Goal: Task Accomplishment & Management: Use online tool/utility

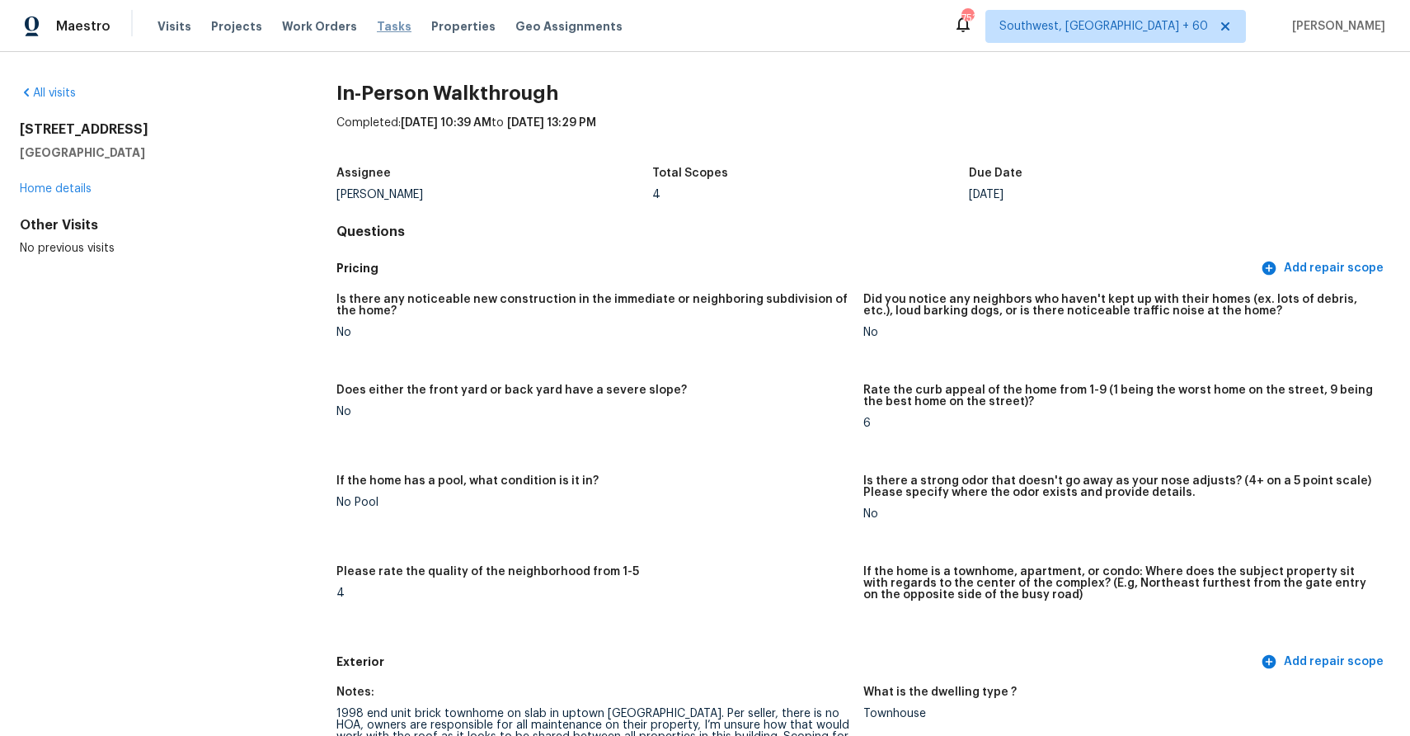
click at [377, 30] on span "Tasks" at bounding box center [394, 27] width 35 height 12
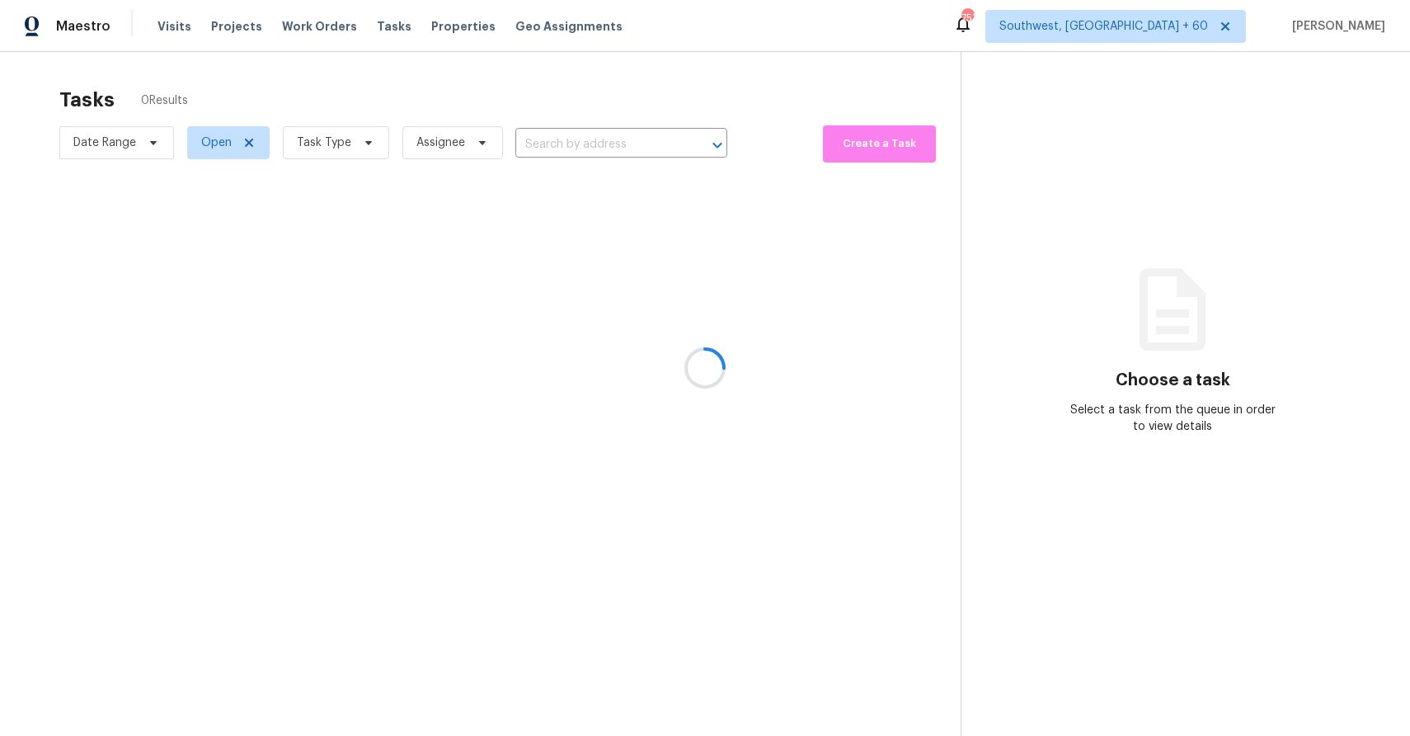
click at [585, 139] on div at bounding box center [705, 368] width 1410 height 736
click at [575, 134] on div at bounding box center [705, 368] width 1410 height 736
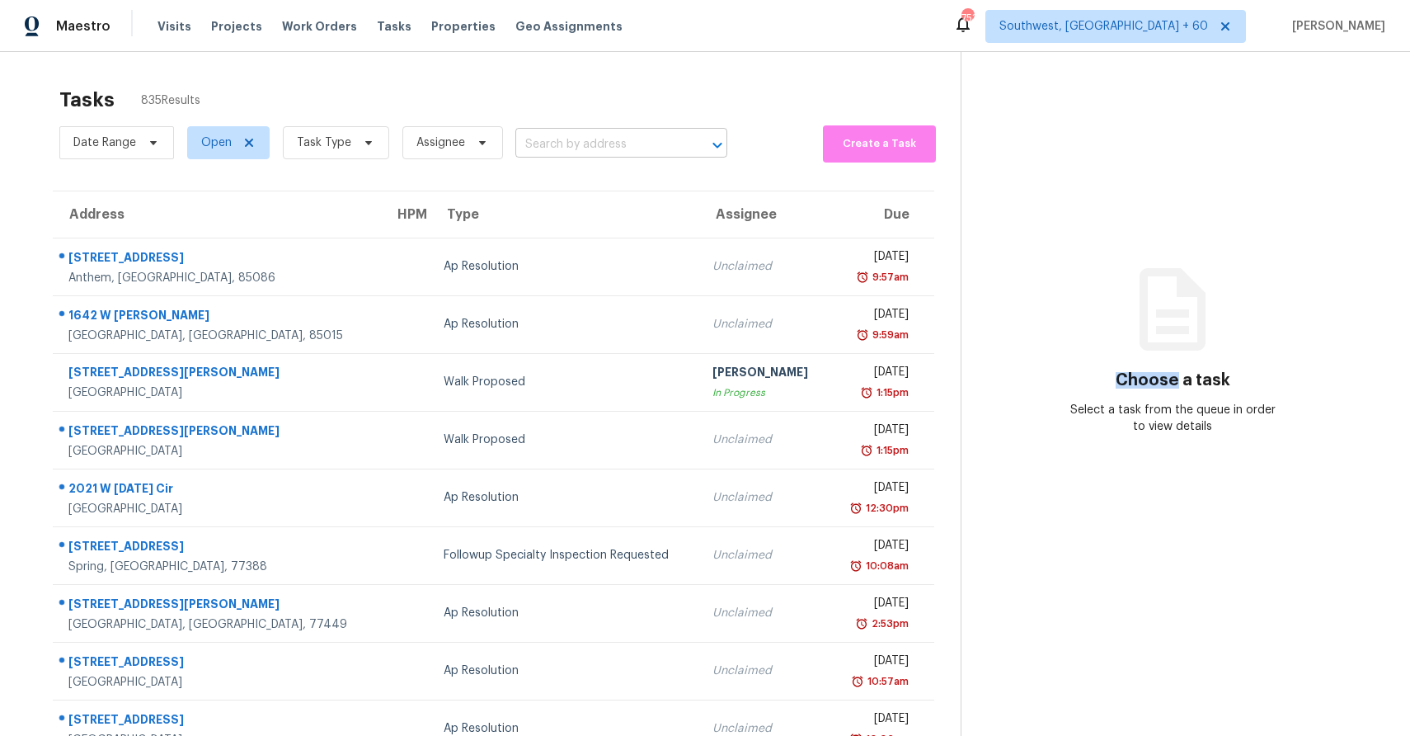
click at [579, 134] on input "text" at bounding box center [598, 145] width 166 height 26
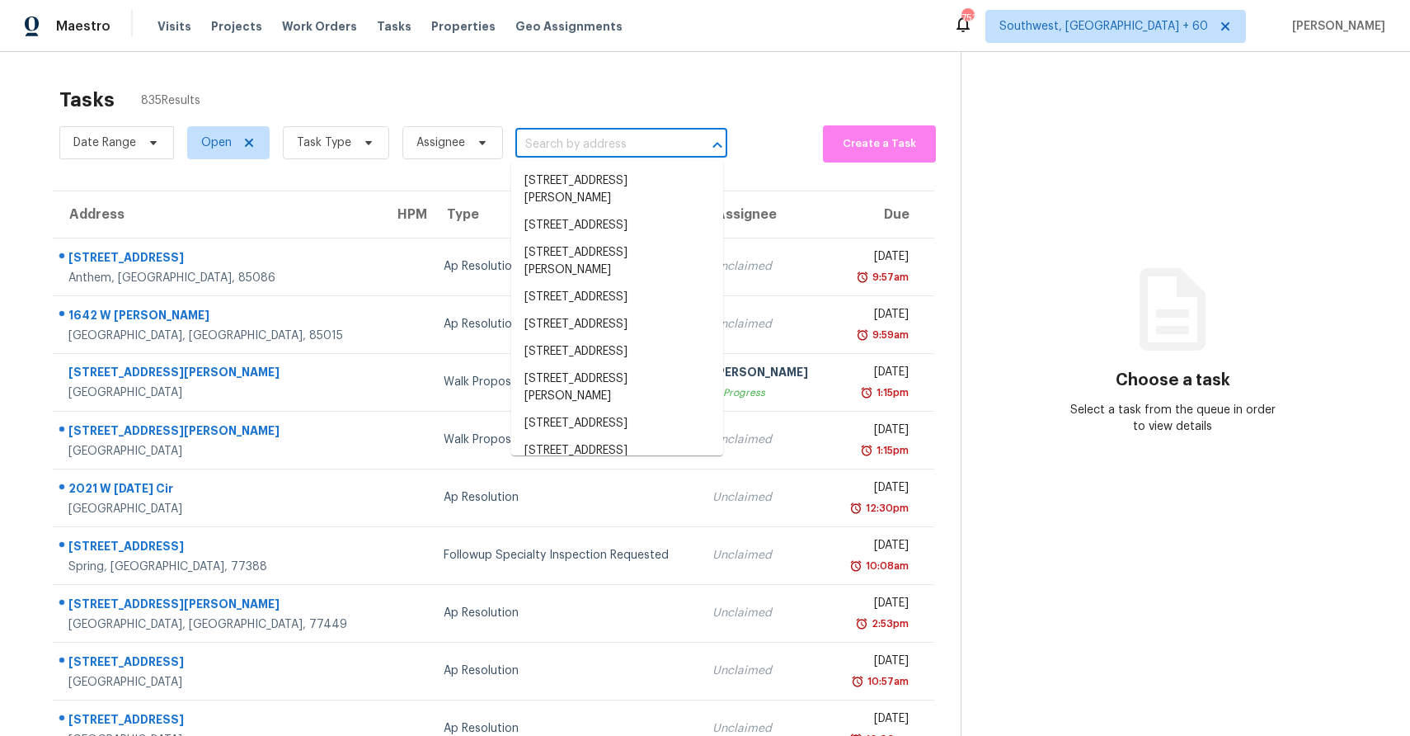
paste input "[STREET_ADDRESS][PERSON_NAME]"
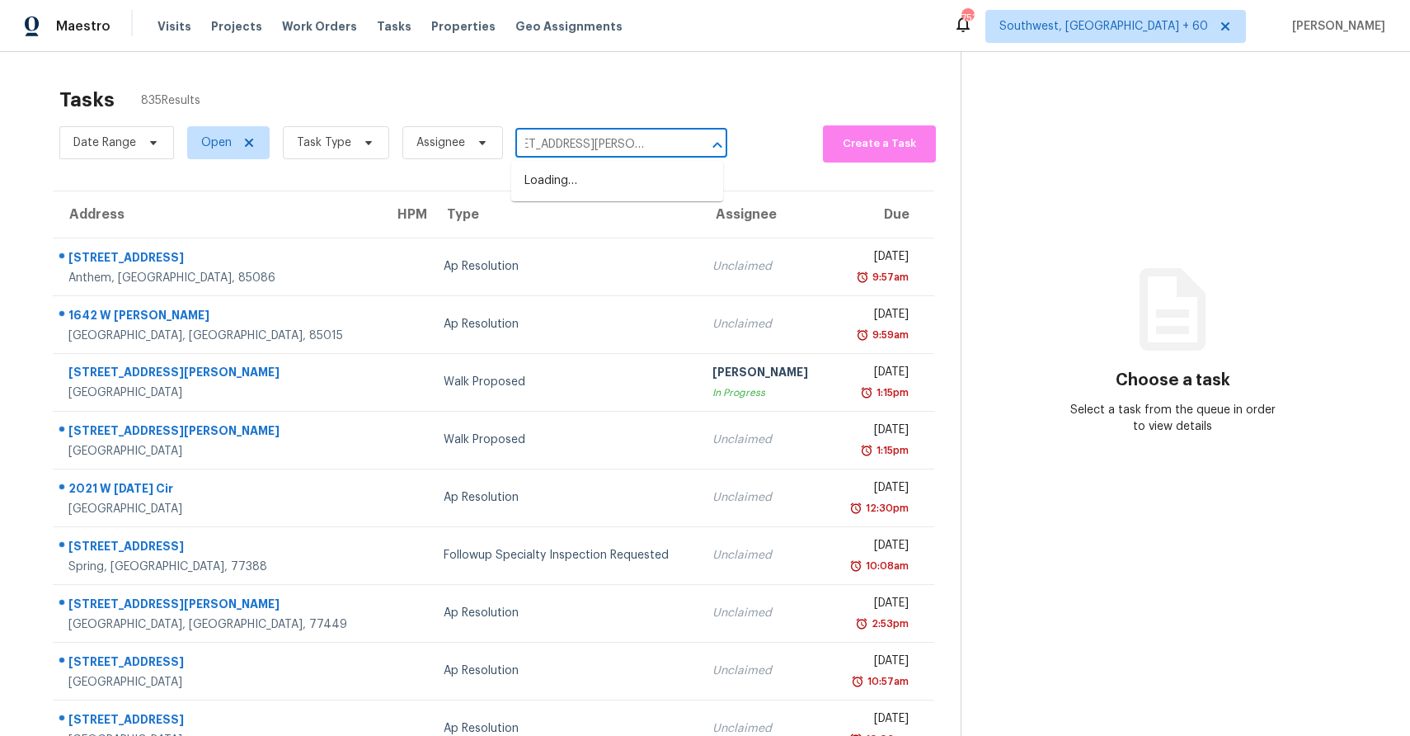
paste input "[STREET_ADDRESS][PERSON_NAME]"
click at [579, 135] on input "[STREET_ADDRESS][GEOGRAPHIC_DATA][PERSON_NAME][STREET_ADDRESS][PERSON_NAME]" at bounding box center [598, 145] width 166 height 26
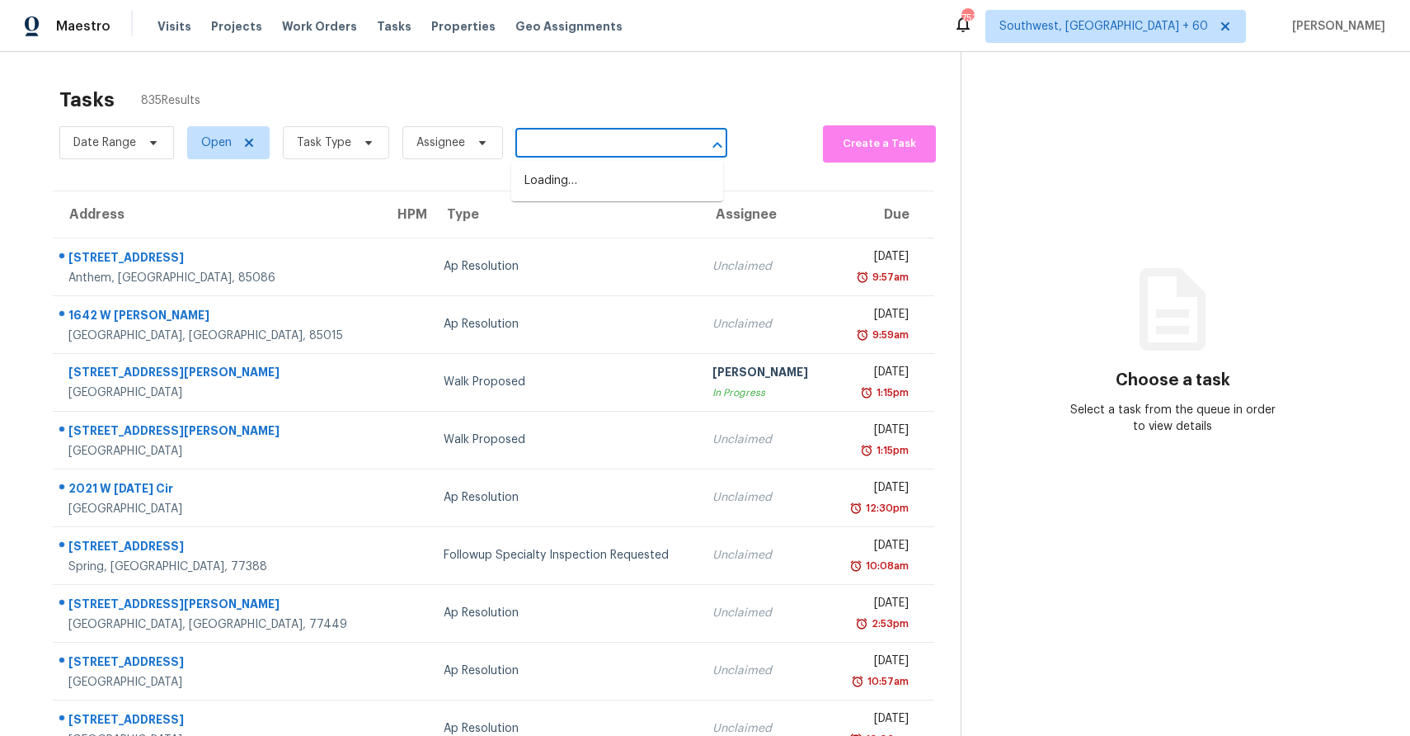
click at [579, 135] on input "[STREET_ADDRESS][GEOGRAPHIC_DATA][PERSON_NAME][STREET_ADDRESS][PERSON_NAME]" at bounding box center [598, 145] width 166 height 26
paste input "text"
type input "[STREET_ADDRESS][PERSON_NAME]"
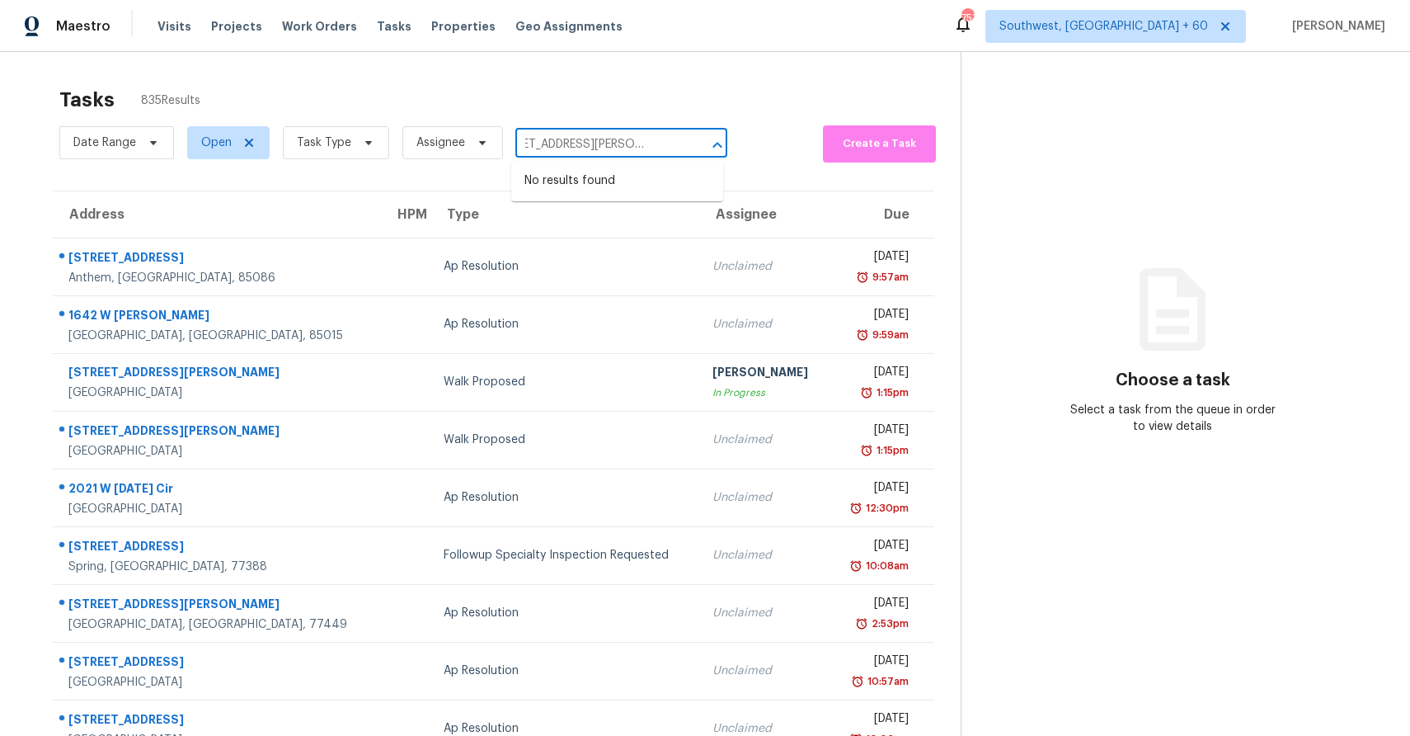
click at [626, 145] on input "[STREET_ADDRESS][PERSON_NAME]" at bounding box center [598, 145] width 166 height 26
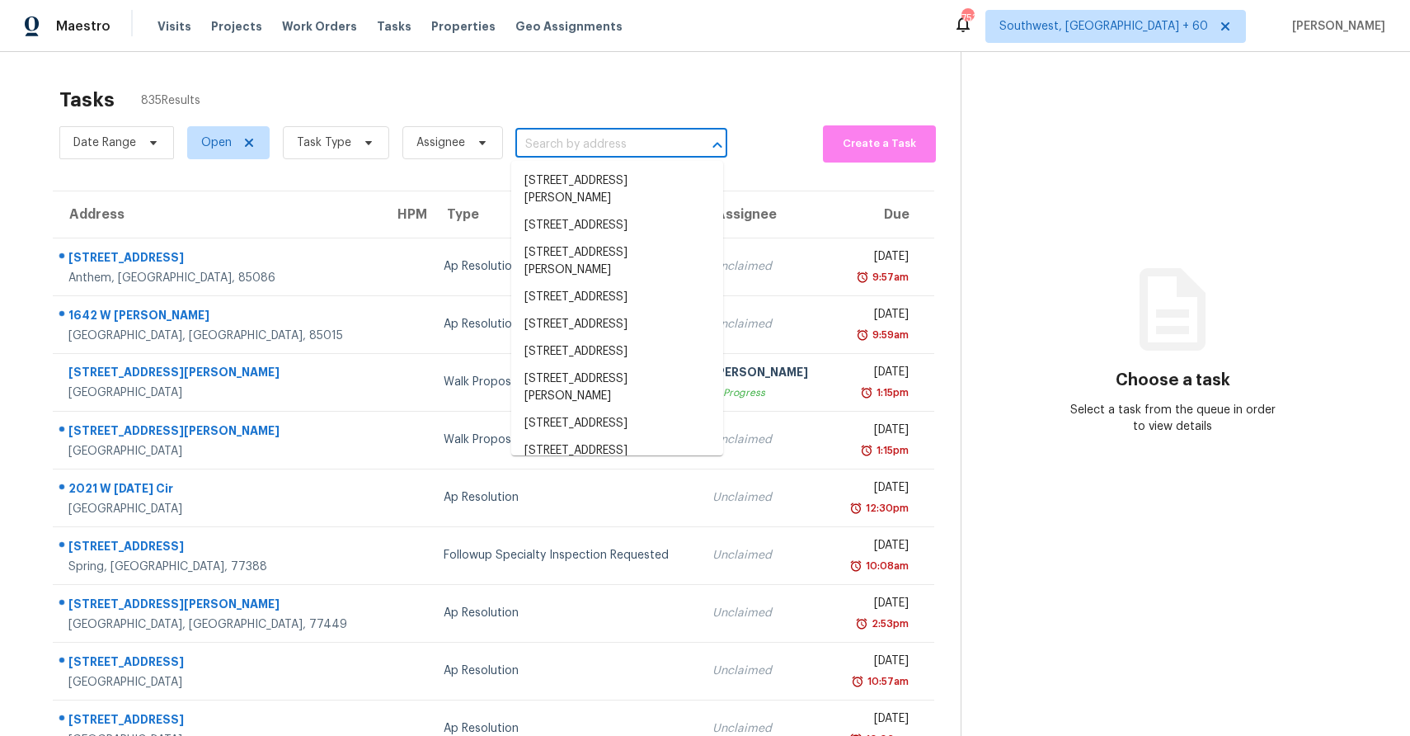
scroll to position [0, 0]
click at [649, 134] on input "text" at bounding box center [598, 145] width 166 height 26
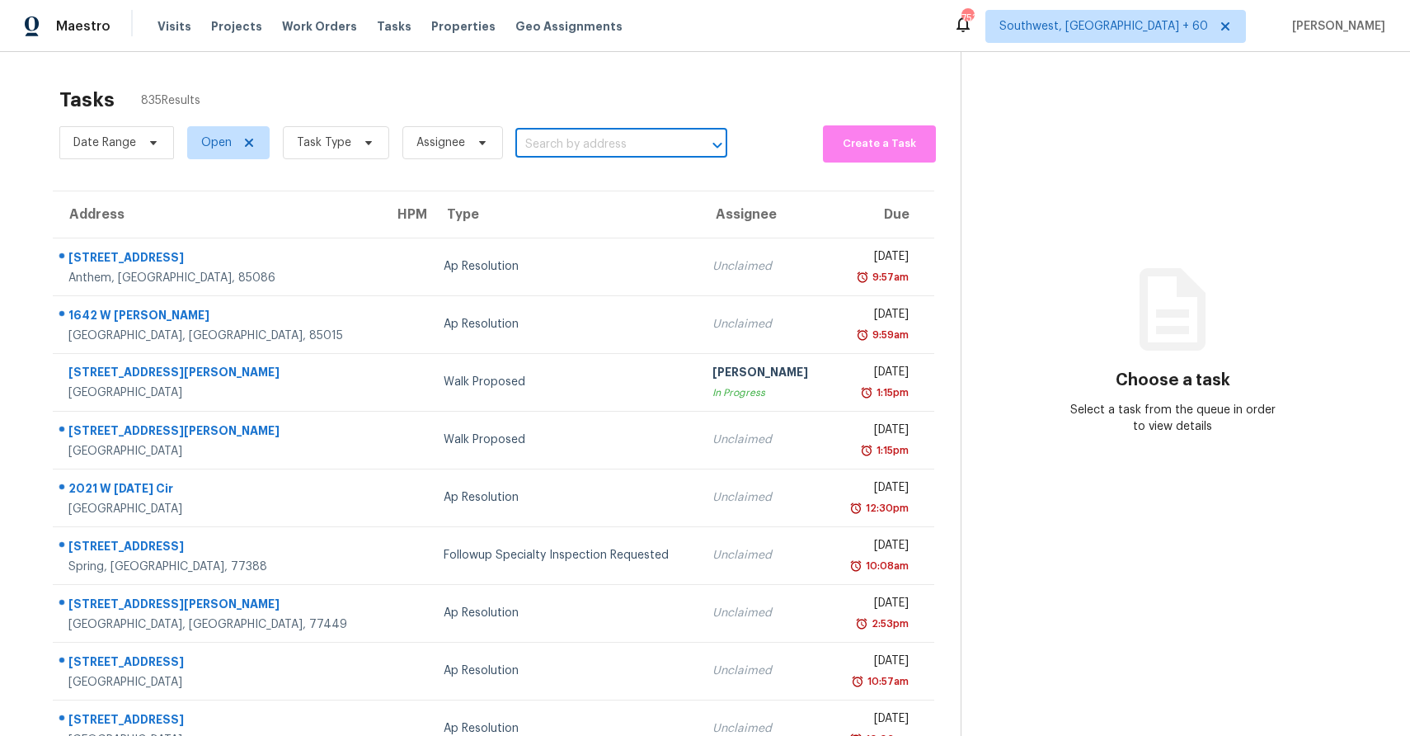
paste input "[STREET_ADDRESS][PERSON_NAME]"
type input "[STREET_ADDRESS][PERSON_NAME]"
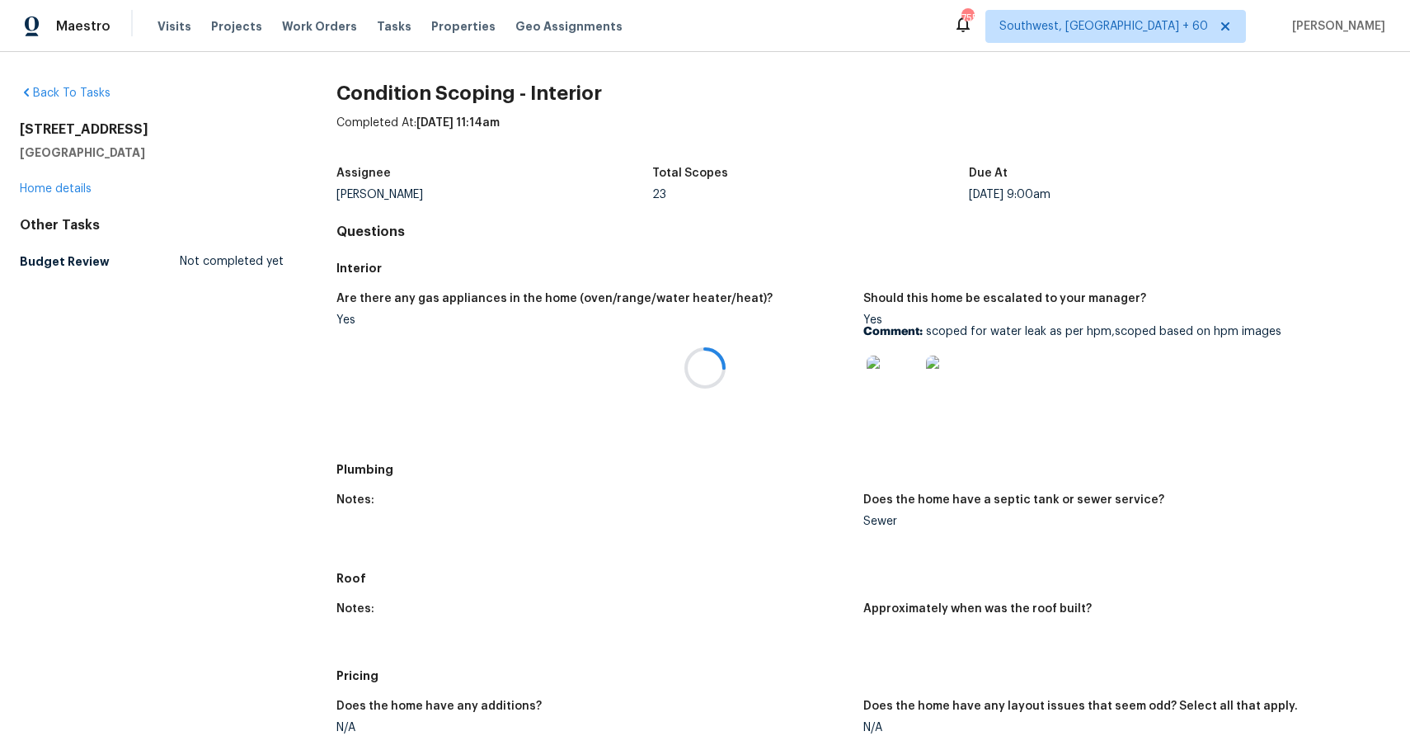
click at [182, 28] on div at bounding box center [705, 368] width 1410 height 736
click at [170, 25] on span "Visits" at bounding box center [174, 26] width 34 height 16
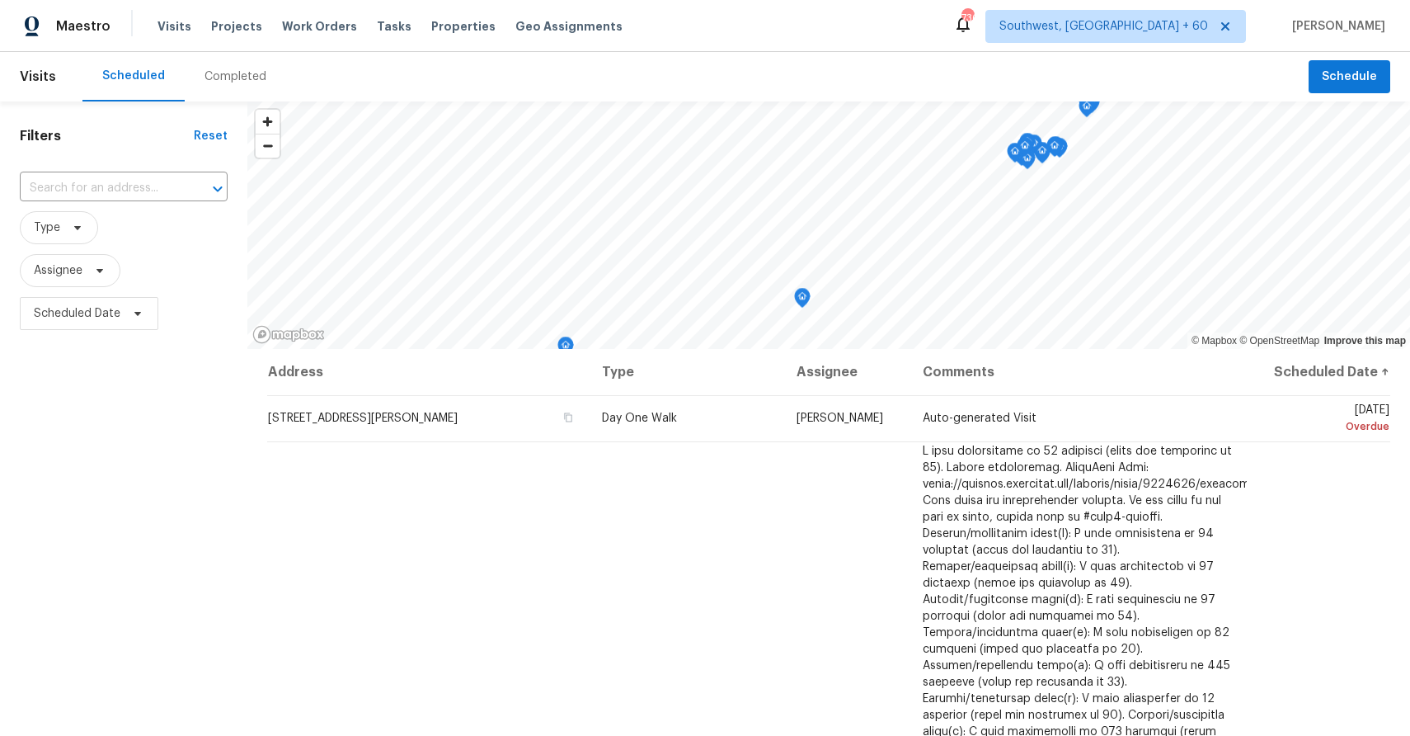
click at [388, 33] on div "Tasks" at bounding box center [394, 26] width 35 height 17
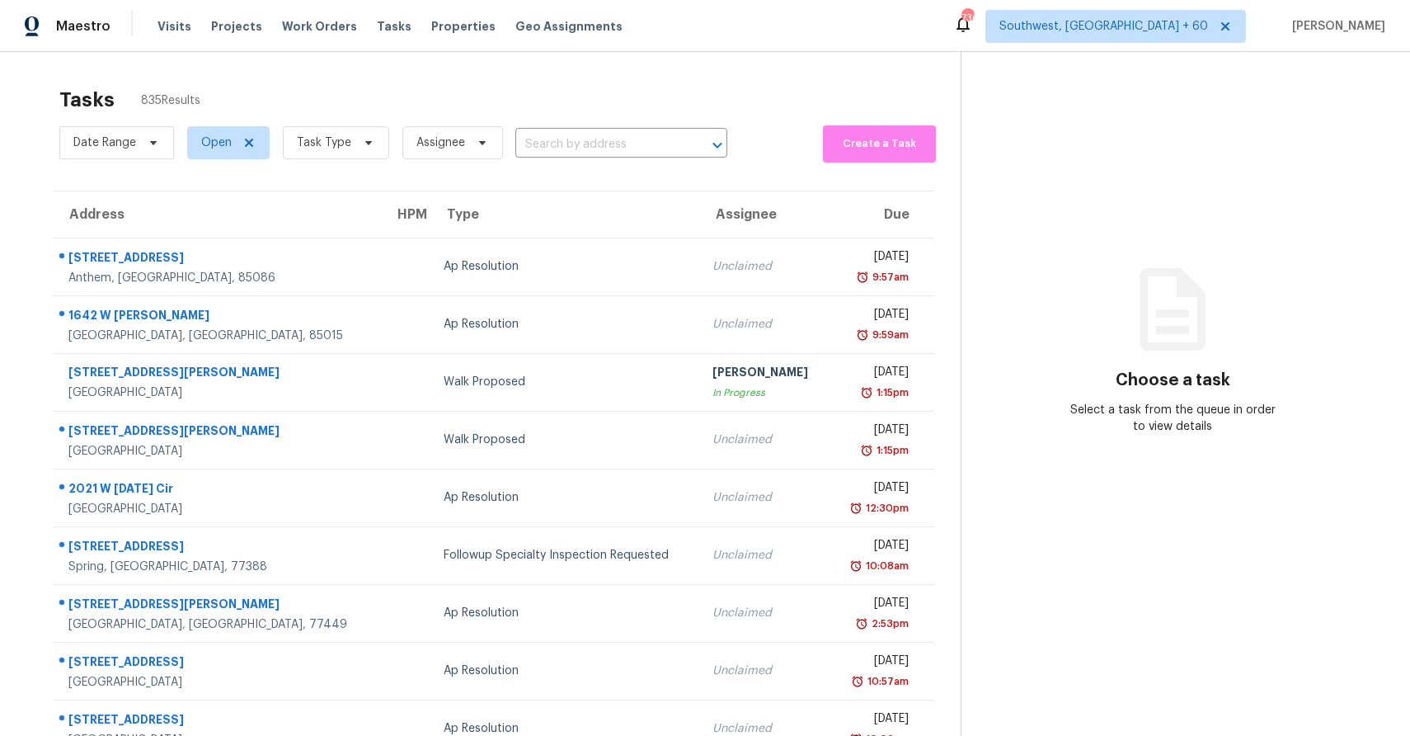
click at [357, 169] on section "Tasks 835 Results Date Range Open Task Type Assignee ​ Create a Task Address HP…" at bounding box center [493, 468] width 934 height 781
click at [365, 158] on span "Task Type" at bounding box center [336, 142] width 106 height 33
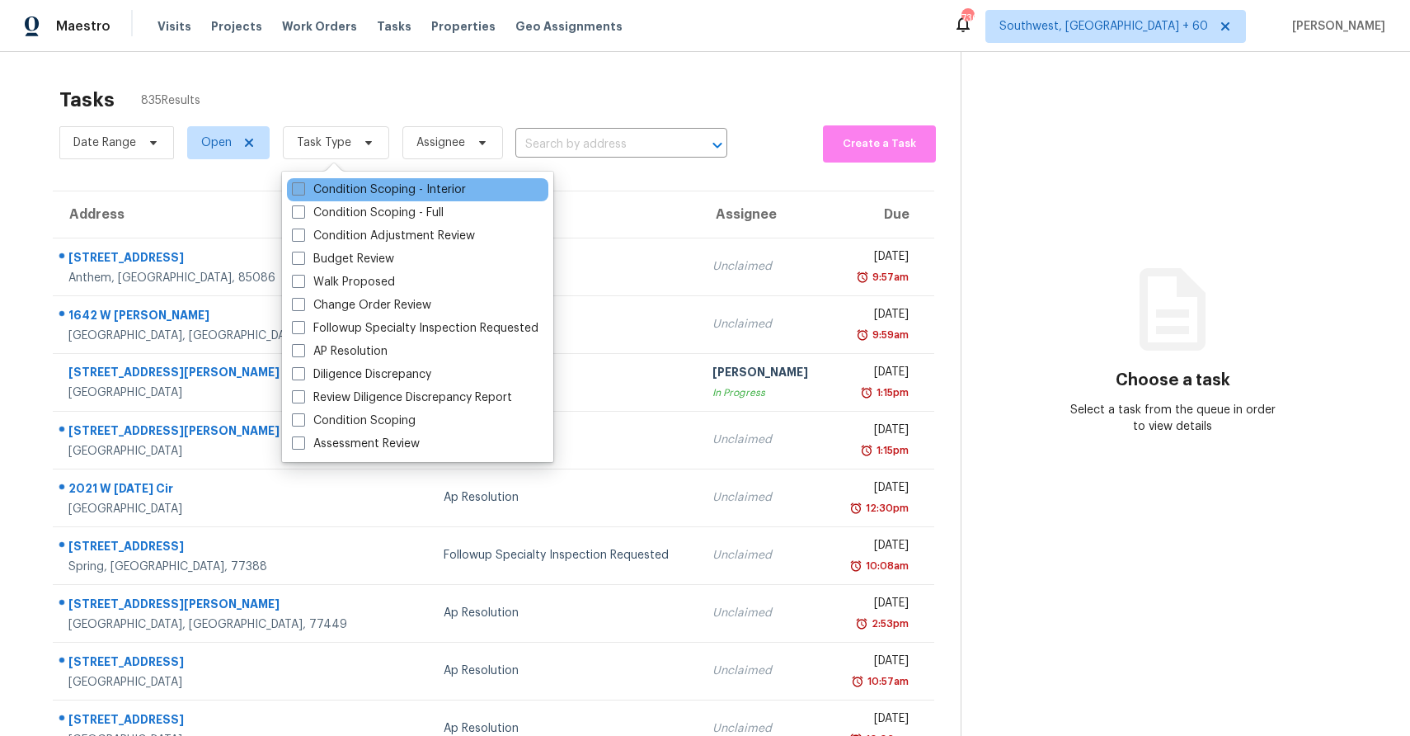
click at [374, 190] on label "Condition Scoping - Interior" at bounding box center [379, 189] width 174 height 16
click at [303, 190] on input "Condition Scoping - Interior" at bounding box center [297, 186] width 11 height 11
checkbox input "true"
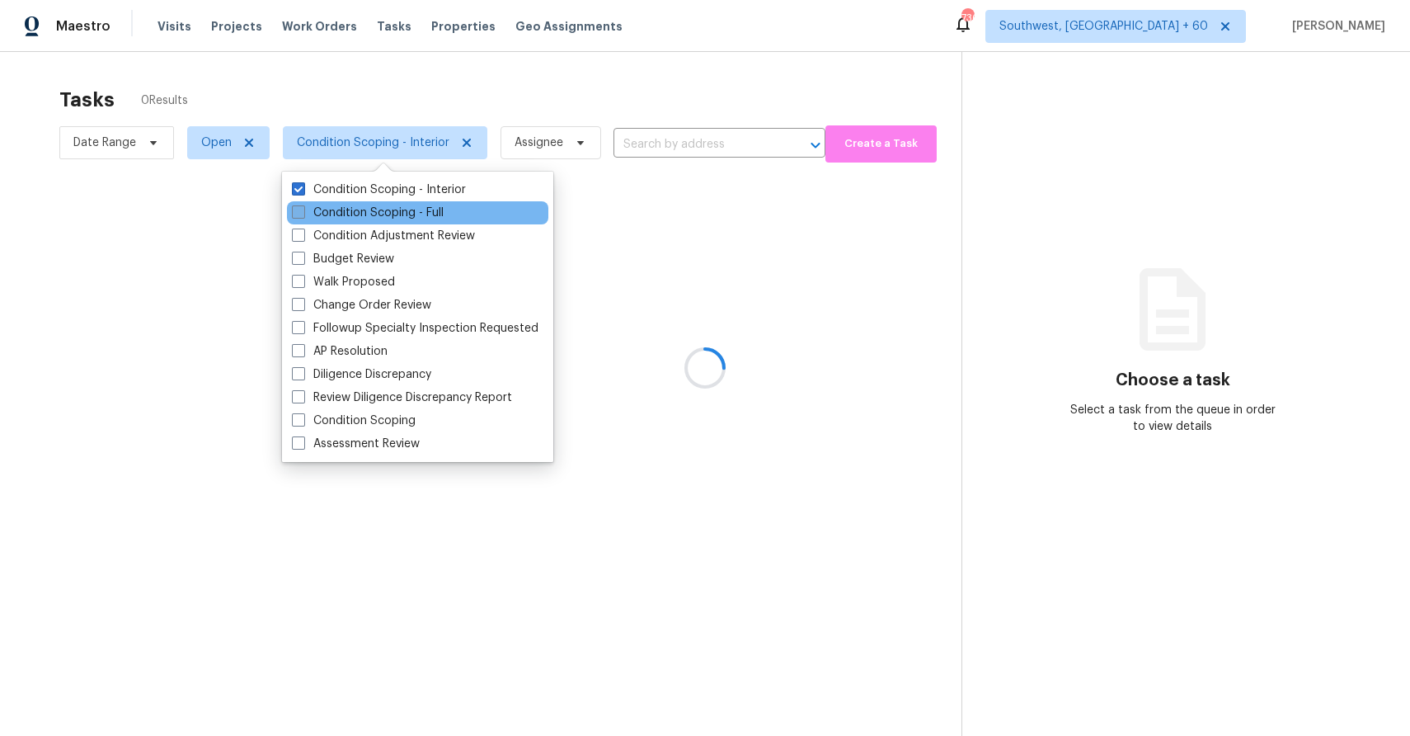
click at [377, 208] on label "Condition Scoping - Full" at bounding box center [368, 212] width 152 height 16
click at [303, 208] on input "Condition Scoping - Full" at bounding box center [297, 209] width 11 height 11
checkbox input "true"
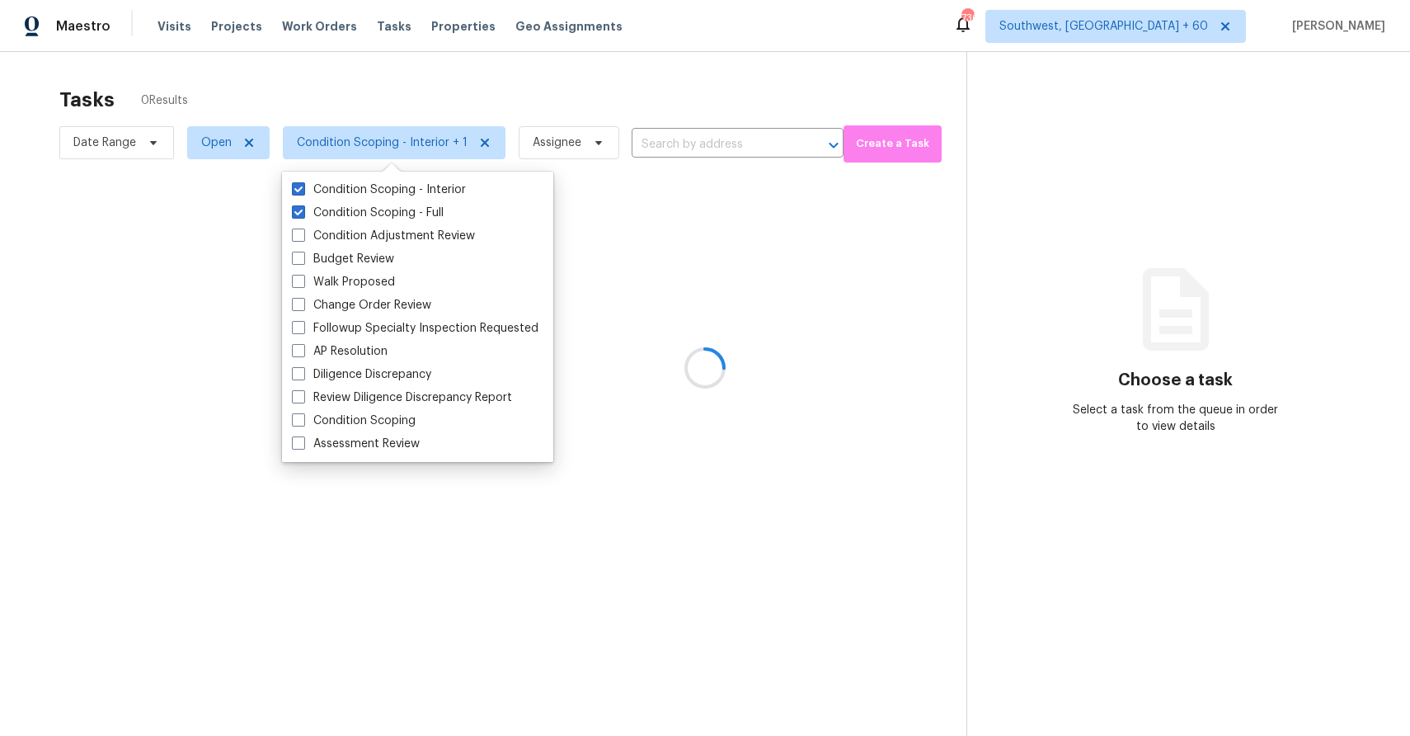
click at [524, 148] on div at bounding box center [705, 368] width 1410 height 736
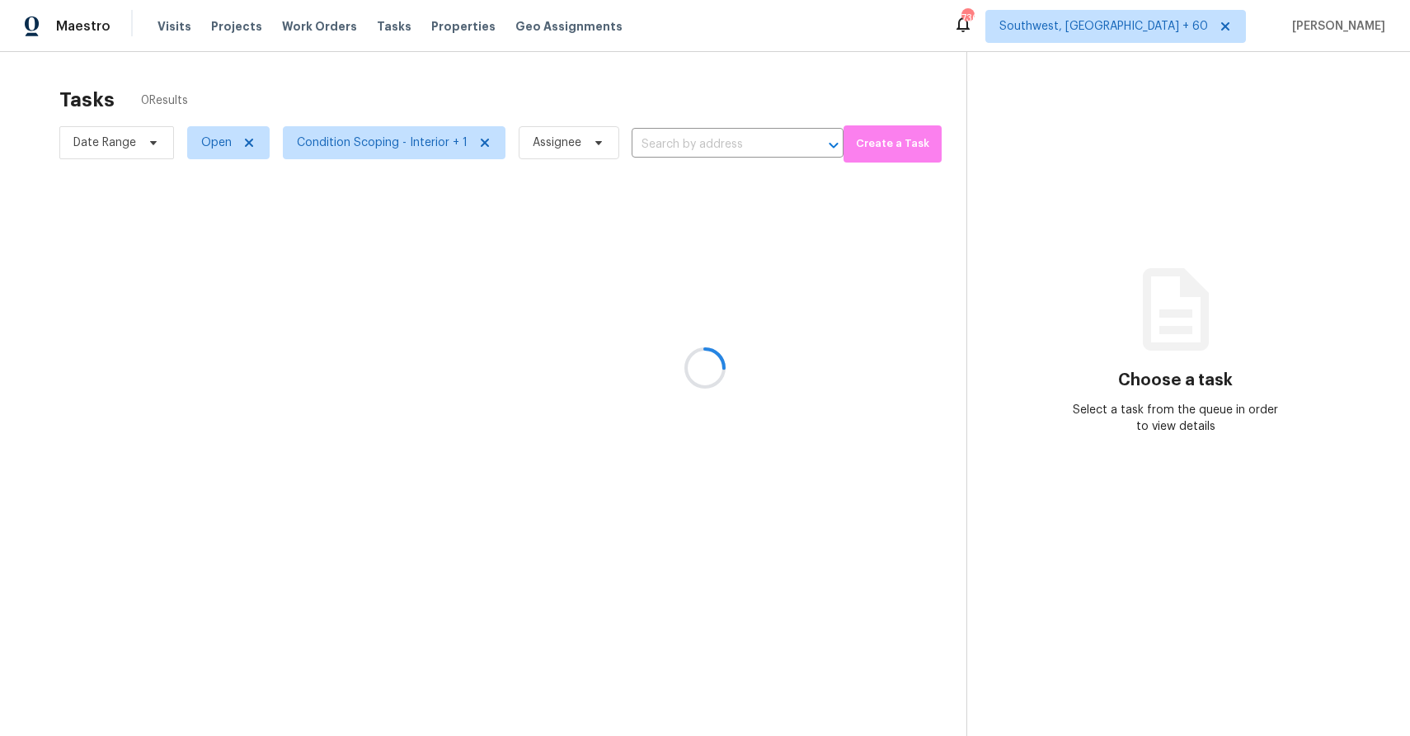
click at [210, 145] on div at bounding box center [705, 368] width 1410 height 736
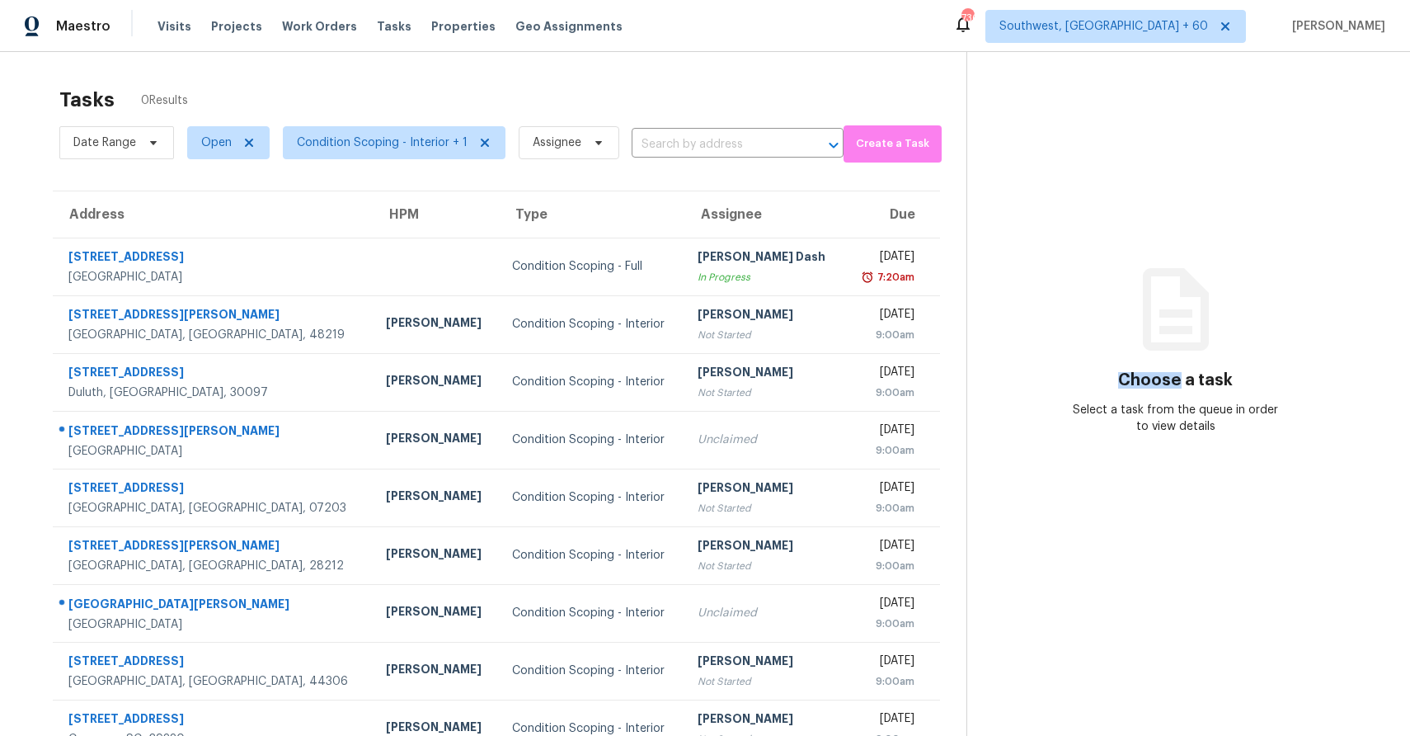
click at [210, 145] on span "Open" at bounding box center [216, 142] width 31 height 16
click at [239, 235] on label "Blocked" at bounding box center [228, 236] width 65 height 16
click at [207, 235] on input "Blocked" at bounding box center [201, 233] width 11 height 11
checkbox input "true"
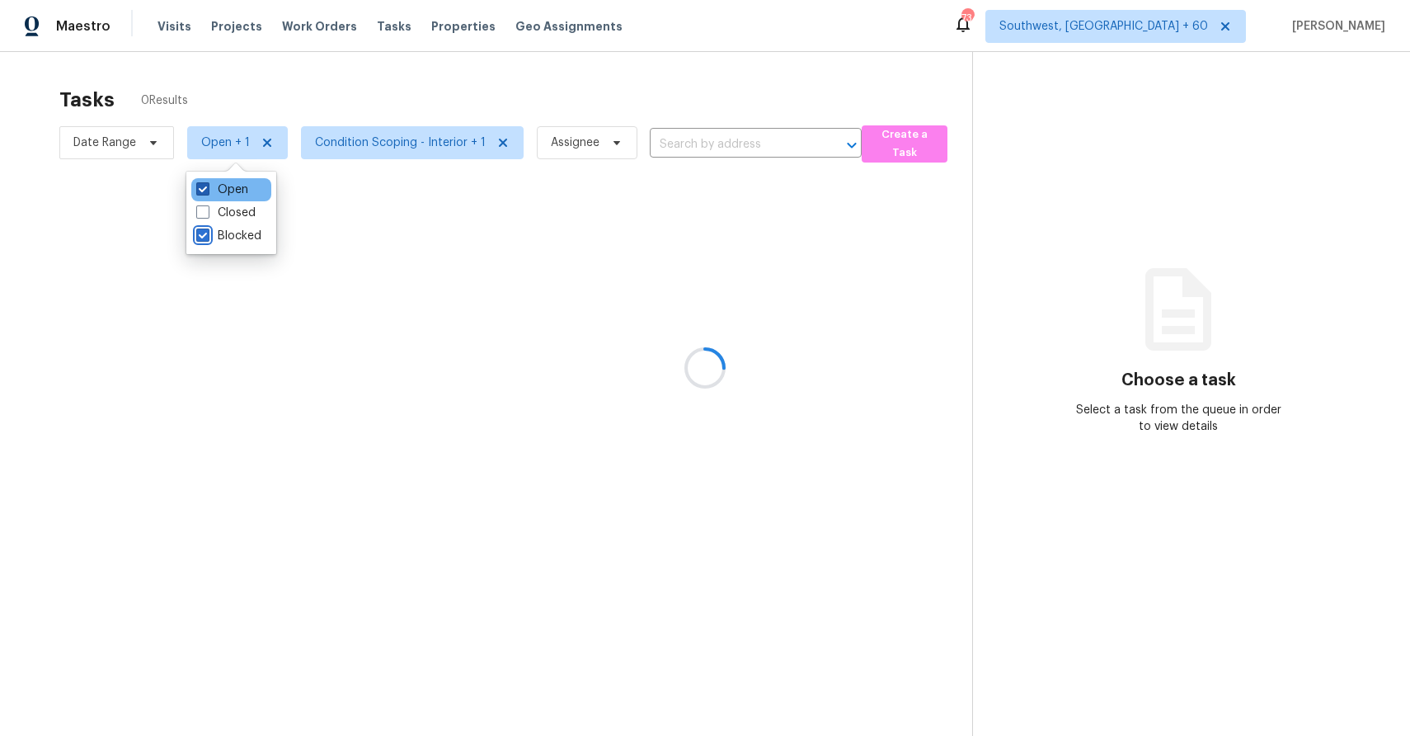
click at [223, 183] on label "Open" at bounding box center [222, 189] width 52 height 16
click at [207, 183] on input "Open" at bounding box center [201, 186] width 11 height 11
checkbox input "false"
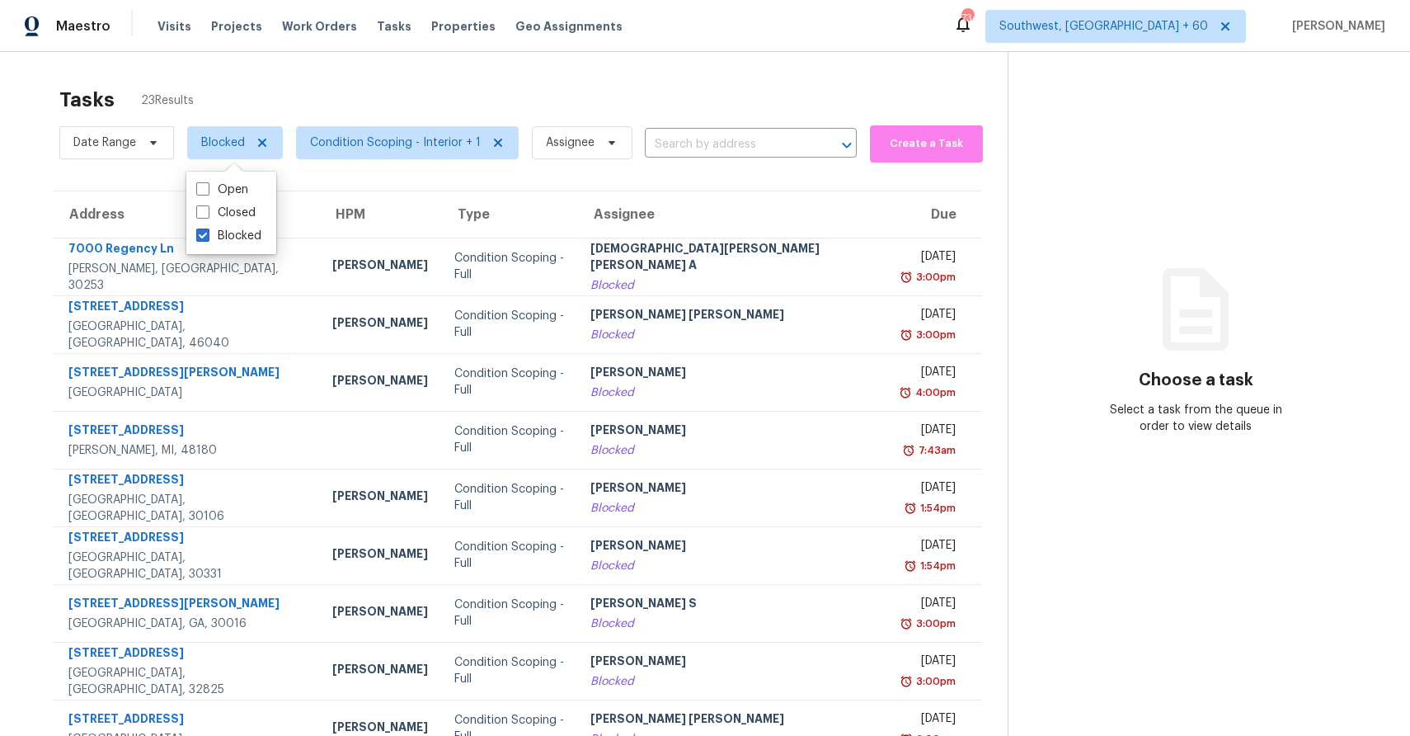
click at [567, 74] on div "Tasks 23 Results Date Range Blocked Condition Scoping - Interior + 1 Assignee ​…" at bounding box center [705, 455] width 1410 height 807
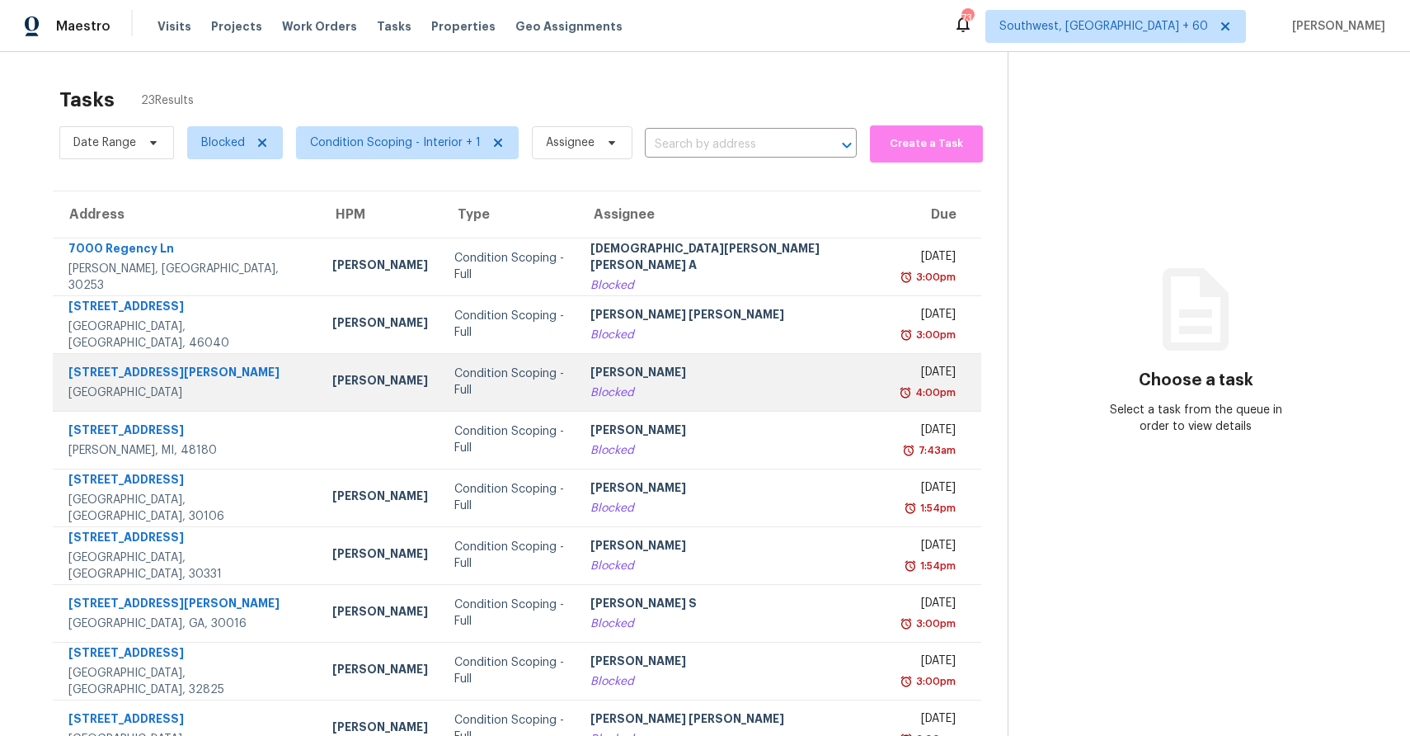
scroll to position [123, 0]
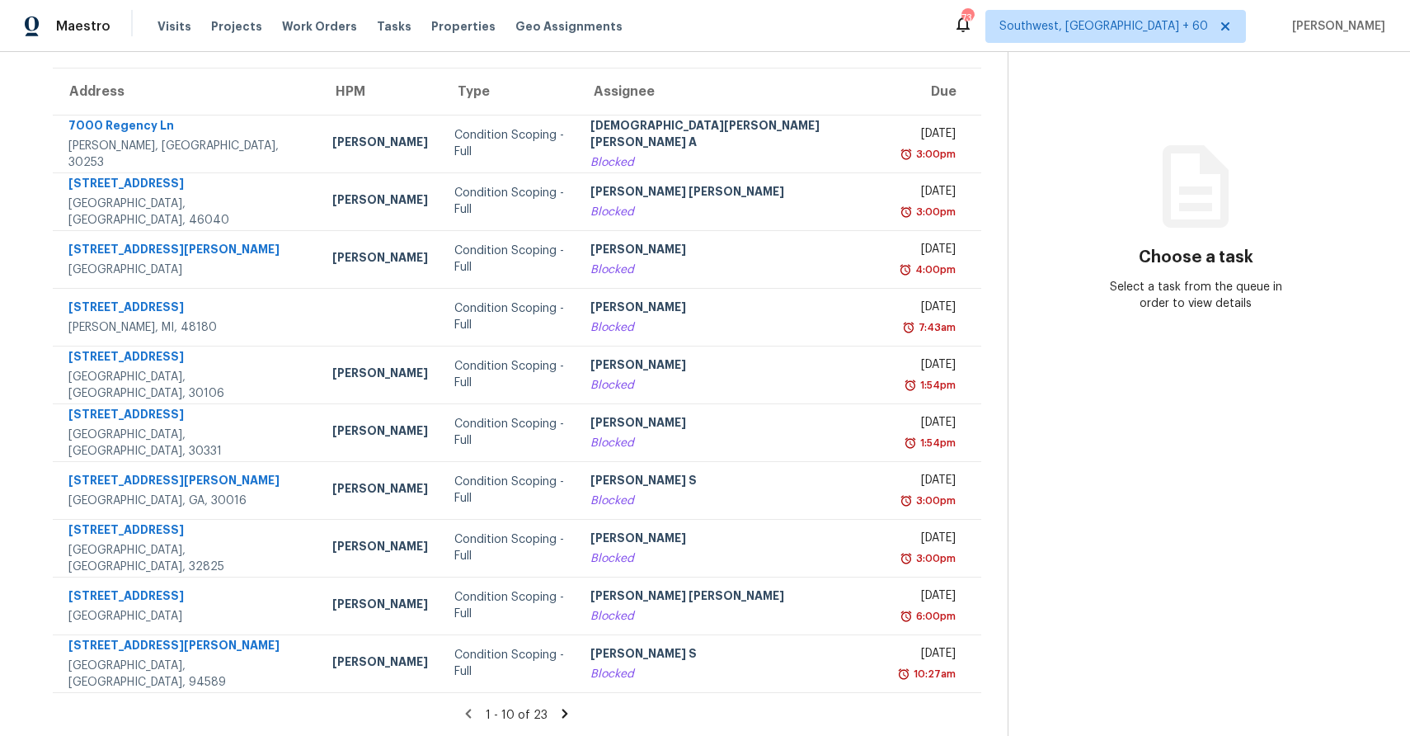
click at [557, 710] on icon at bounding box center [564, 713] width 15 height 15
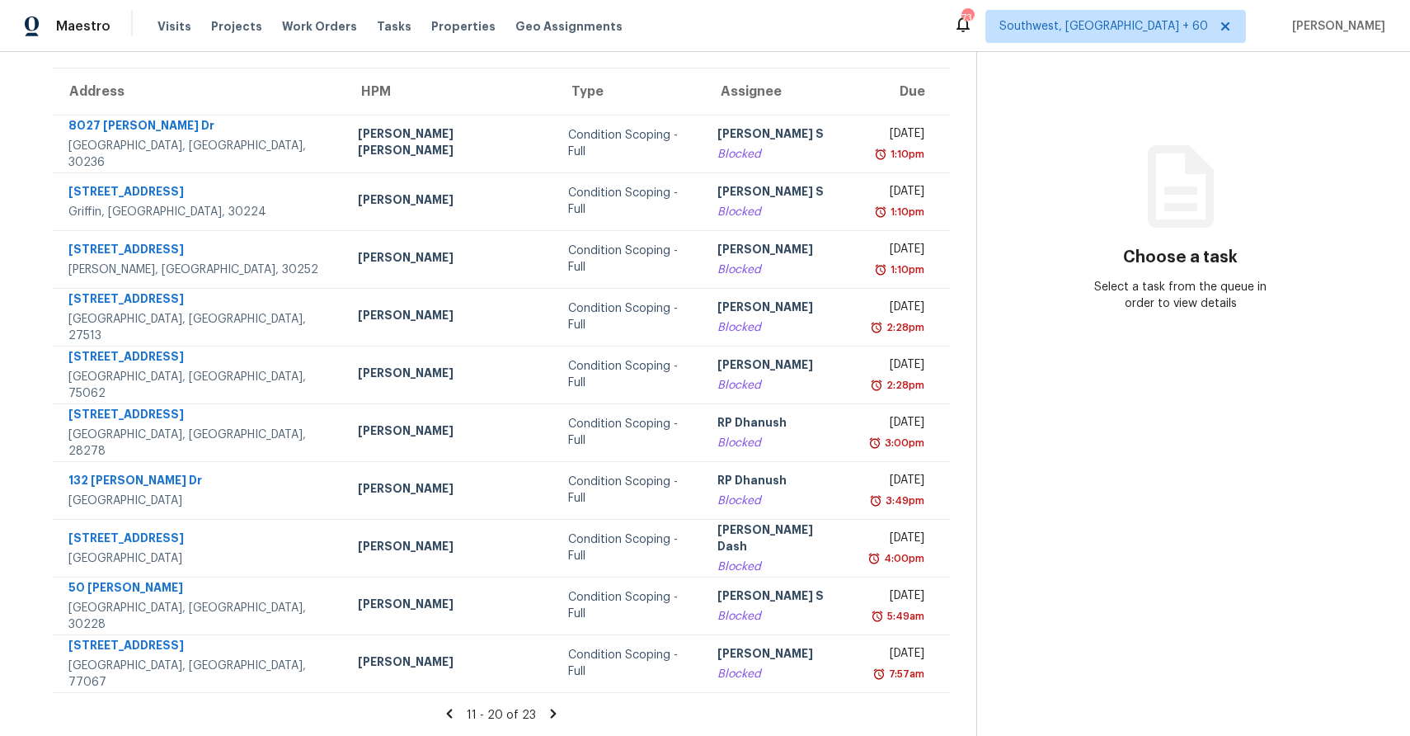
click at [551, 719] on icon at bounding box center [553, 713] width 15 height 15
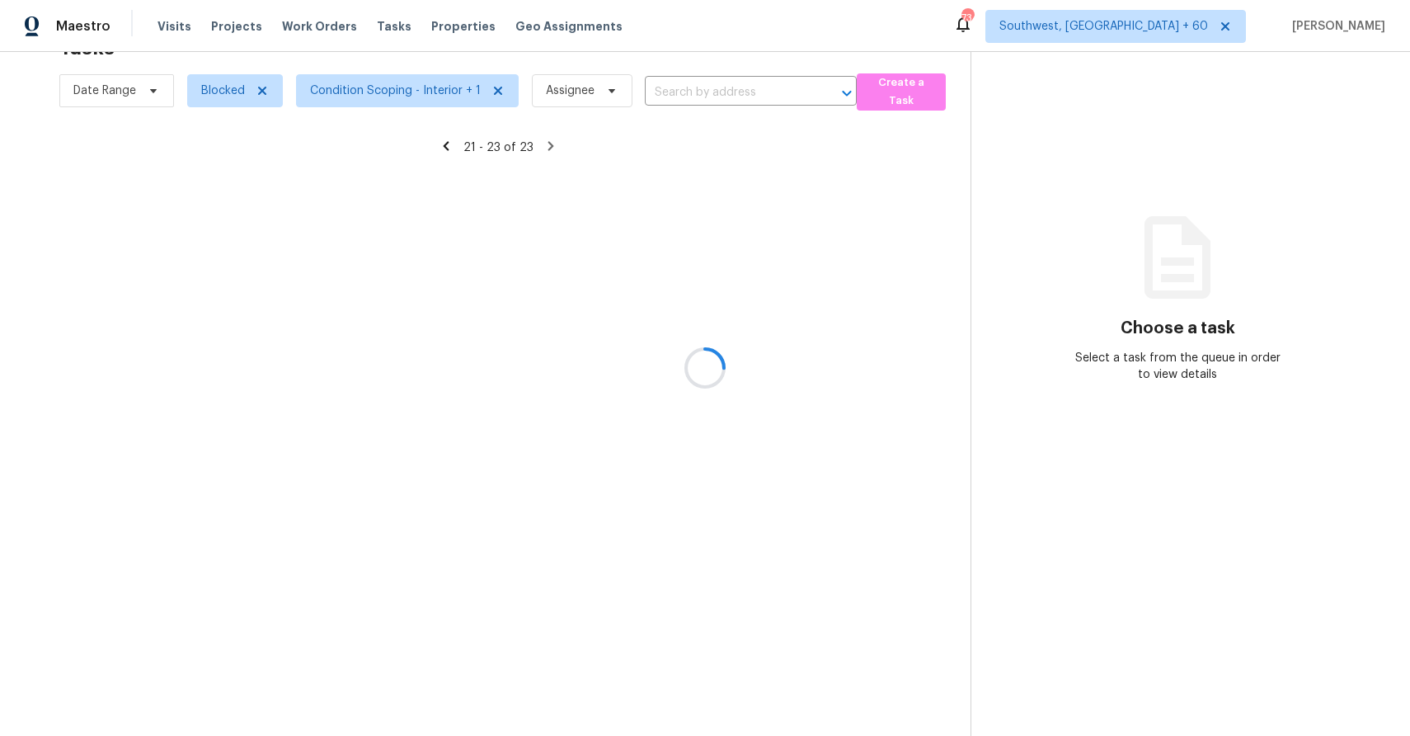
scroll to position [52, 0]
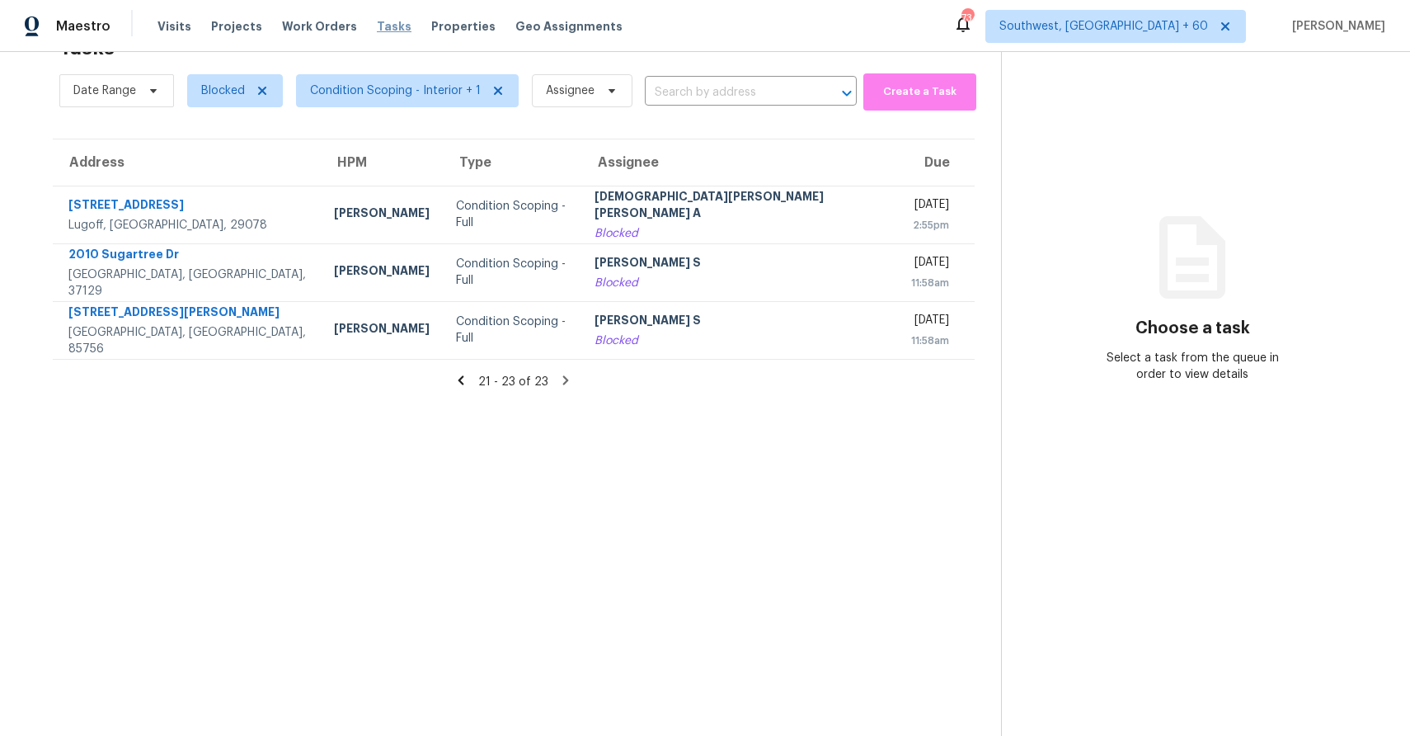
click at [377, 27] on span "Tasks" at bounding box center [394, 27] width 35 height 12
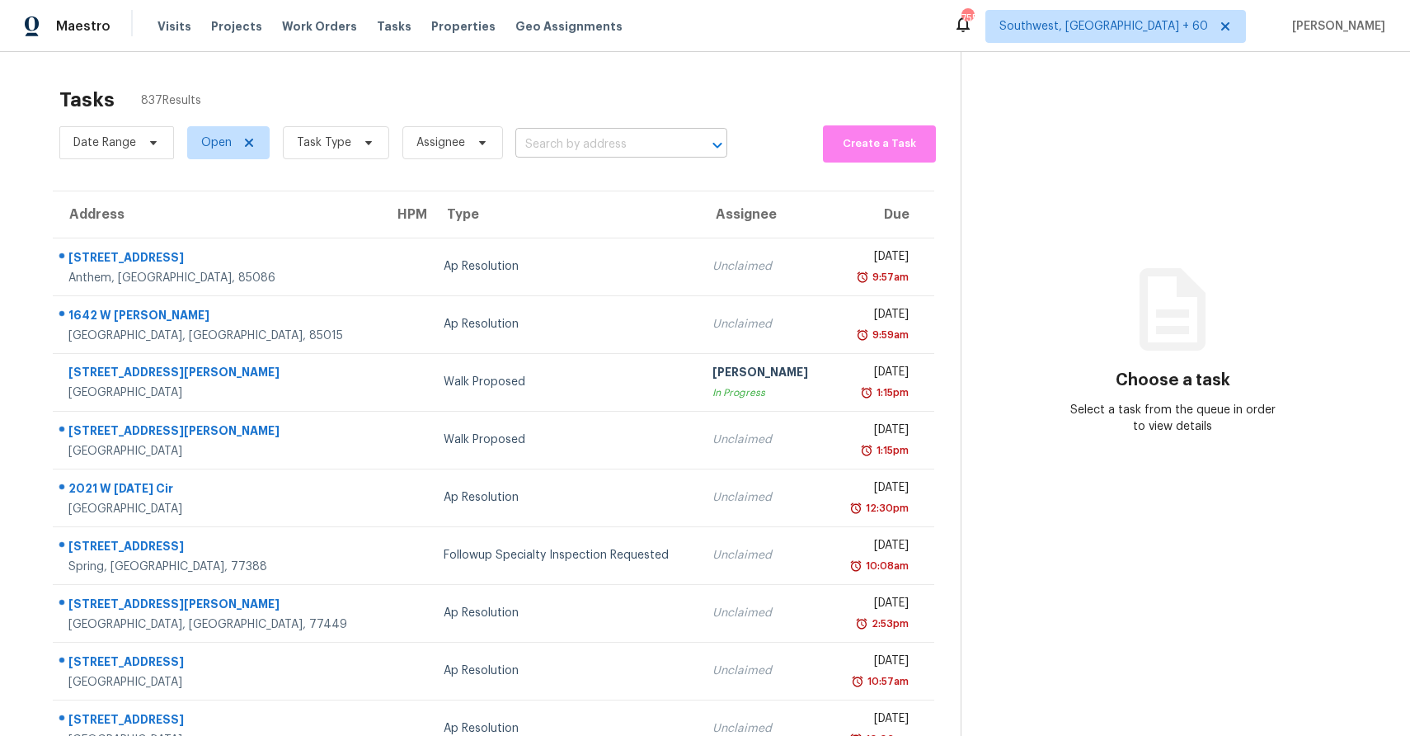
click at [615, 144] on input "text" at bounding box center [598, 145] width 166 height 26
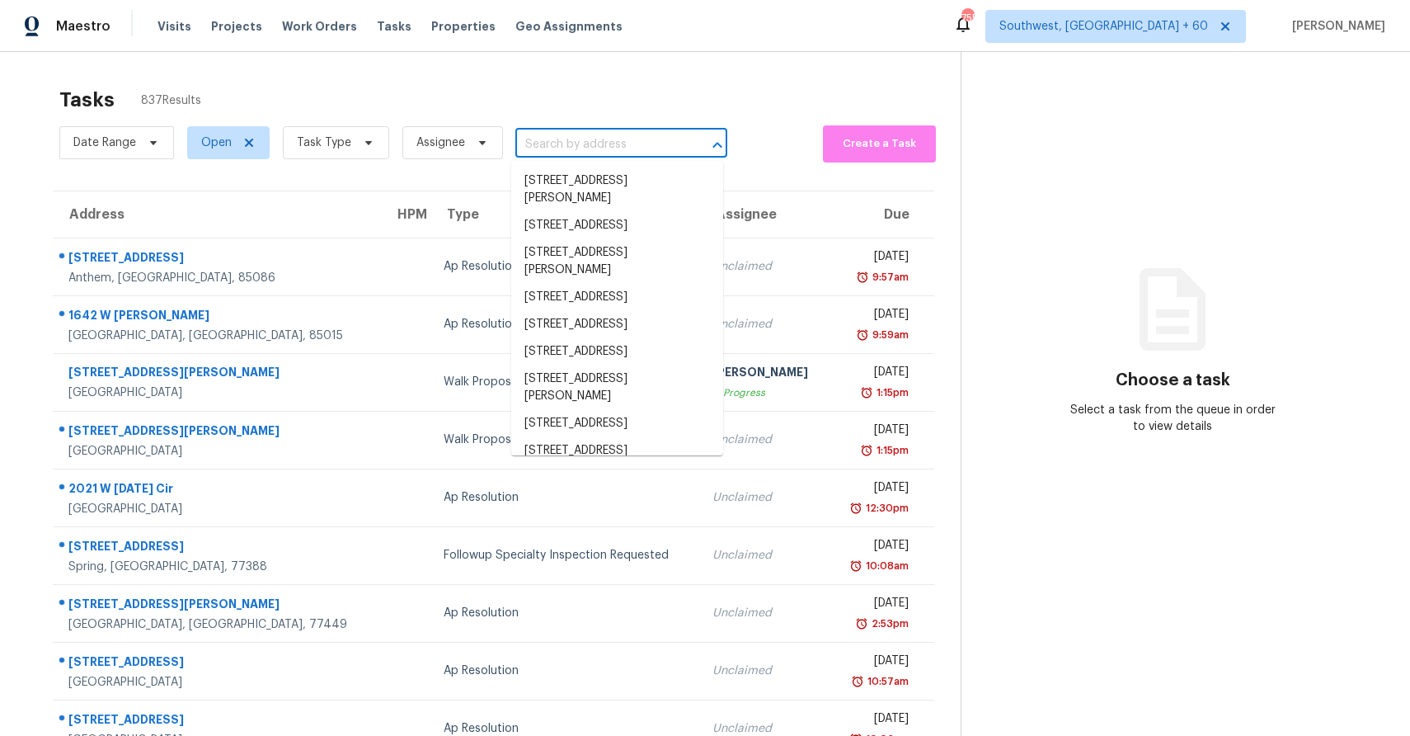
paste input "[STREET_ADDRESS][PERSON_NAME]"
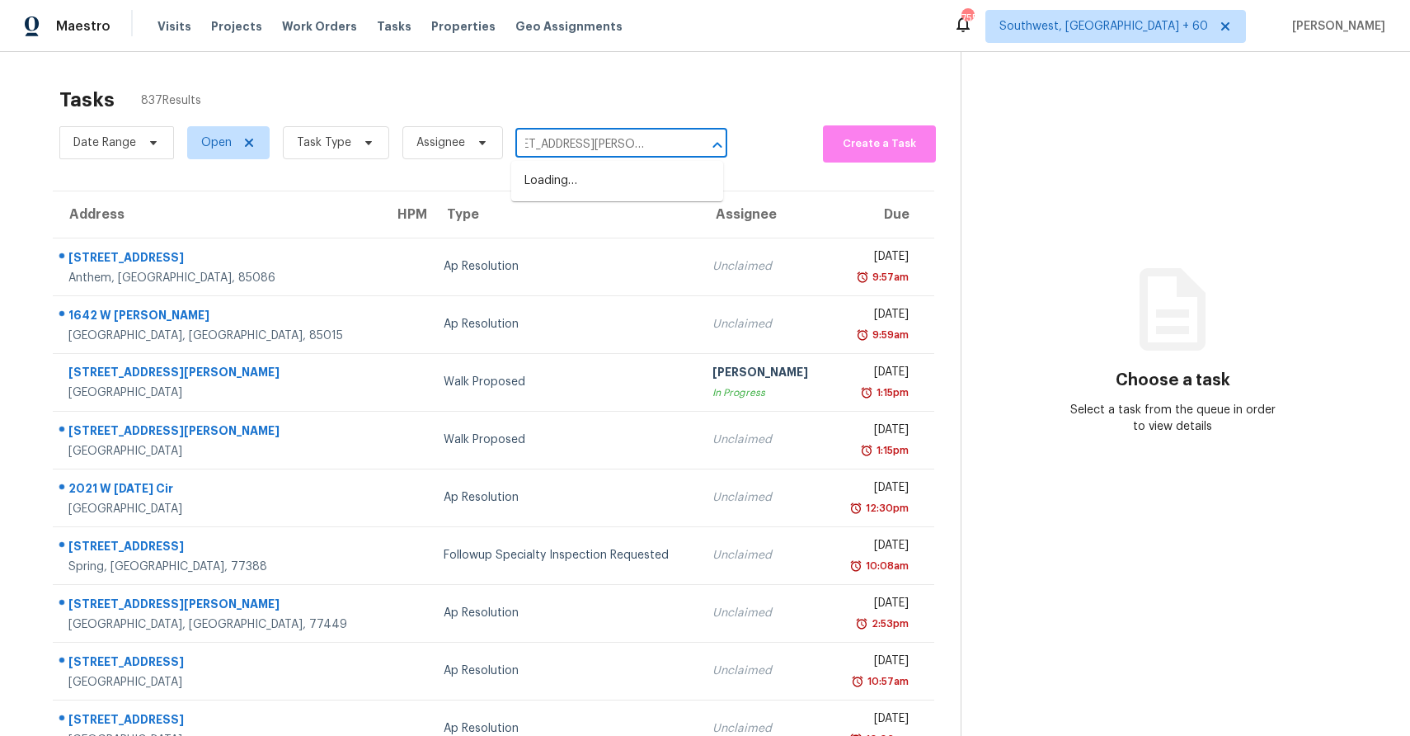
paste input "[STREET_ADDRESS][PERSON_NAME]"
type input "[STREET_ADDRESS][PERSON_NAME][PERSON_NAME]"
click at [349, 136] on span "Task Type" at bounding box center [336, 142] width 106 height 33
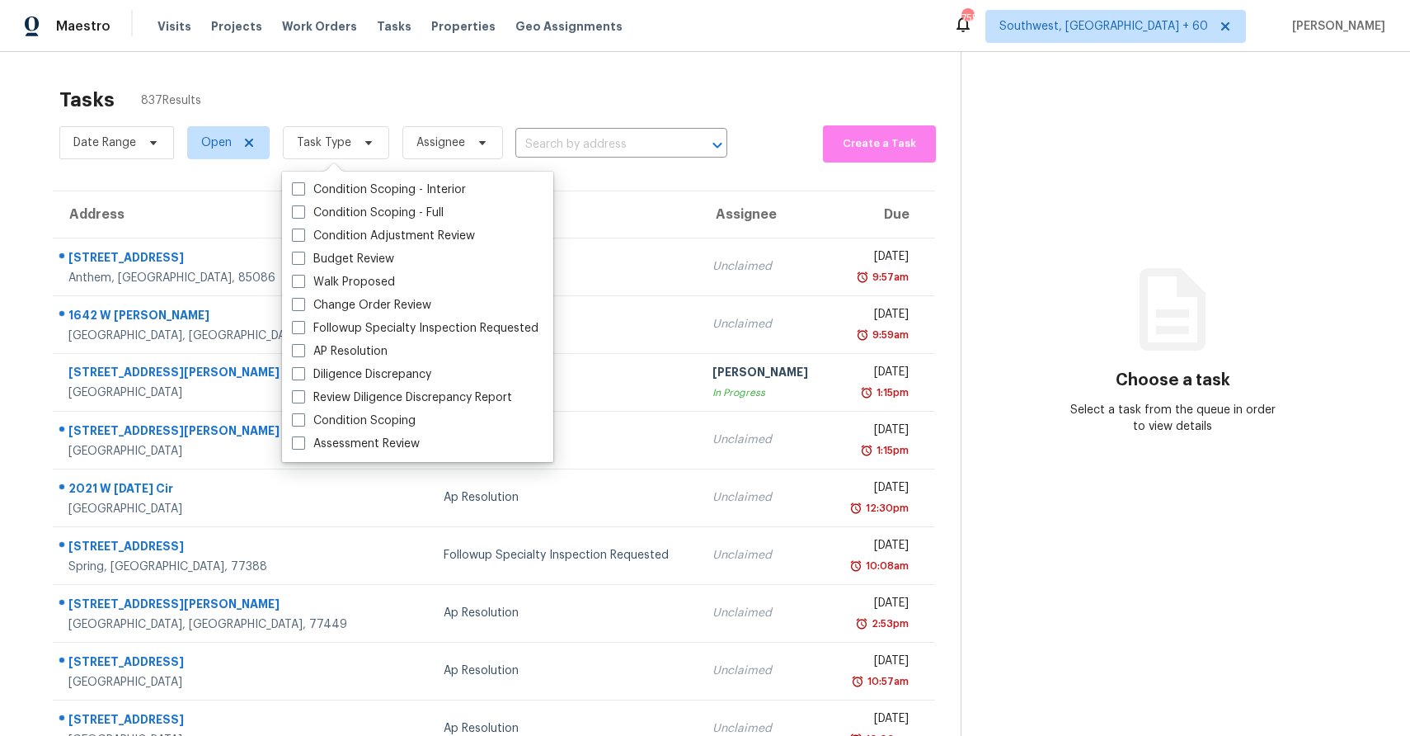
scroll to position [0, 0]
click at [425, 217] on label "Condition Scoping - Full" at bounding box center [368, 212] width 152 height 16
click at [303, 215] on input "Condition Scoping - Full" at bounding box center [297, 209] width 11 height 11
checkbox input "true"
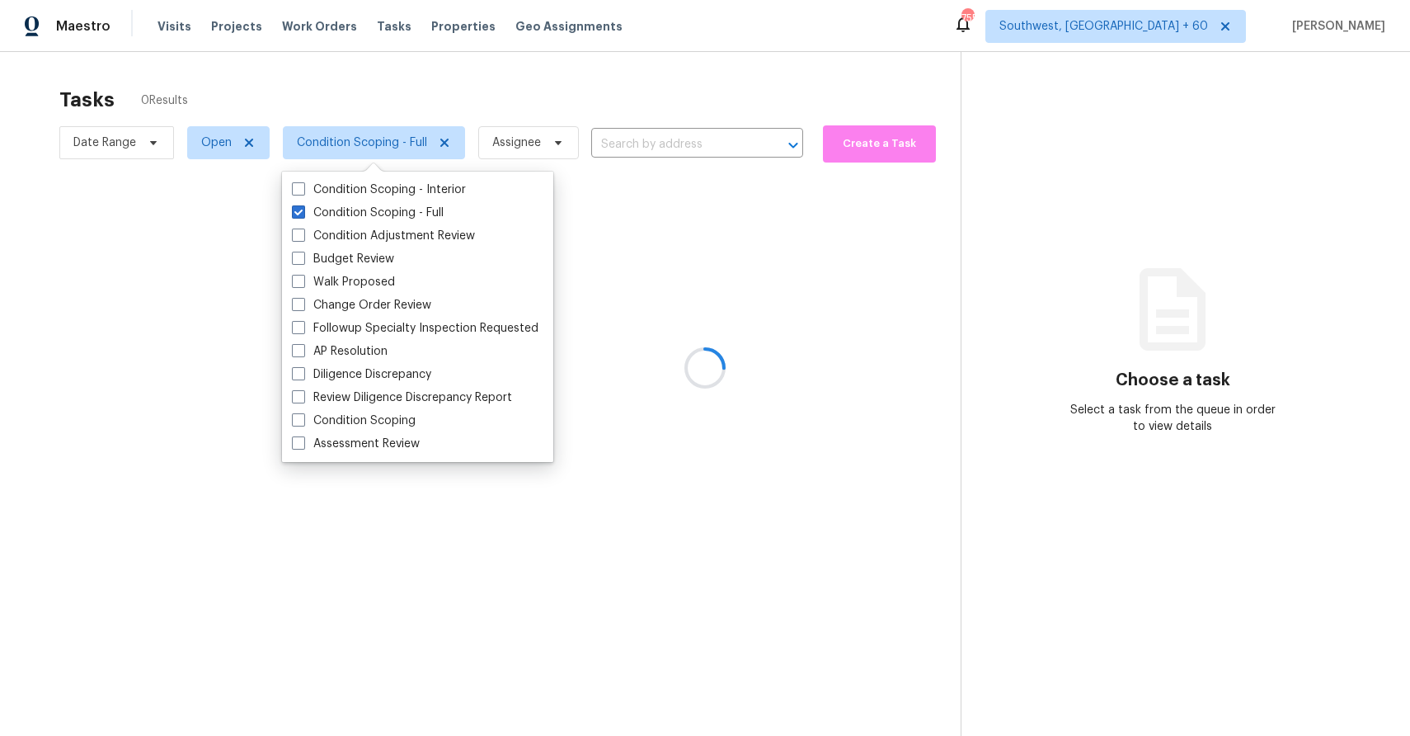
click at [558, 76] on div at bounding box center [705, 368] width 1410 height 736
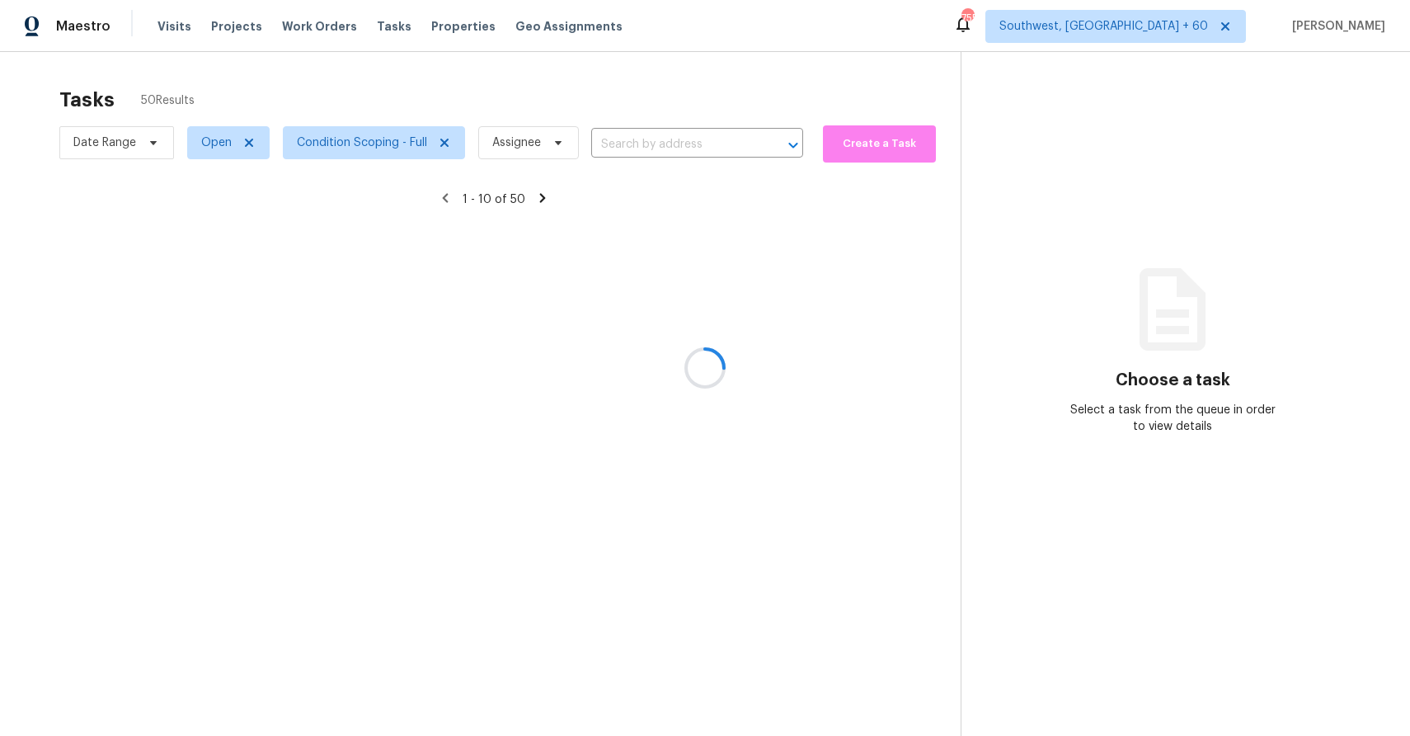
click at [653, 158] on div at bounding box center [705, 368] width 1410 height 736
click at [653, 158] on div "Date Range Open Condition Scoping - Full Assignee ​" at bounding box center [431, 142] width 744 height 43
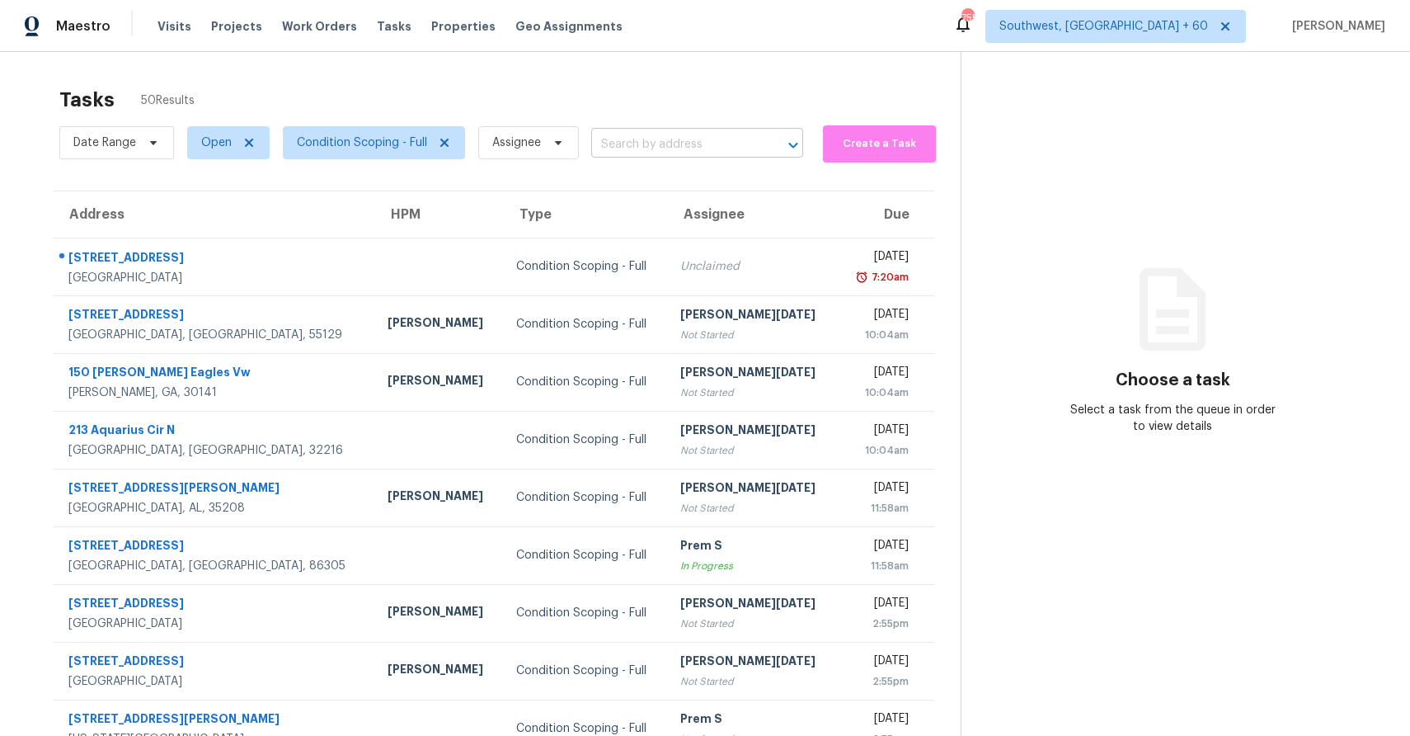
click at [672, 145] on input "text" at bounding box center [674, 145] width 166 height 26
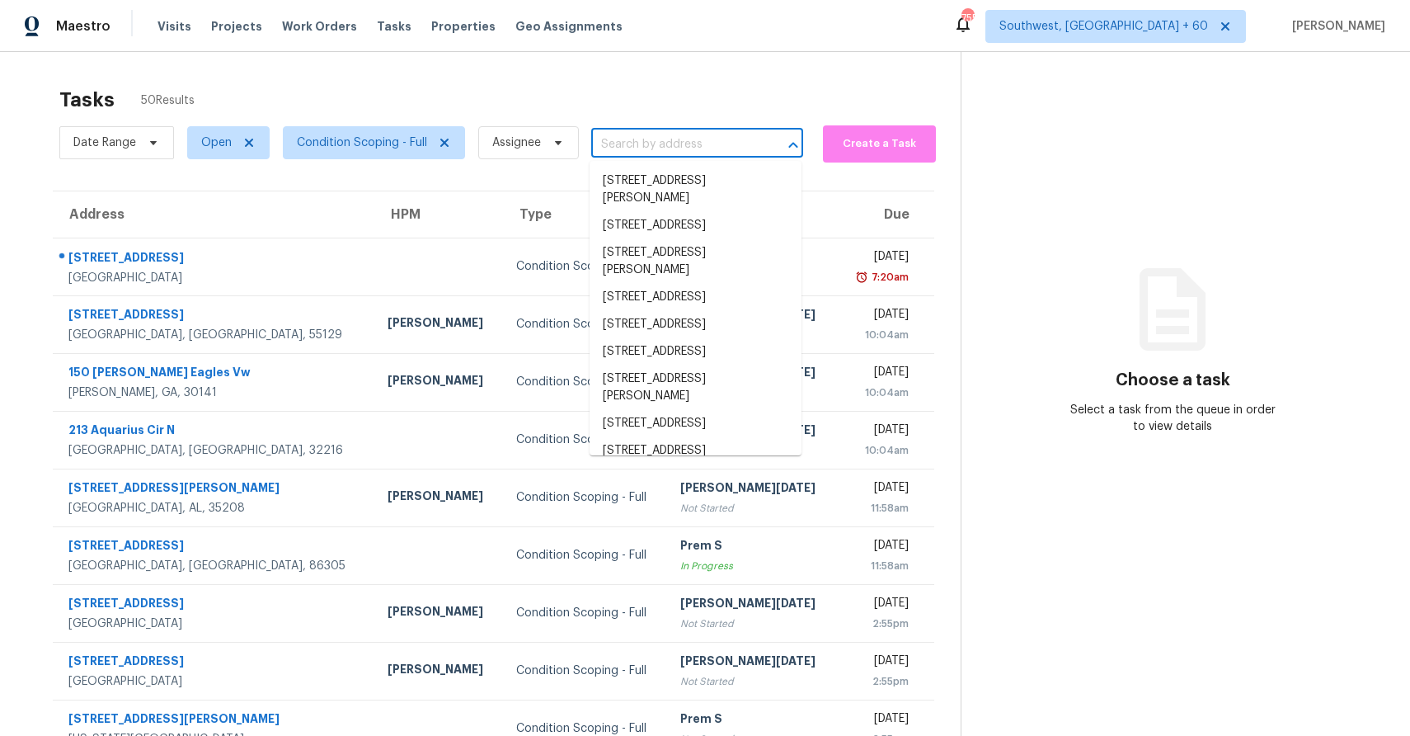
paste input "[STREET_ADDRESS][PERSON_NAME]"
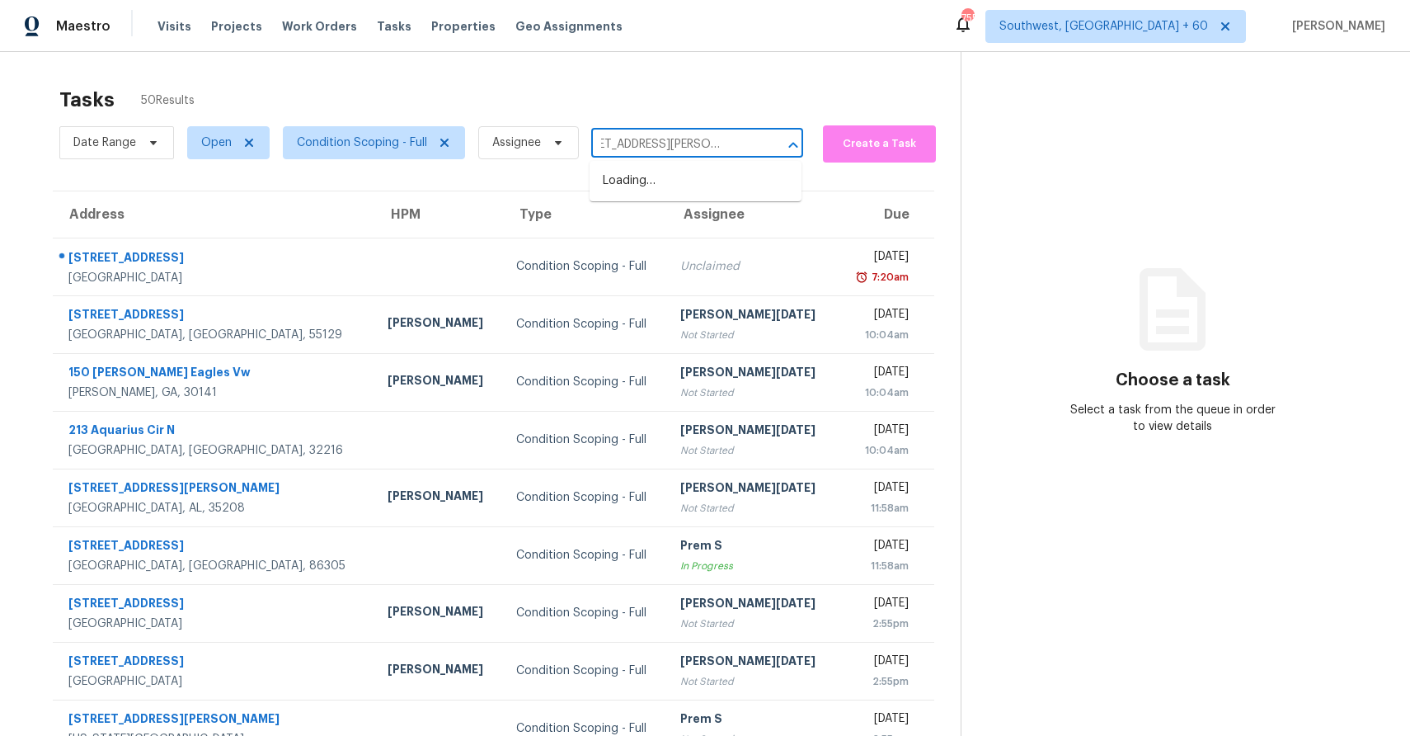
paste input "[STREET_ADDRESS][PERSON_NAME]"
type input "[STREET_ADDRESS][GEOGRAPHIC_DATA][PERSON_NAME][STREET_ADDRESS][PERSON_NAME]"
click at [649, 147] on input "text" at bounding box center [674, 145] width 166 height 26
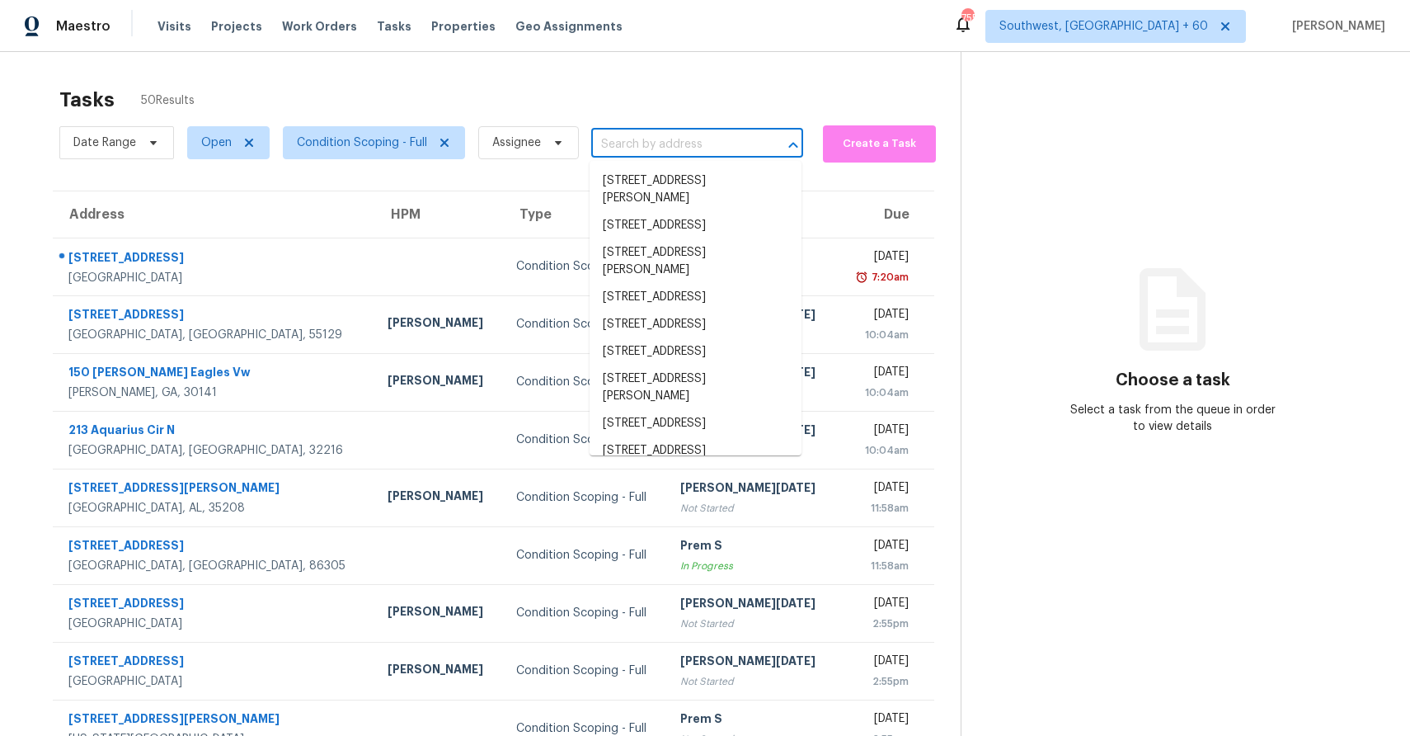
paste input "[STREET_ADDRESS][PERSON_NAME]"
type input "[STREET_ADDRESS][PERSON_NAME]"
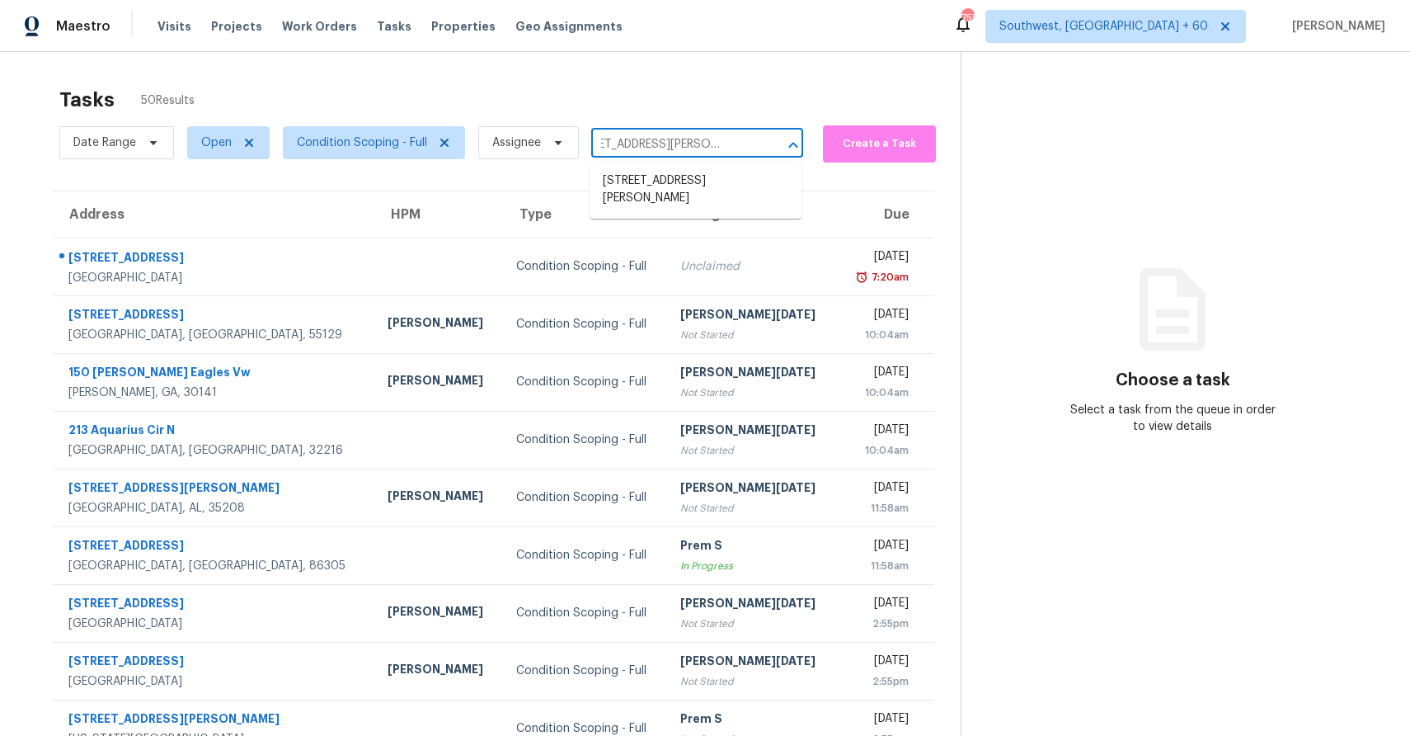
click at [676, 163] on ul "[STREET_ADDRESS][PERSON_NAME]" at bounding box center [696, 190] width 212 height 58
click at [690, 179] on li "[STREET_ADDRESS][PERSON_NAME]" at bounding box center [696, 189] width 212 height 45
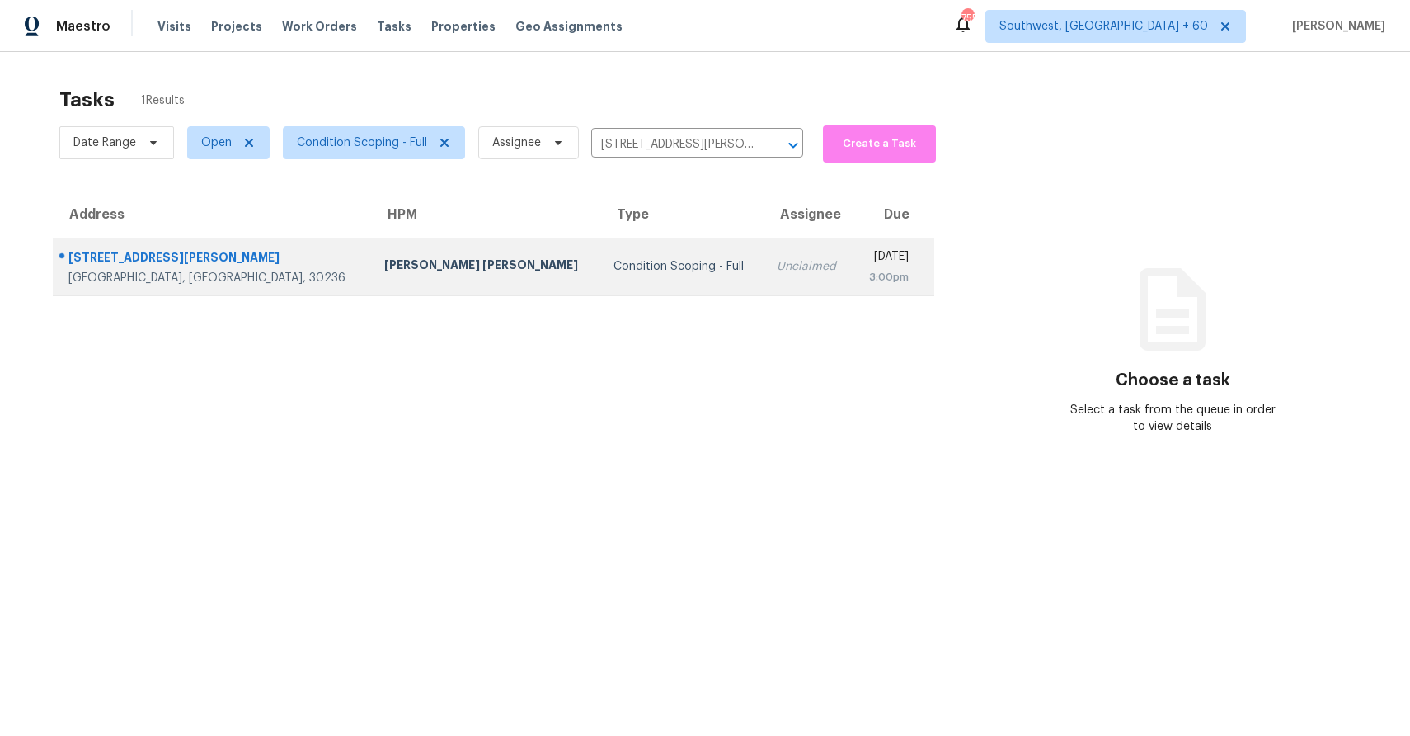
click at [613, 265] on div "Condition Scoping - Full" at bounding box center [681, 266] width 137 height 16
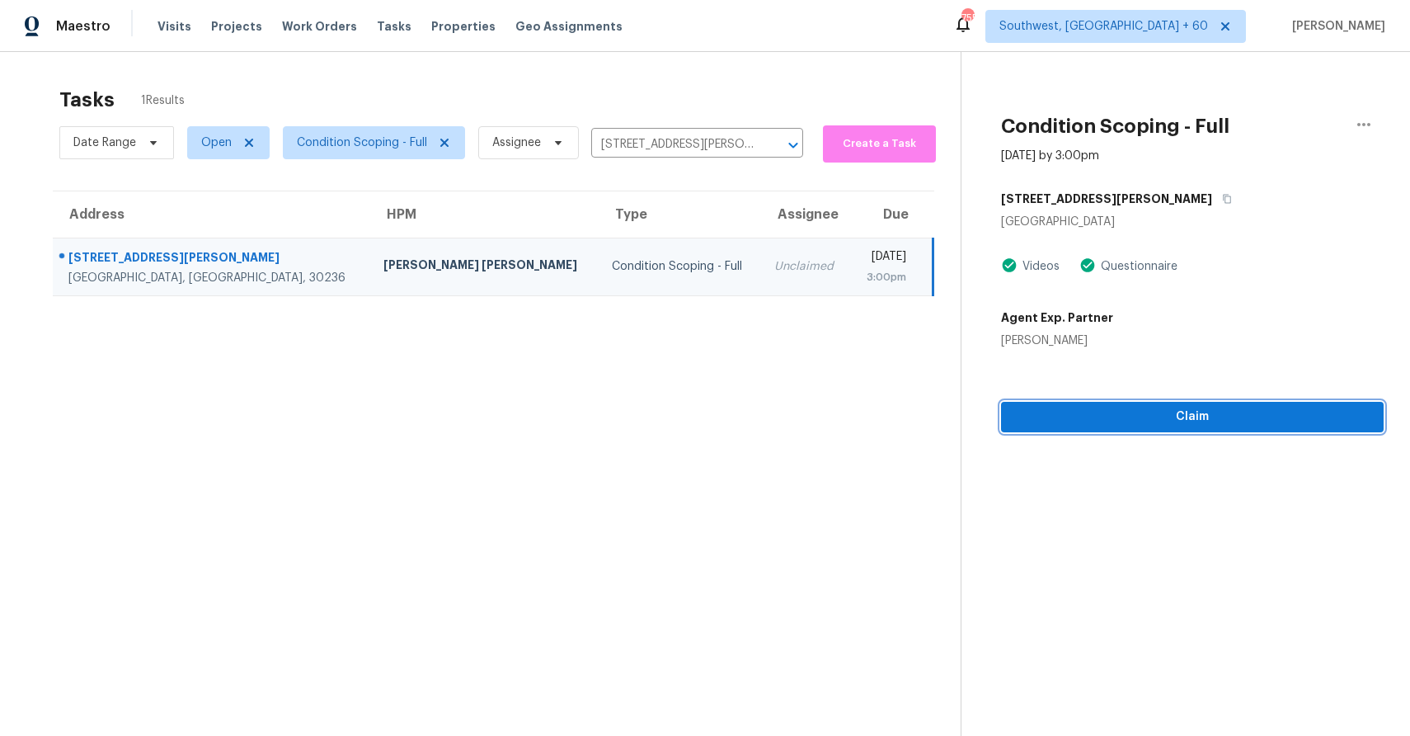
click at [1223, 409] on span "Claim" at bounding box center [1192, 417] width 356 height 21
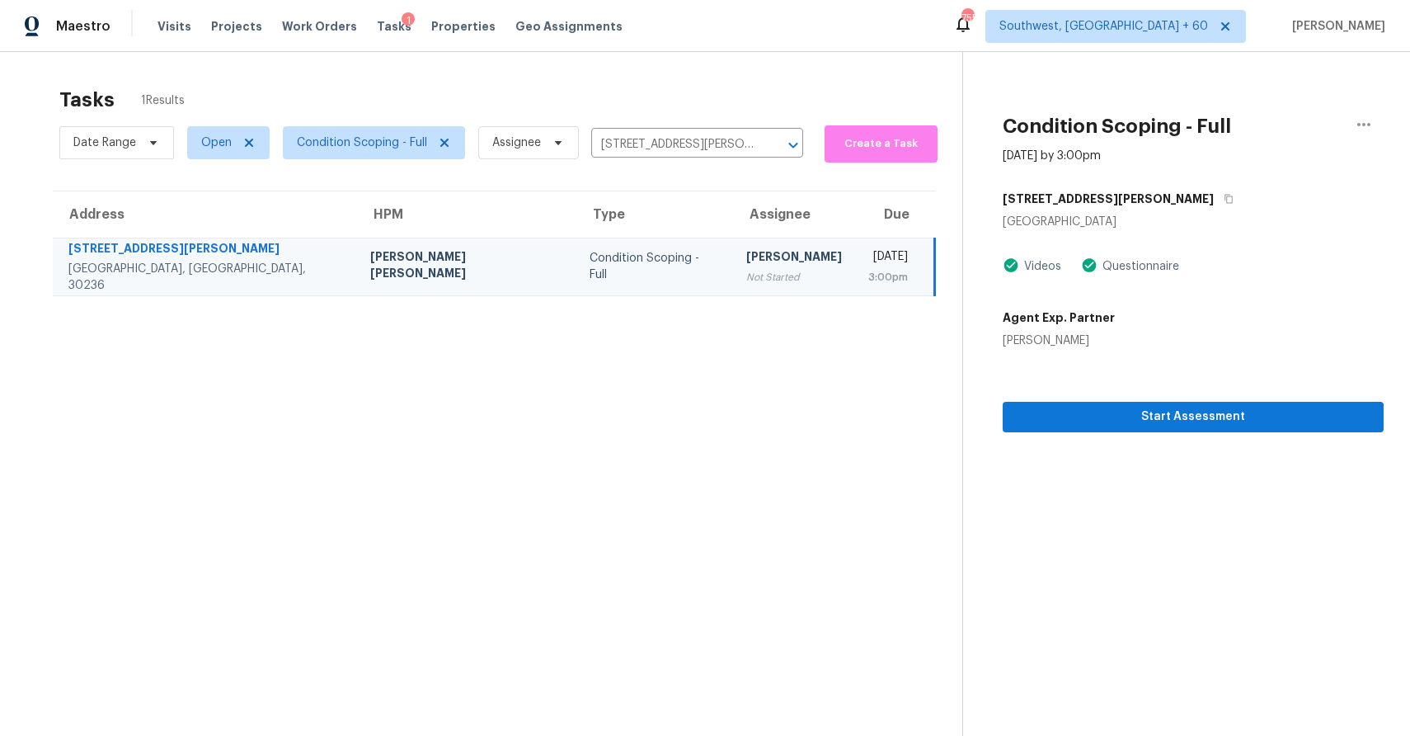
click at [655, 159] on div "Date Range Open Condition Scoping - Full Assignee 410 N McDonough St, Jonesboro…" at bounding box center [431, 142] width 744 height 43
click at [671, 152] on input "[STREET_ADDRESS][PERSON_NAME]" at bounding box center [674, 145] width 166 height 26
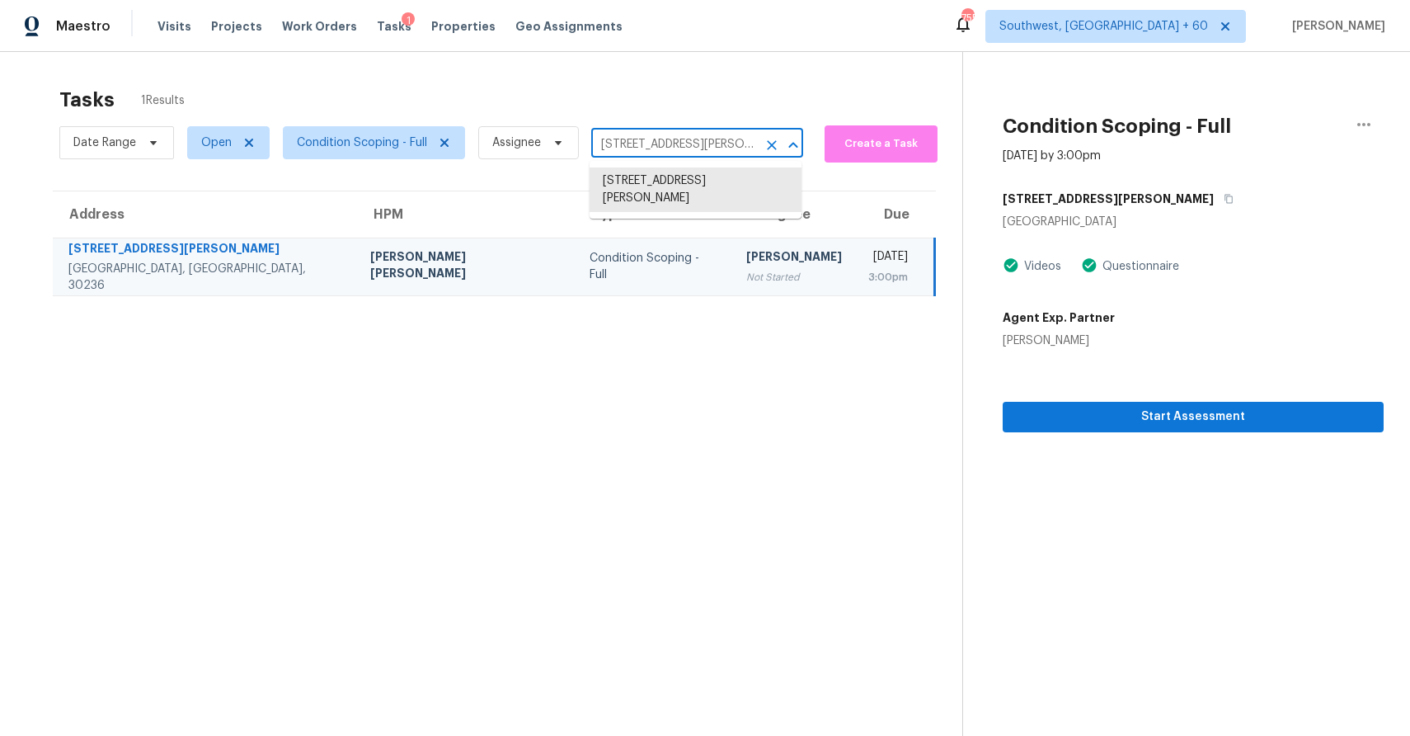
paste input "76 E Thompson Ln, Nashville, TN 37211"
type input "76 E Thompson Ln, Nashville, TN 37211"
click at [748, 176] on li "76 E Thompson Ln, Nashville, TN 37211" at bounding box center [696, 189] width 212 height 45
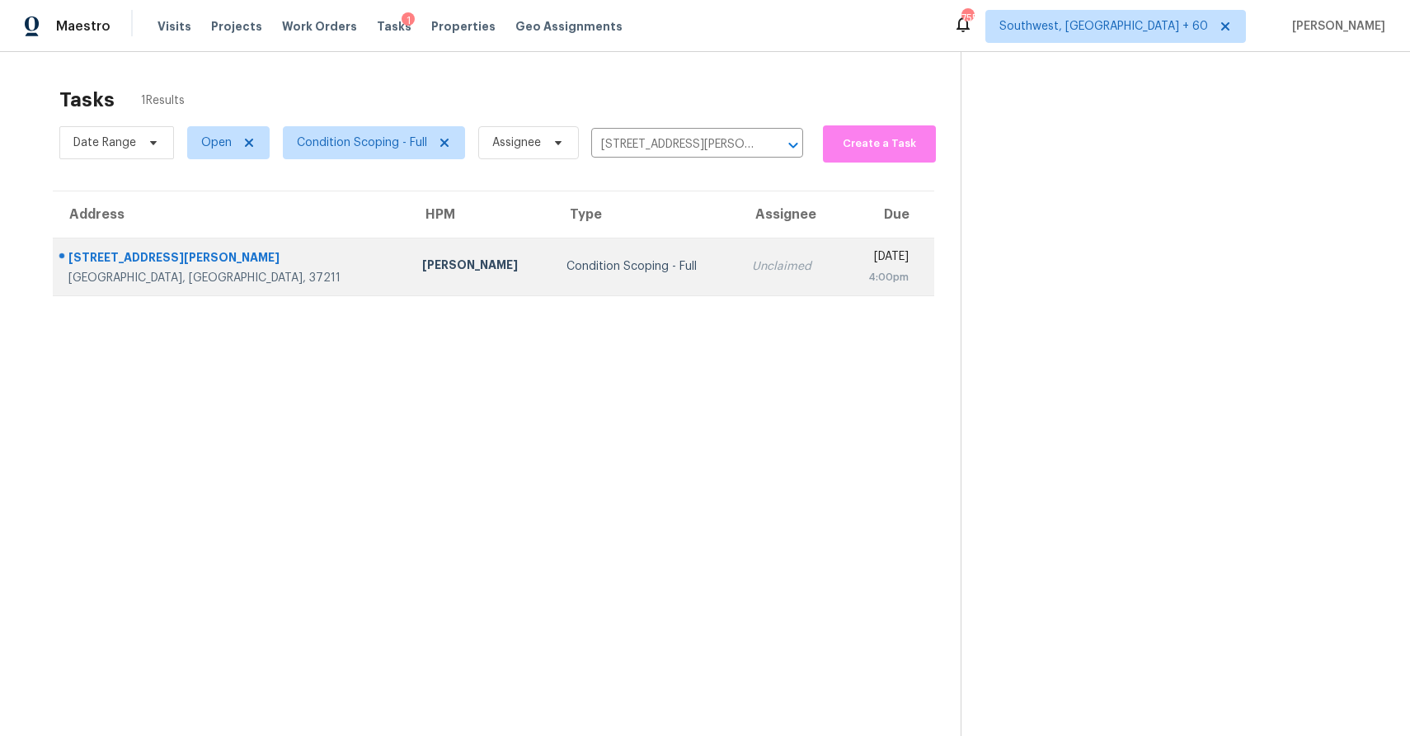
click at [752, 274] on div "Unclaimed" at bounding box center [789, 266] width 75 height 16
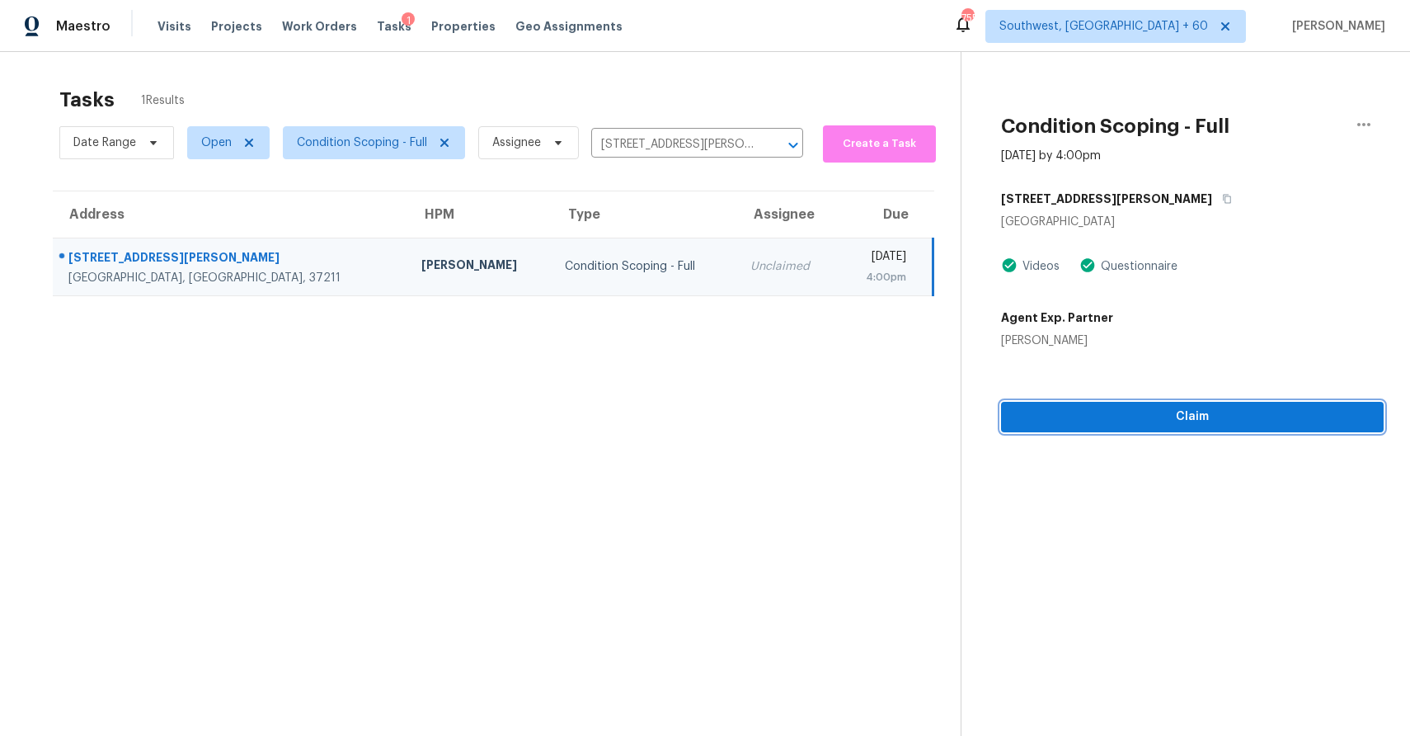
click at [1281, 429] on button "Claim" at bounding box center [1192, 417] width 383 height 31
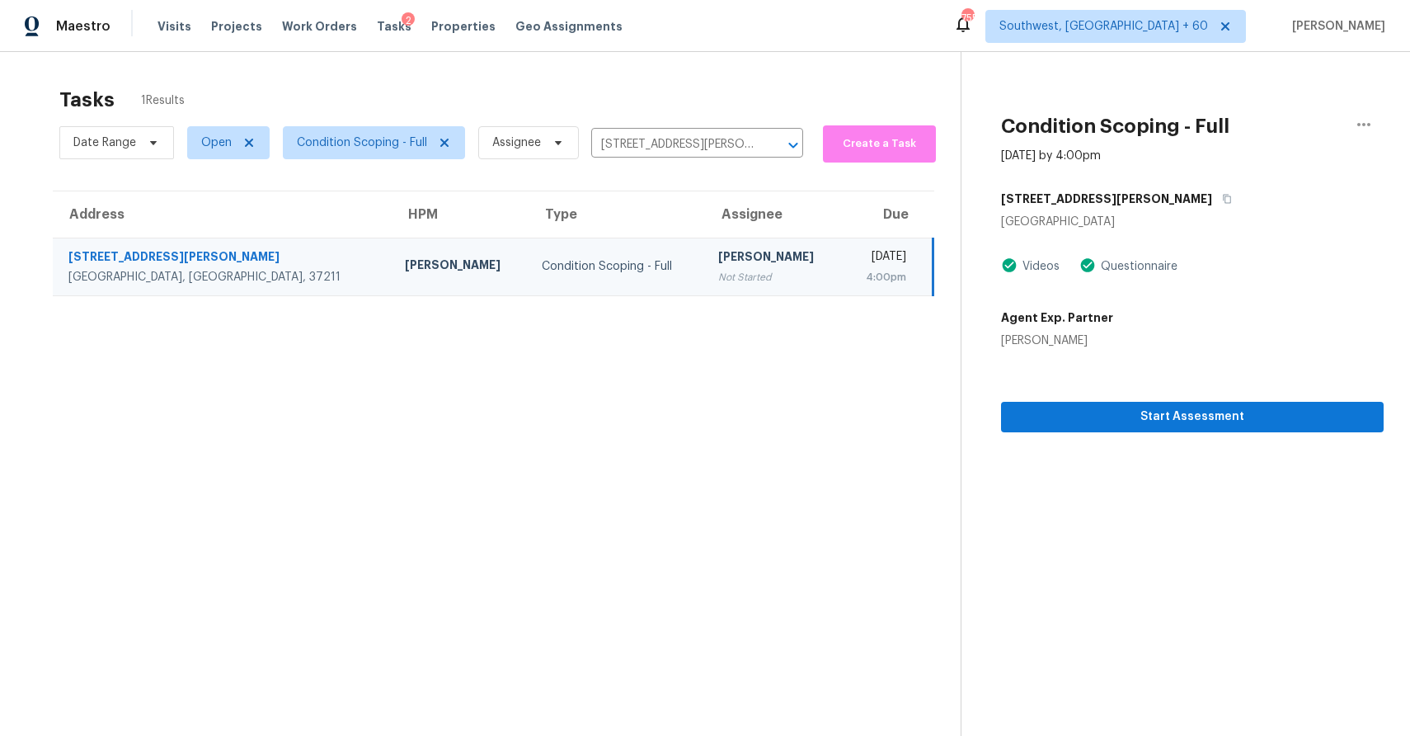
click at [1154, 515] on section "Condition Scoping - Full Sep 26th 2025 by 4:00pm 76 E Thompson Ln Nashville, TN…" at bounding box center [1172, 420] width 423 height 736
click at [718, 251] on div "[PERSON_NAME]" at bounding box center [773, 258] width 111 height 21
click at [675, 135] on input "76 E Thompson Ln, Nashville, TN 37211" at bounding box center [674, 145] width 166 height 26
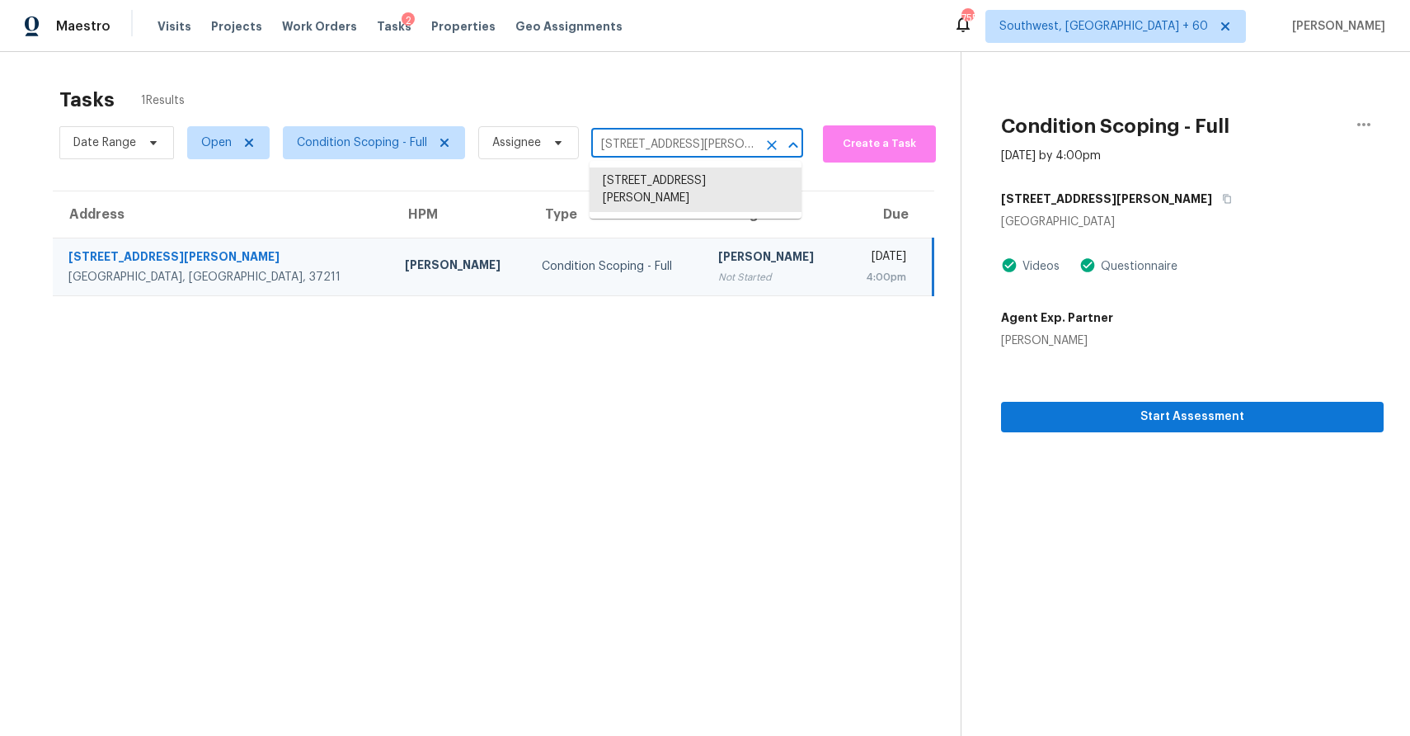
click at [675, 135] on input "76 E Thompson Ln, Nashville, TN 37211" at bounding box center [674, 145] width 166 height 26
paste input "[STREET_ADDRESS][PERSON_NAME]"
type input "[STREET_ADDRESS][PERSON_NAME]"
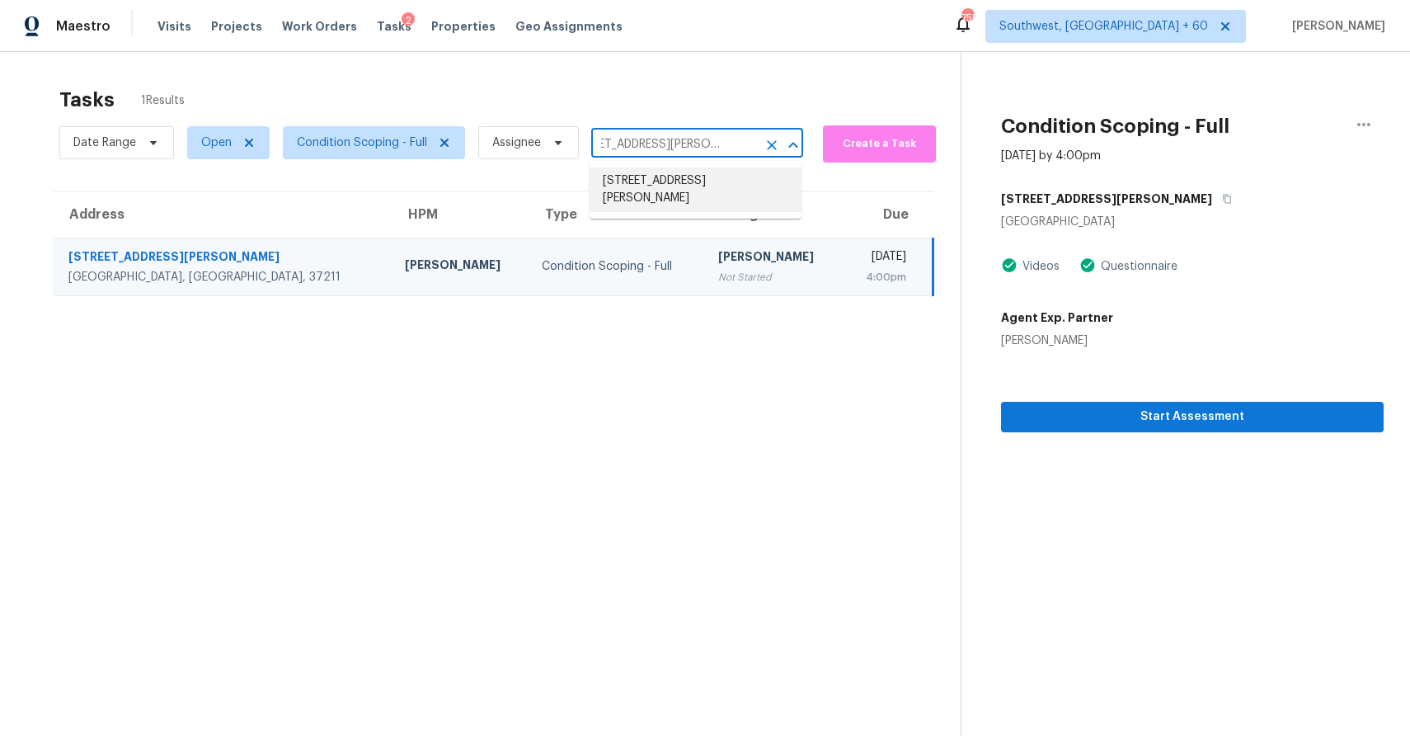
click at [711, 211] on li "[STREET_ADDRESS][PERSON_NAME]" at bounding box center [696, 189] width 212 height 45
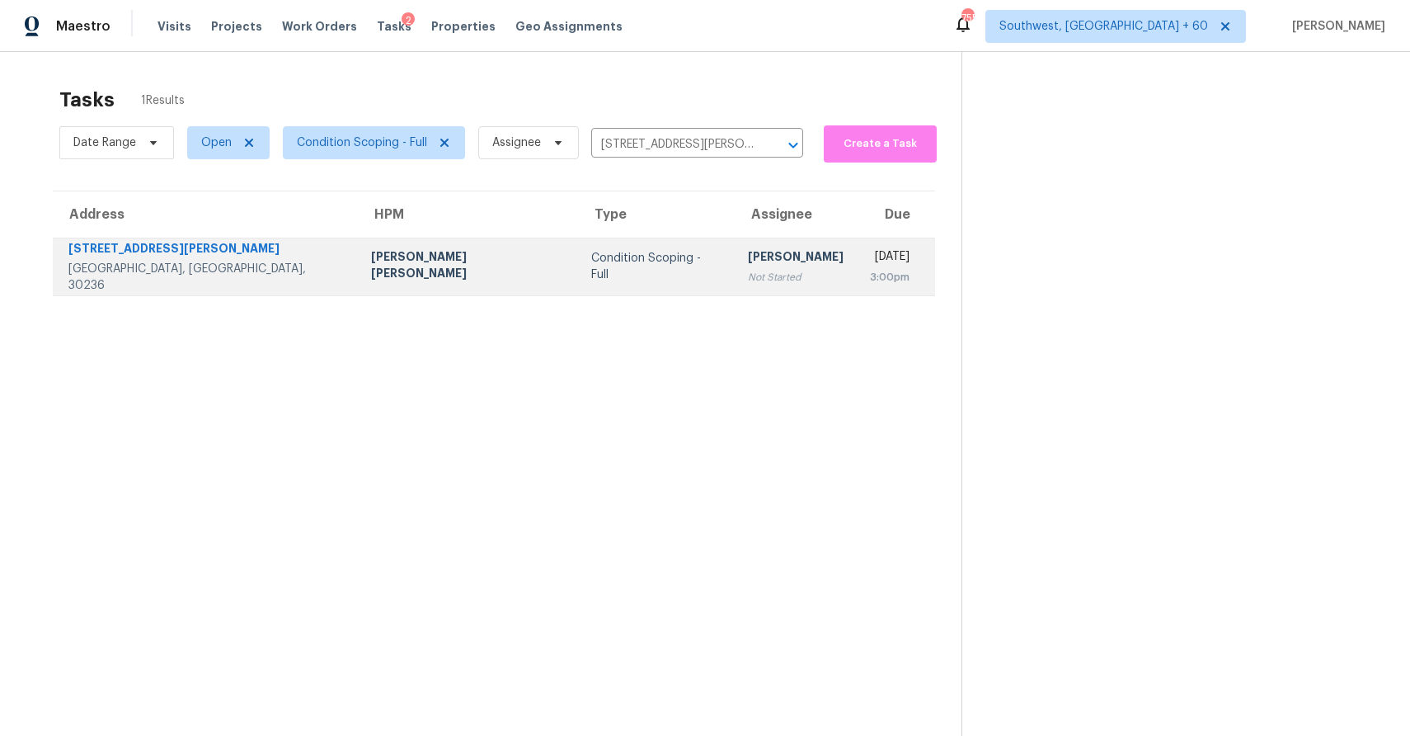
click at [609, 275] on td "Condition Scoping - Full" at bounding box center [656, 266] width 157 height 58
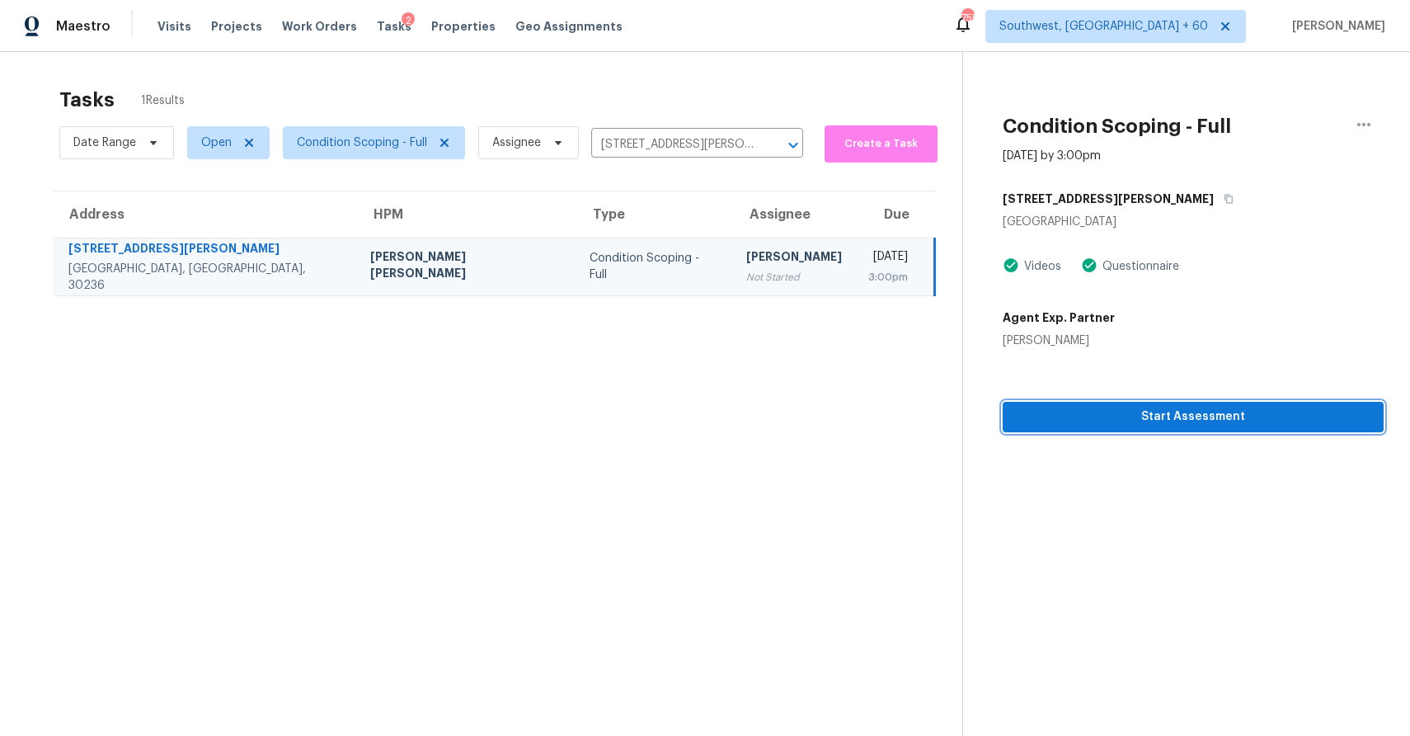
click at [1187, 416] on span "Start Assessment" at bounding box center [1193, 417] width 355 height 21
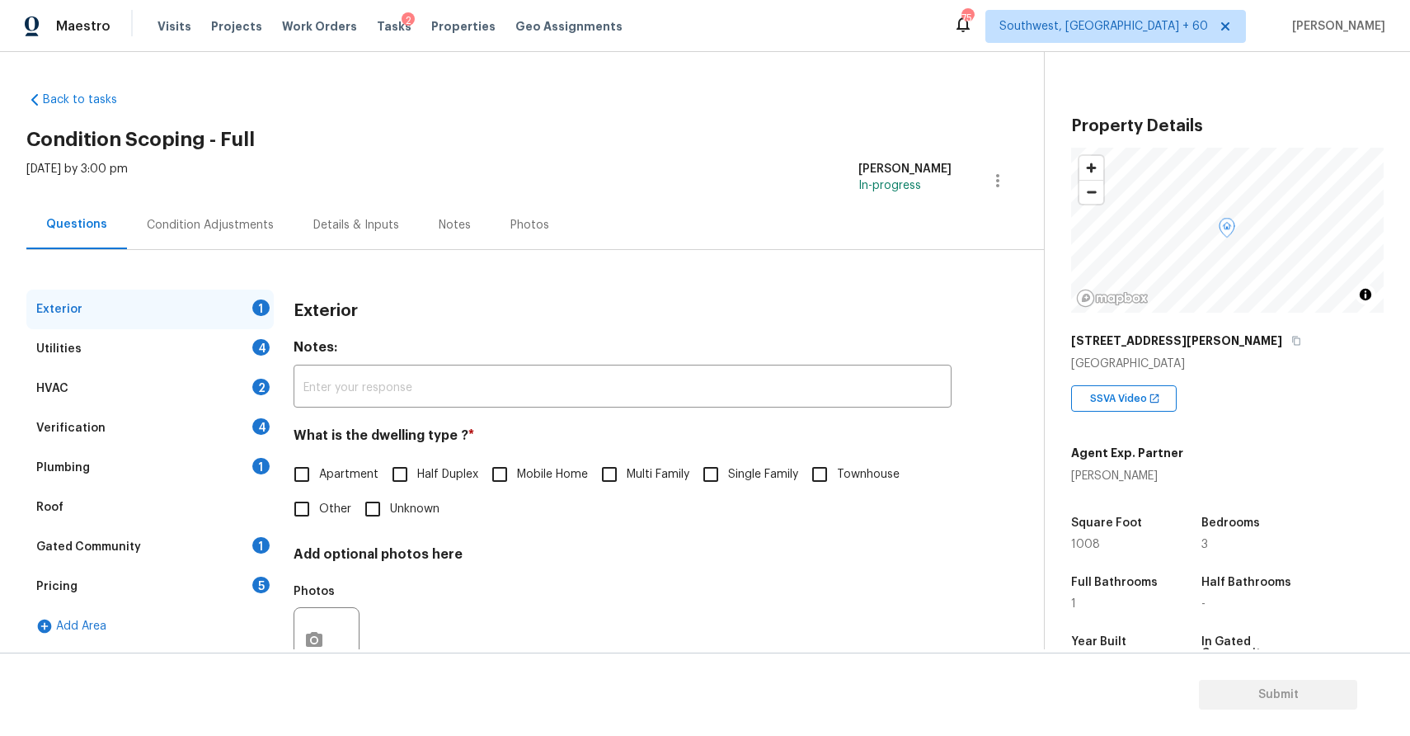
scroll to position [59, 0]
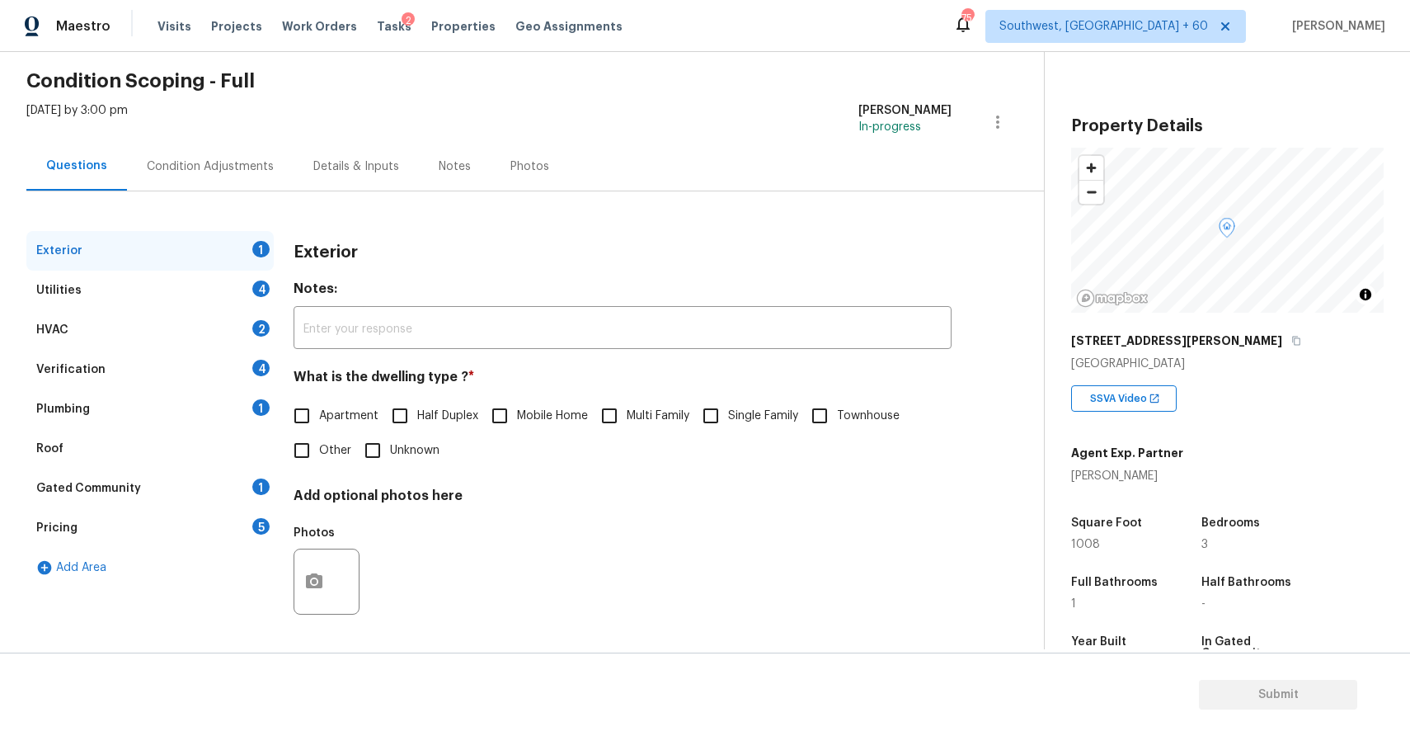
click at [128, 128] on div "Fri, Sep 26 2025 by 3:00 pm" at bounding box center [76, 122] width 101 height 40
click at [212, 162] on div "Condition Adjustments" at bounding box center [210, 166] width 127 height 16
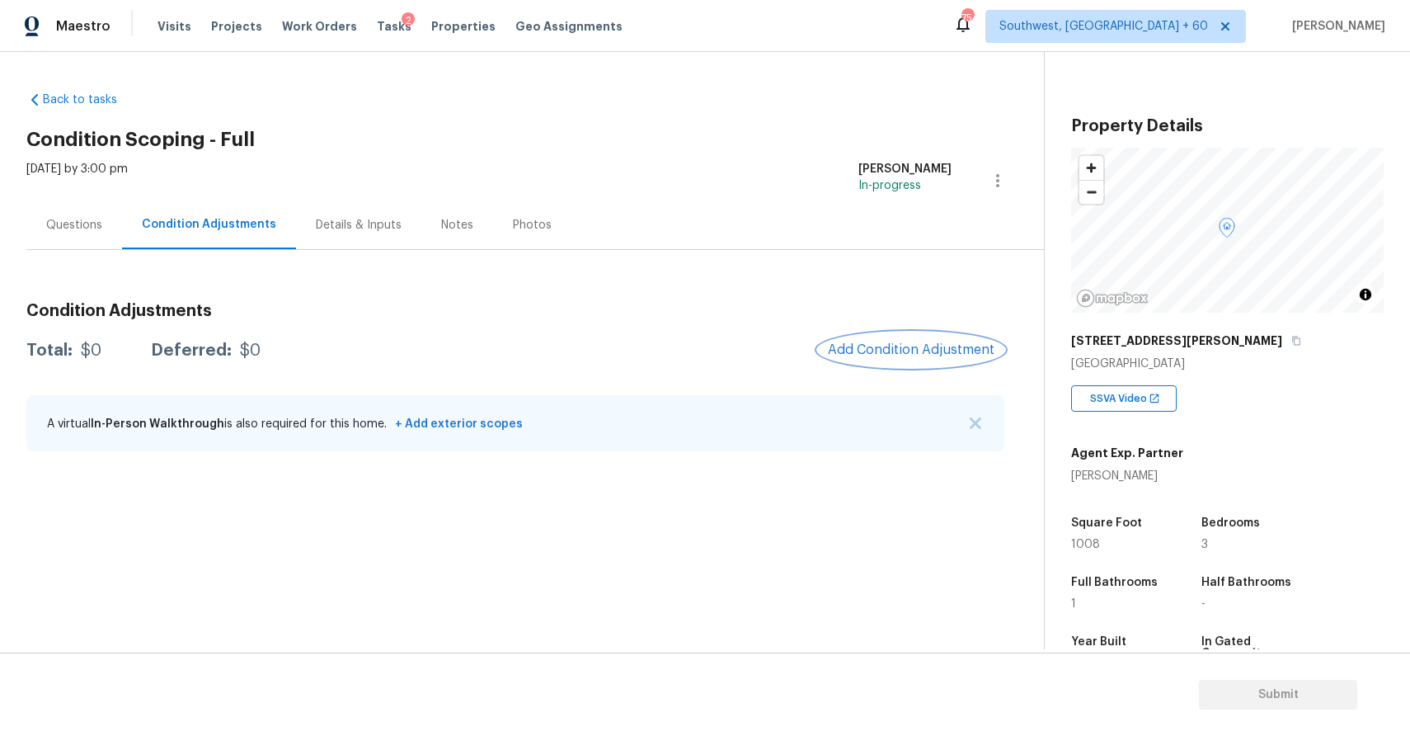
click at [973, 343] on span "Add Condition Adjustment" at bounding box center [911, 349] width 167 height 15
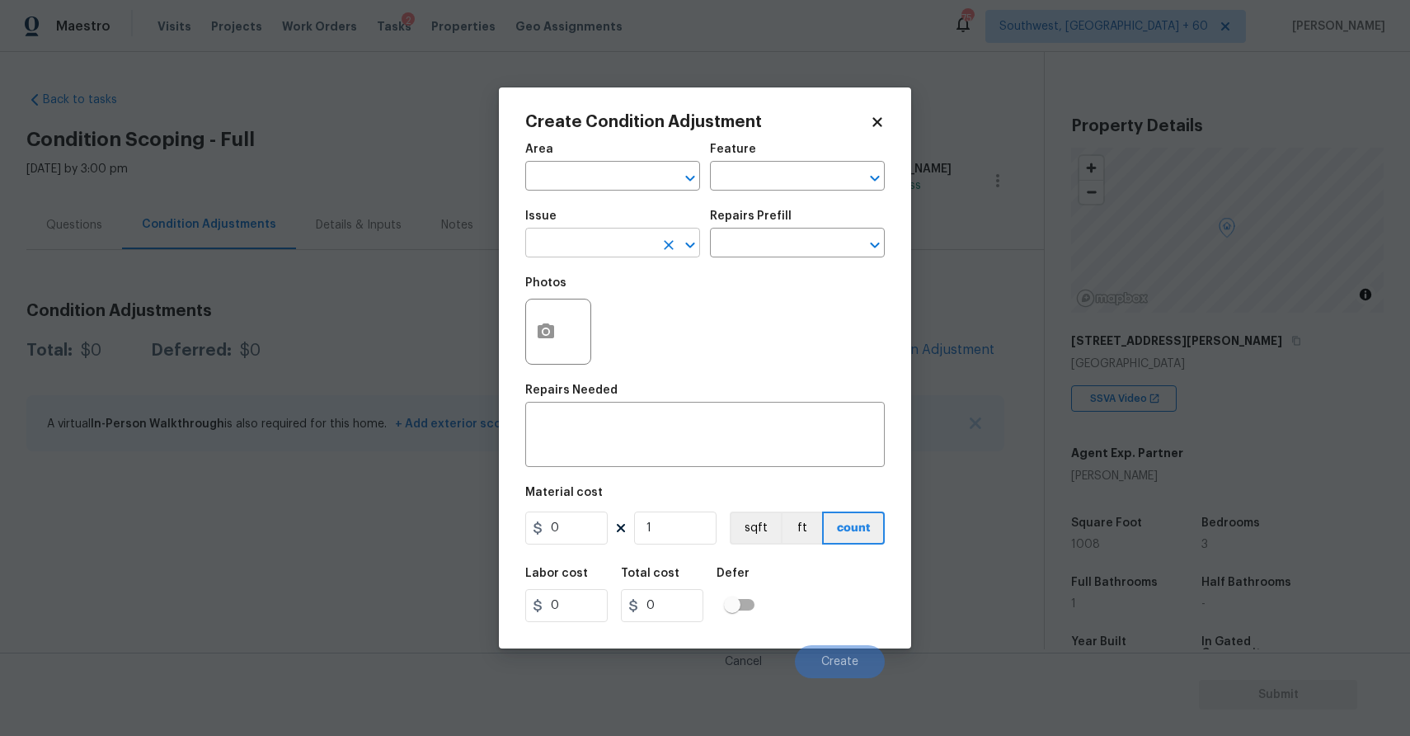
click at [653, 255] on input "text" at bounding box center [589, 245] width 129 height 26
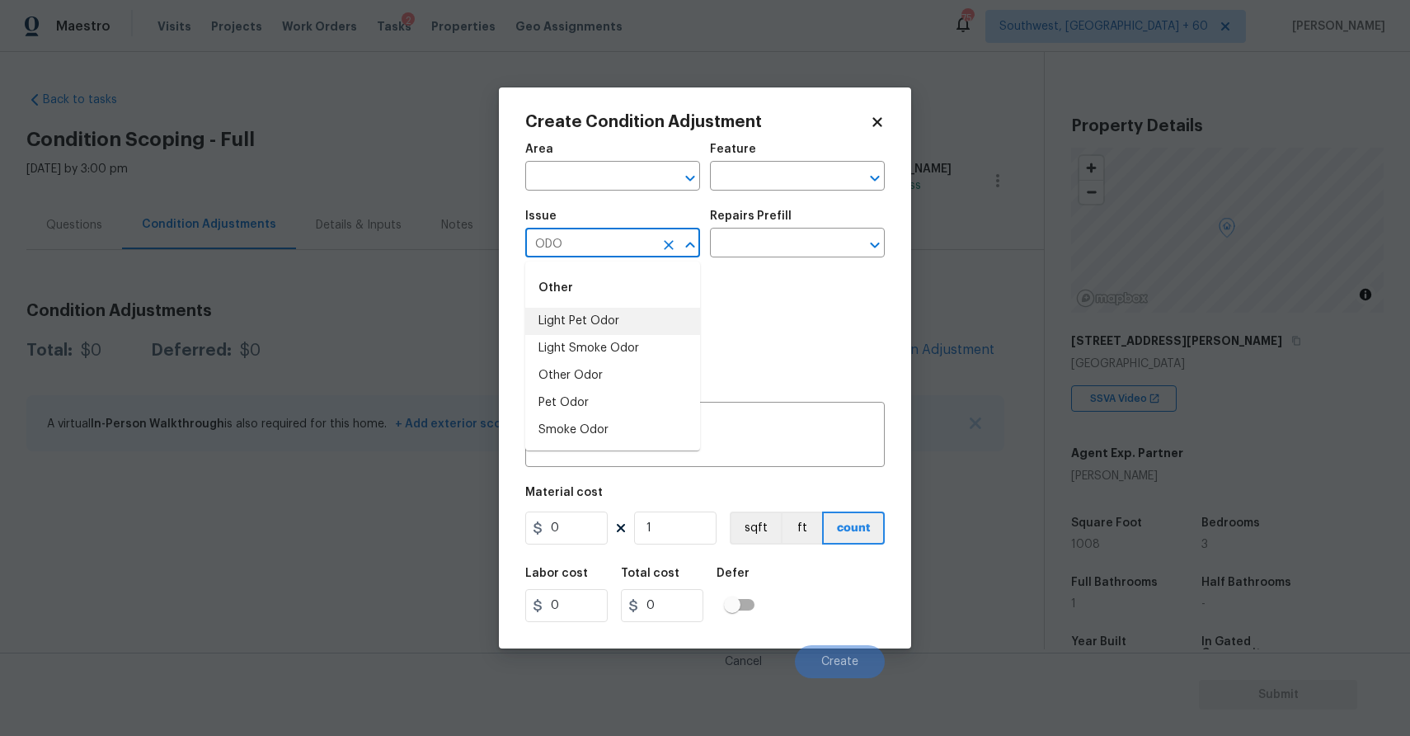
click at [636, 303] on div "Other" at bounding box center [612, 288] width 175 height 40
click at [638, 319] on li "Light Pet Odor" at bounding box center [612, 321] width 175 height 27
type input "Light Pet Odor"
click at [798, 235] on input "text" at bounding box center [774, 245] width 129 height 26
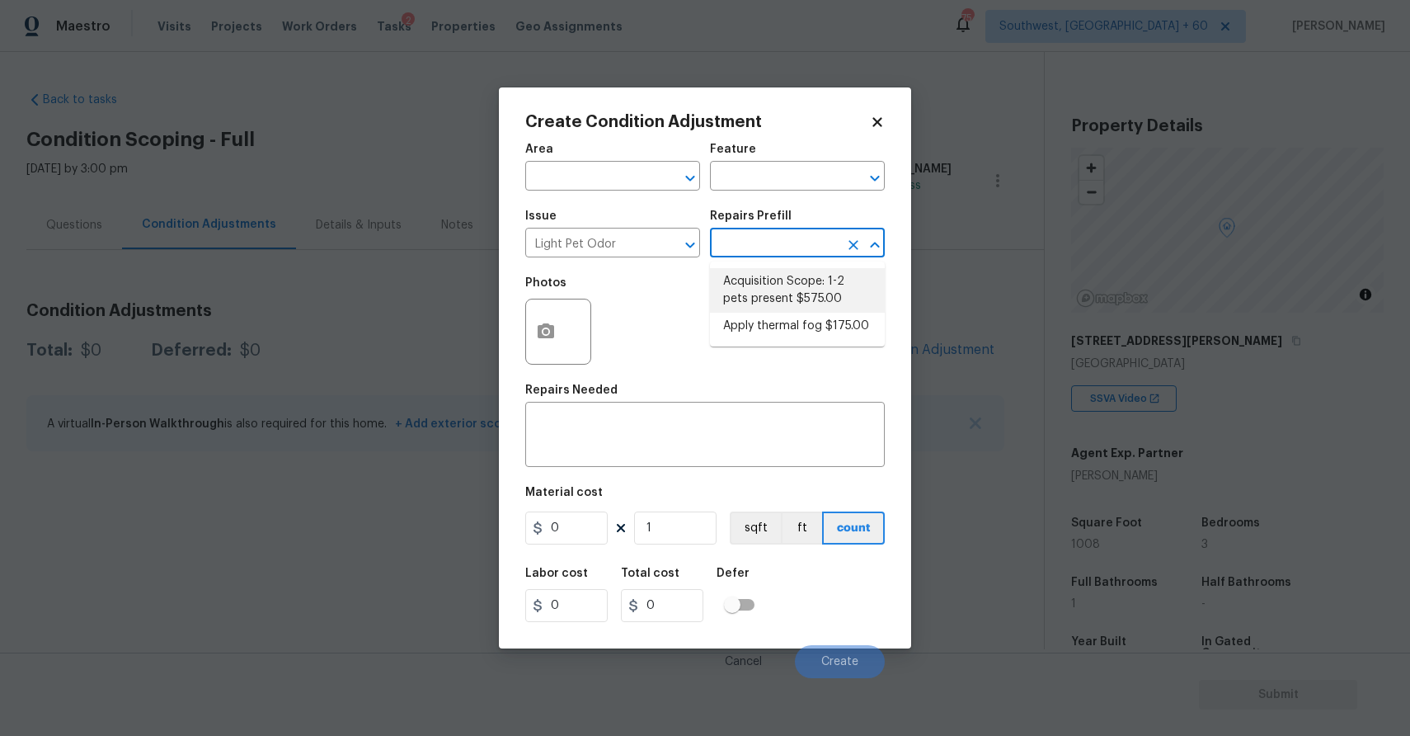
click at [799, 289] on li "Acquisition Scope: 1-2 pets present $575.00" at bounding box center [797, 290] width 175 height 45
type textarea "Acquisition Scope: 1-2 pets present"
type input "575"
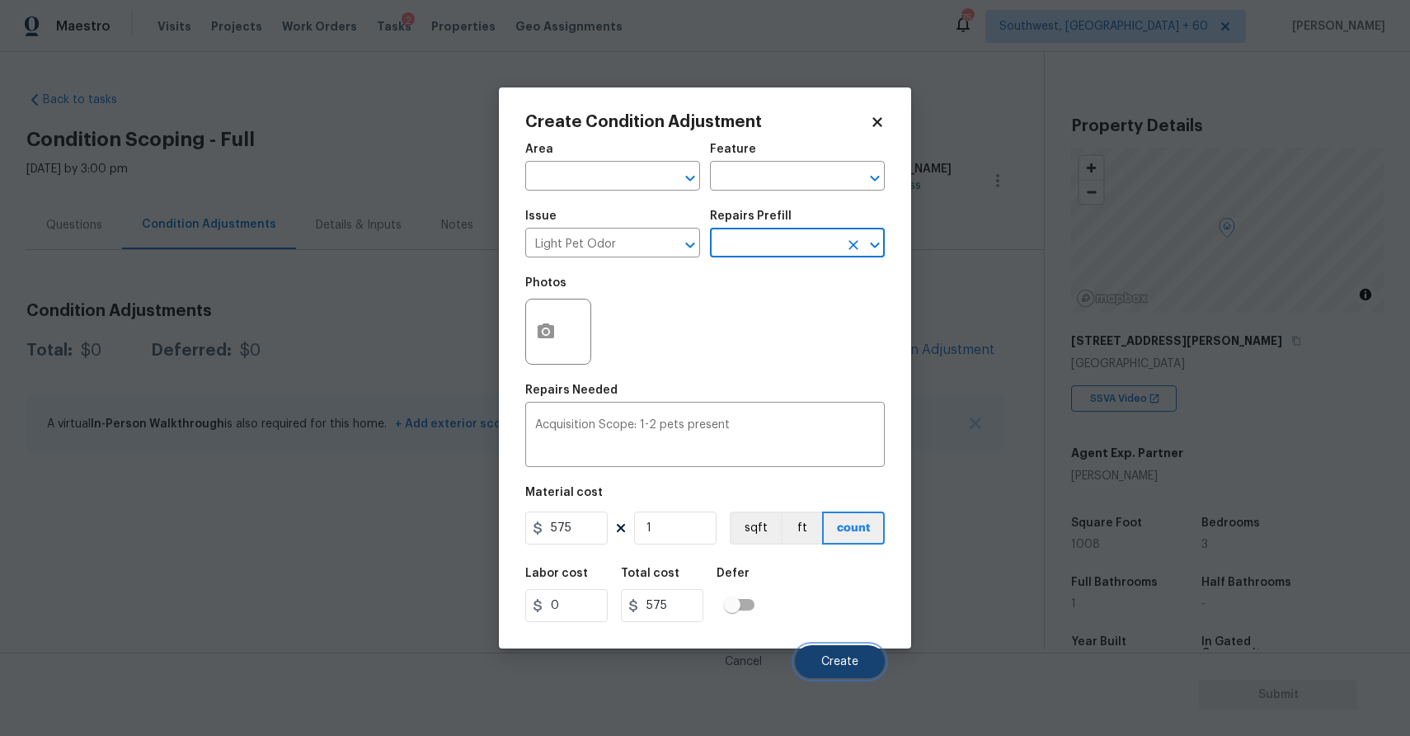
click at [865, 670] on button "Create" at bounding box center [840, 661] width 90 height 33
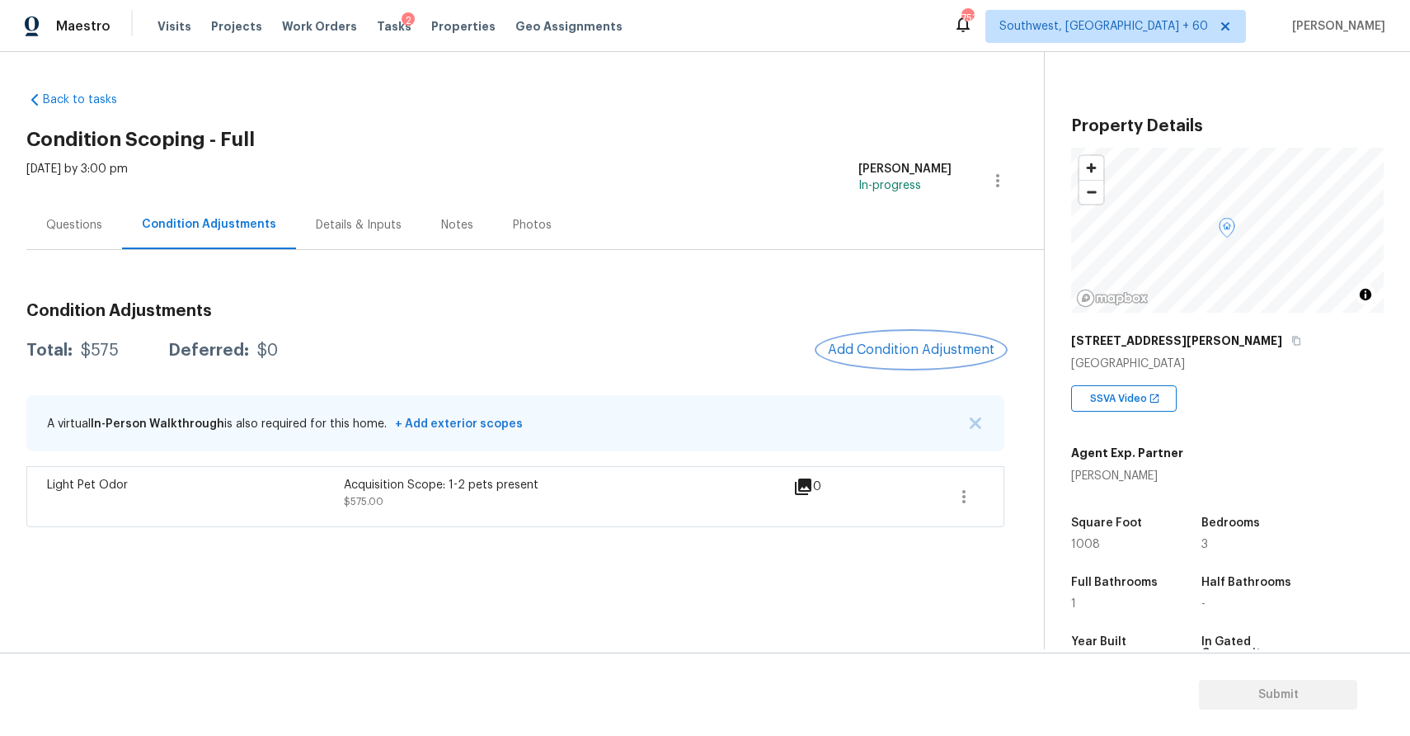
click at [883, 343] on span "Add Condition Adjustment" at bounding box center [911, 349] width 167 height 15
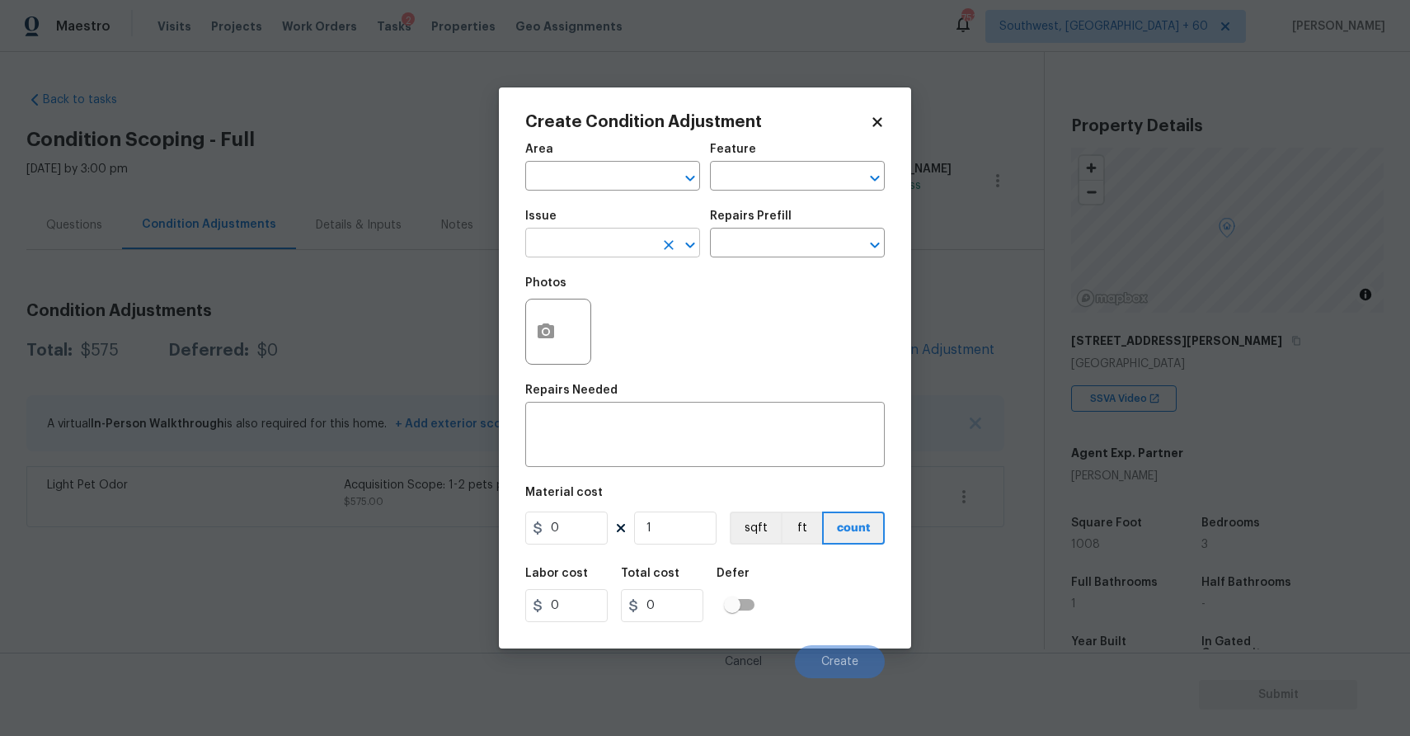
click at [618, 247] on input "text" at bounding box center [589, 245] width 129 height 26
click at [603, 309] on li "ACQ: HVAC" at bounding box center [612, 321] width 175 height 27
type input "ACQ: HVAC"
click at [725, 244] on input "text" at bounding box center [774, 245] width 129 height 26
click at [874, 120] on icon at bounding box center [876, 121] width 9 height 9
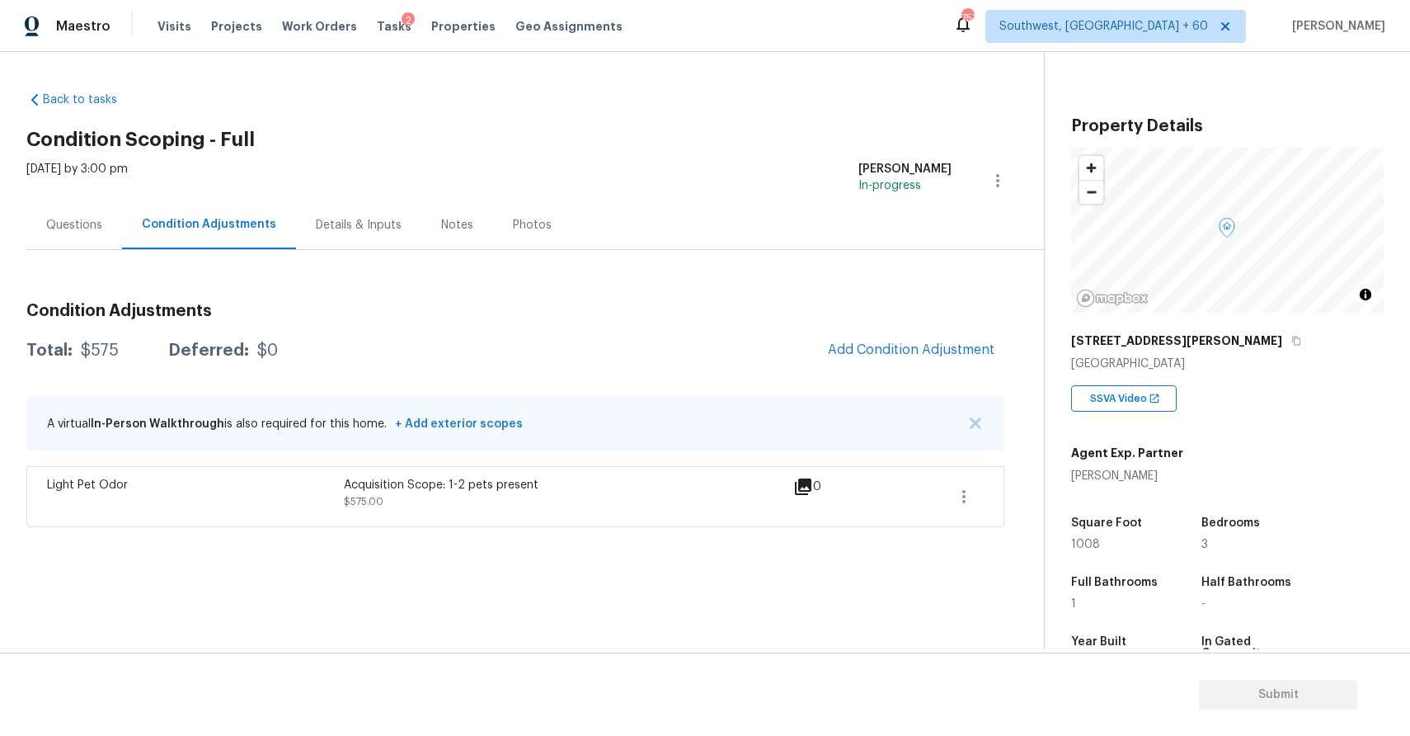
click at [81, 247] on div "Questions" at bounding box center [74, 224] width 96 height 49
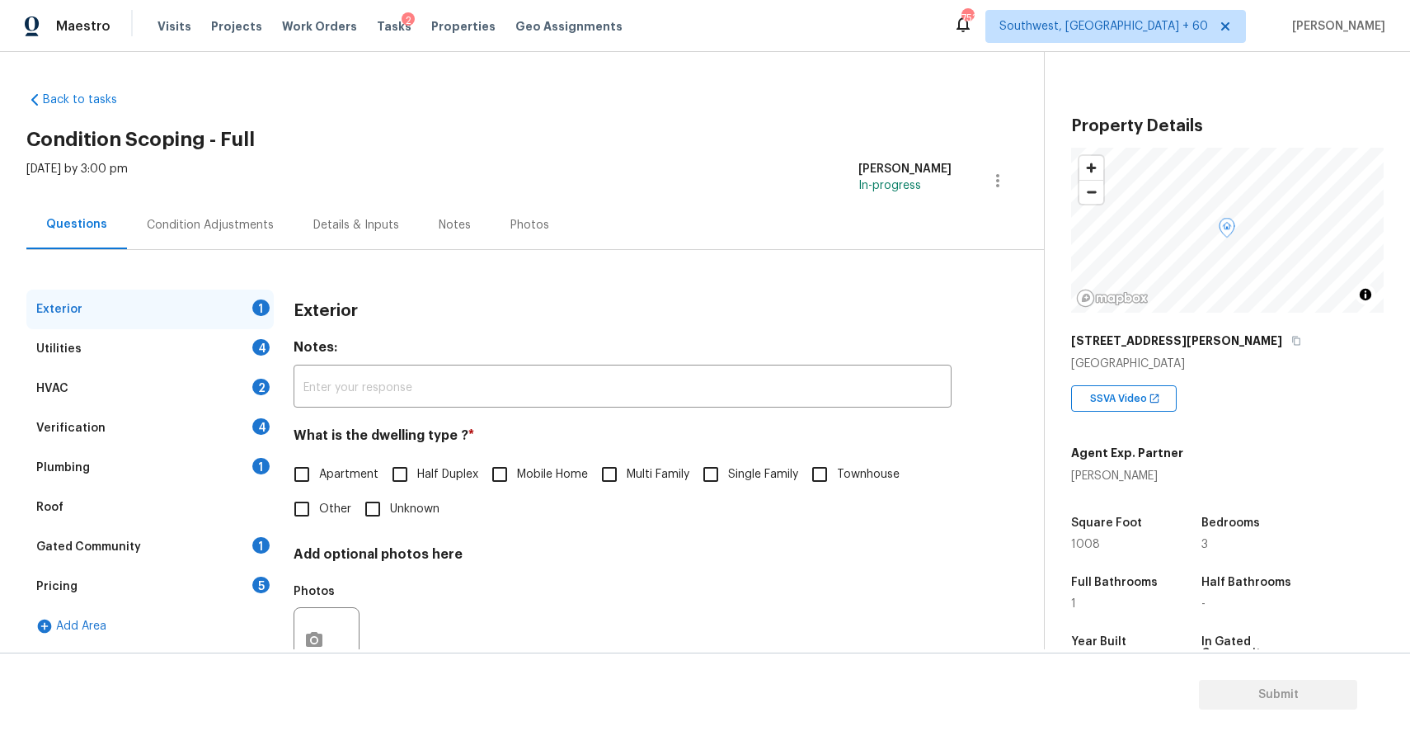
click at [736, 480] on span "Single Family" at bounding box center [763, 474] width 70 height 17
click at [728, 480] on input "Single Family" at bounding box center [710, 474] width 35 height 35
checkbox input "true"
click at [233, 347] on div "Utilities 4" at bounding box center [149, 349] width 247 height 40
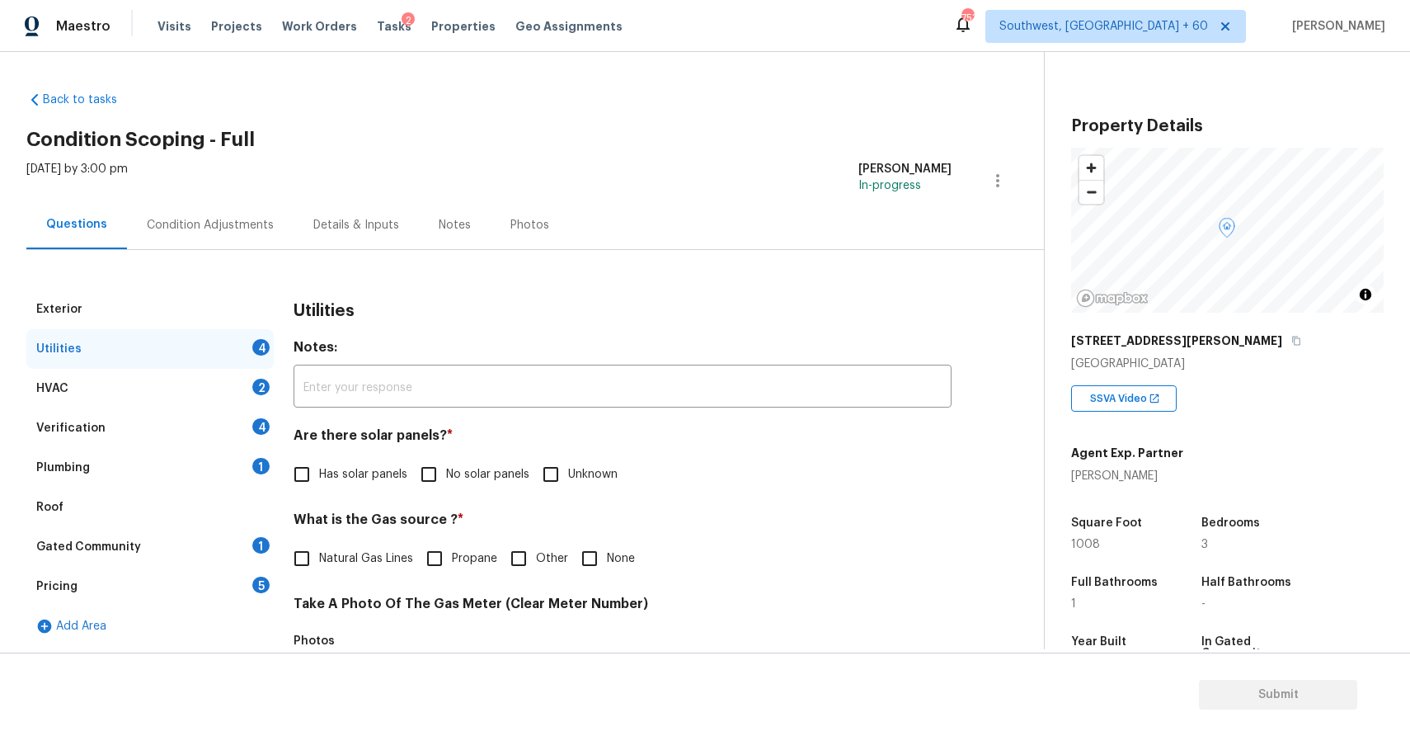
click at [493, 480] on span "No solar panels" at bounding box center [487, 474] width 83 height 17
click at [446, 480] on input "No solar panels" at bounding box center [428, 474] width 35 height 35
checkbox input "true"
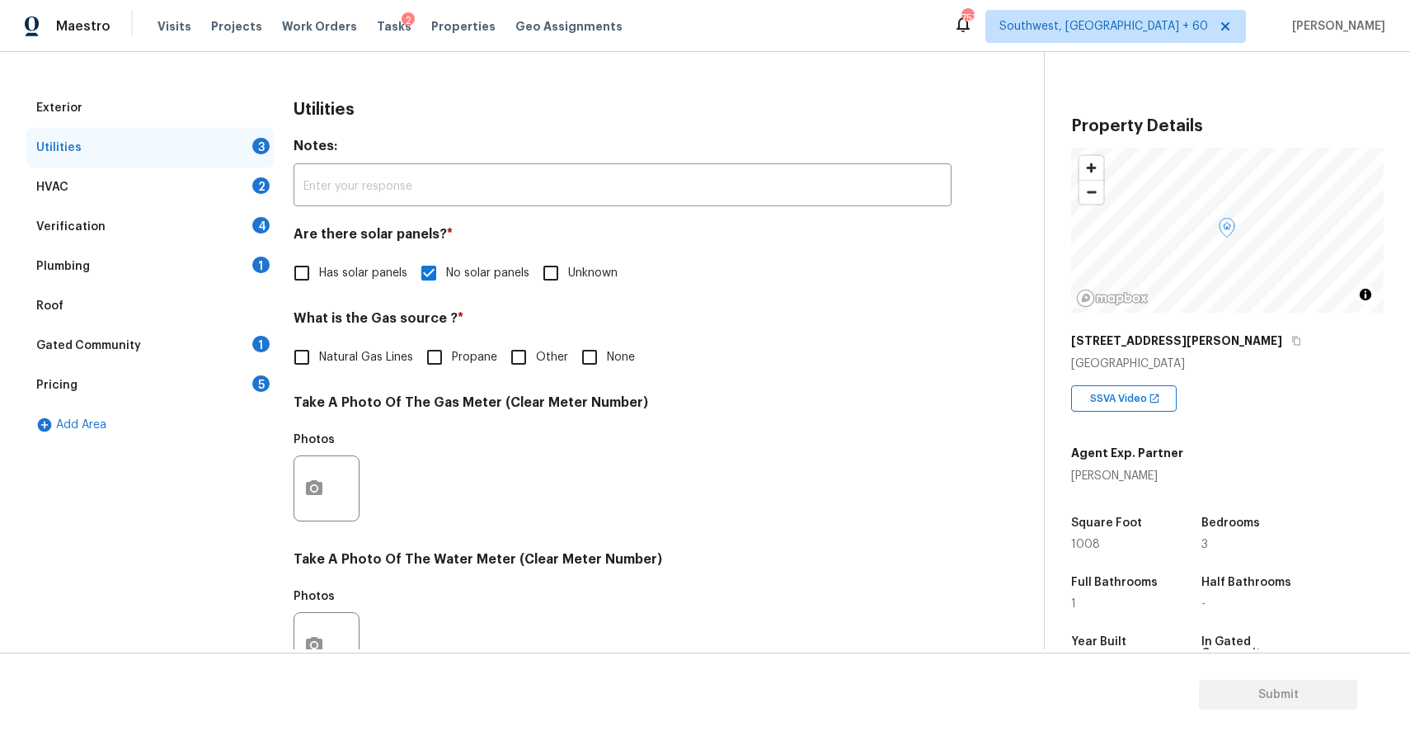
scroll to position [247, 0]
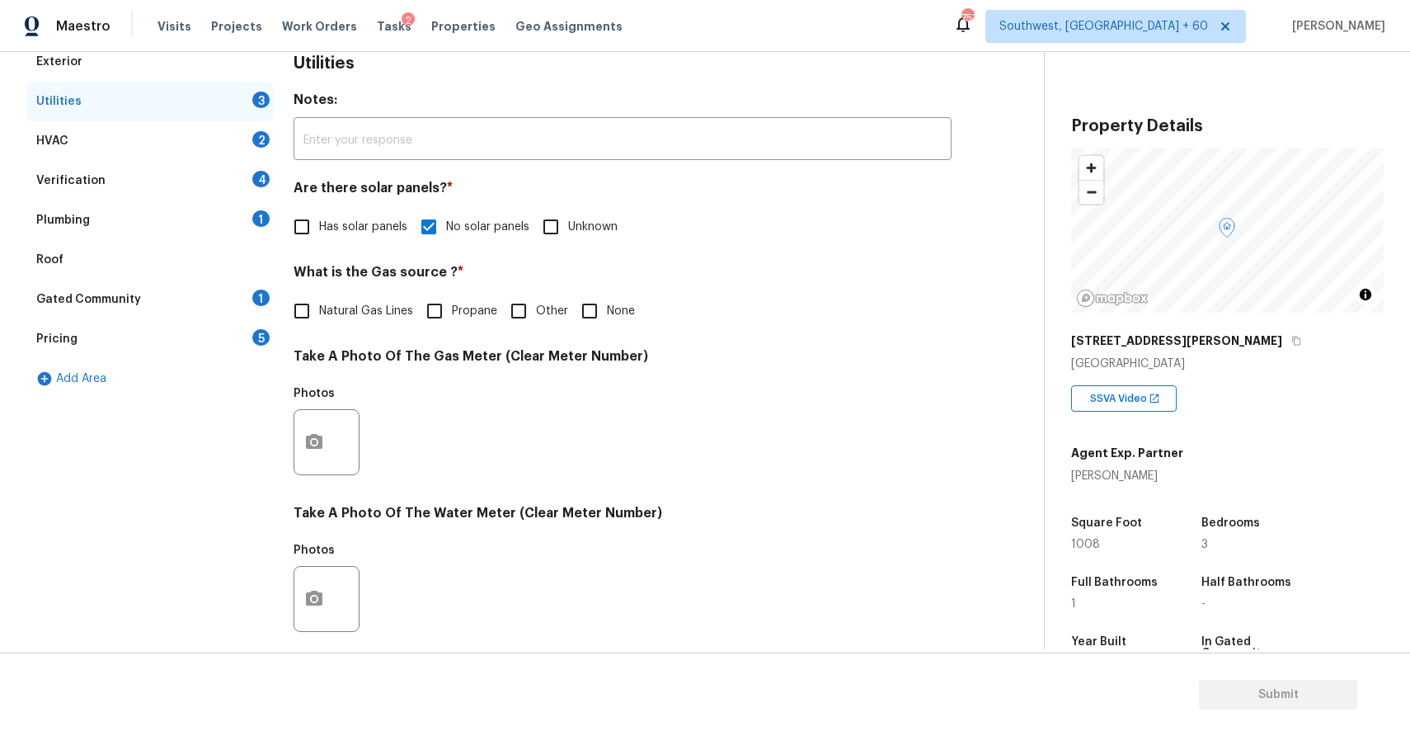
click at [294, 440] on div at bounding box center [327, 442] width 66 height 66
click at [323, 445] on icon "button" at bounding box center [314, 442] width 20 height 20
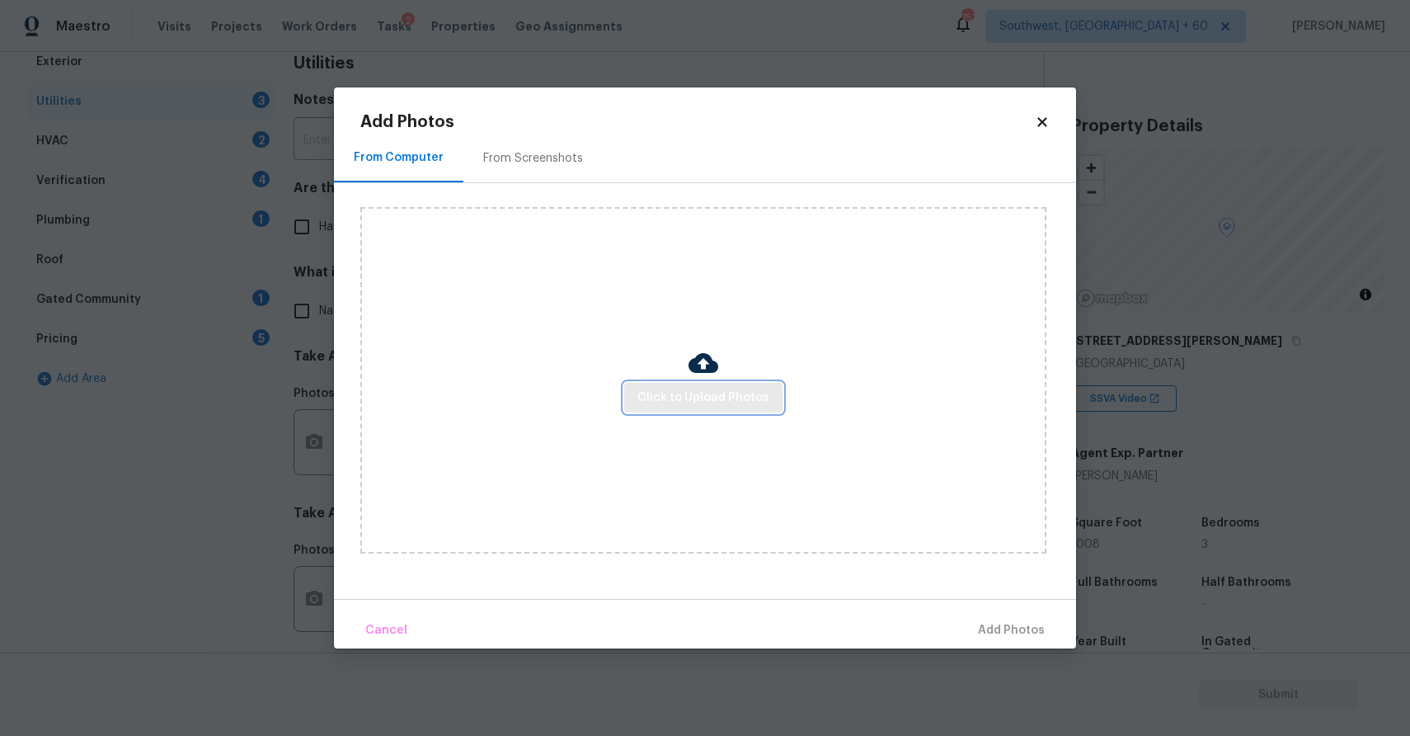
click at [735, 397] on span "Click to Upload Photos" at bounding box center [703, 398] width 132 height 21
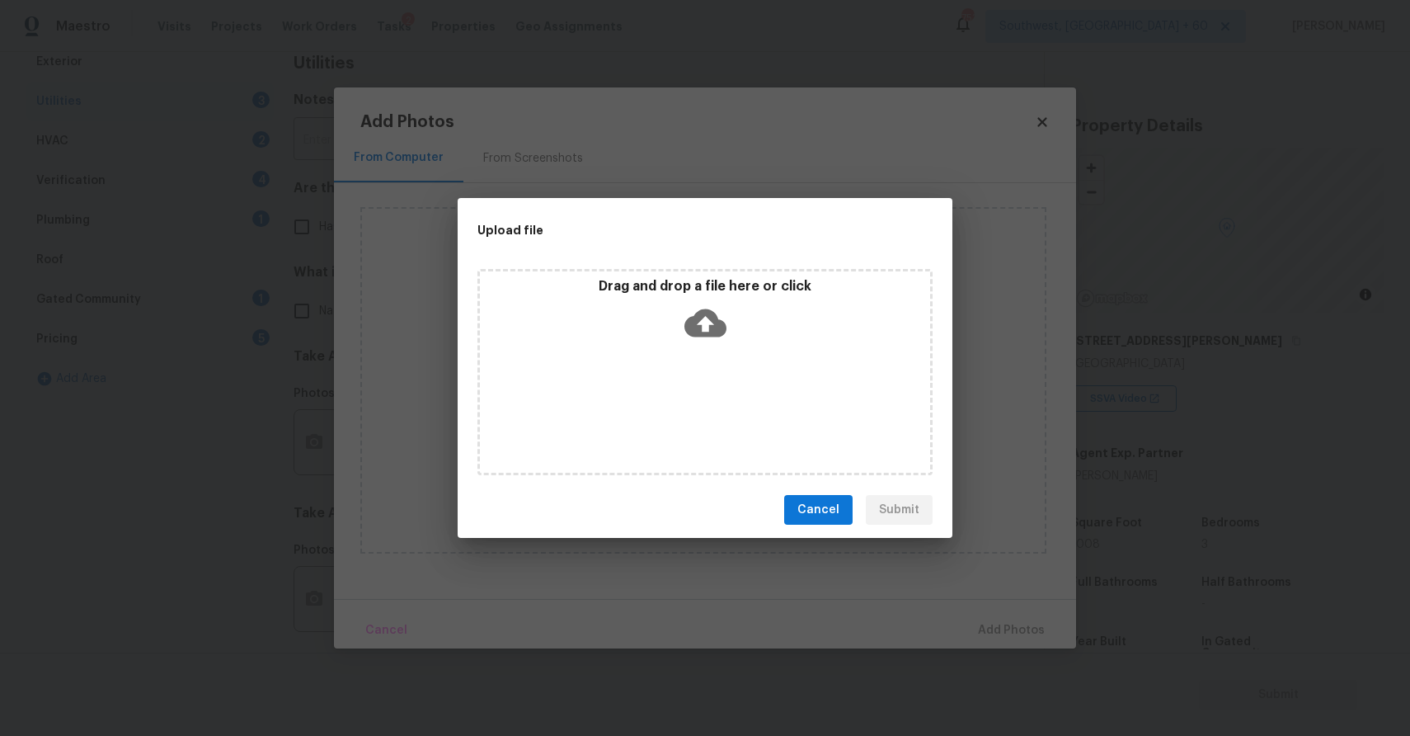
click at [735, 397] on div "Drag and drop a file here or click" at bounding box center [704, 372] width 455 height 206
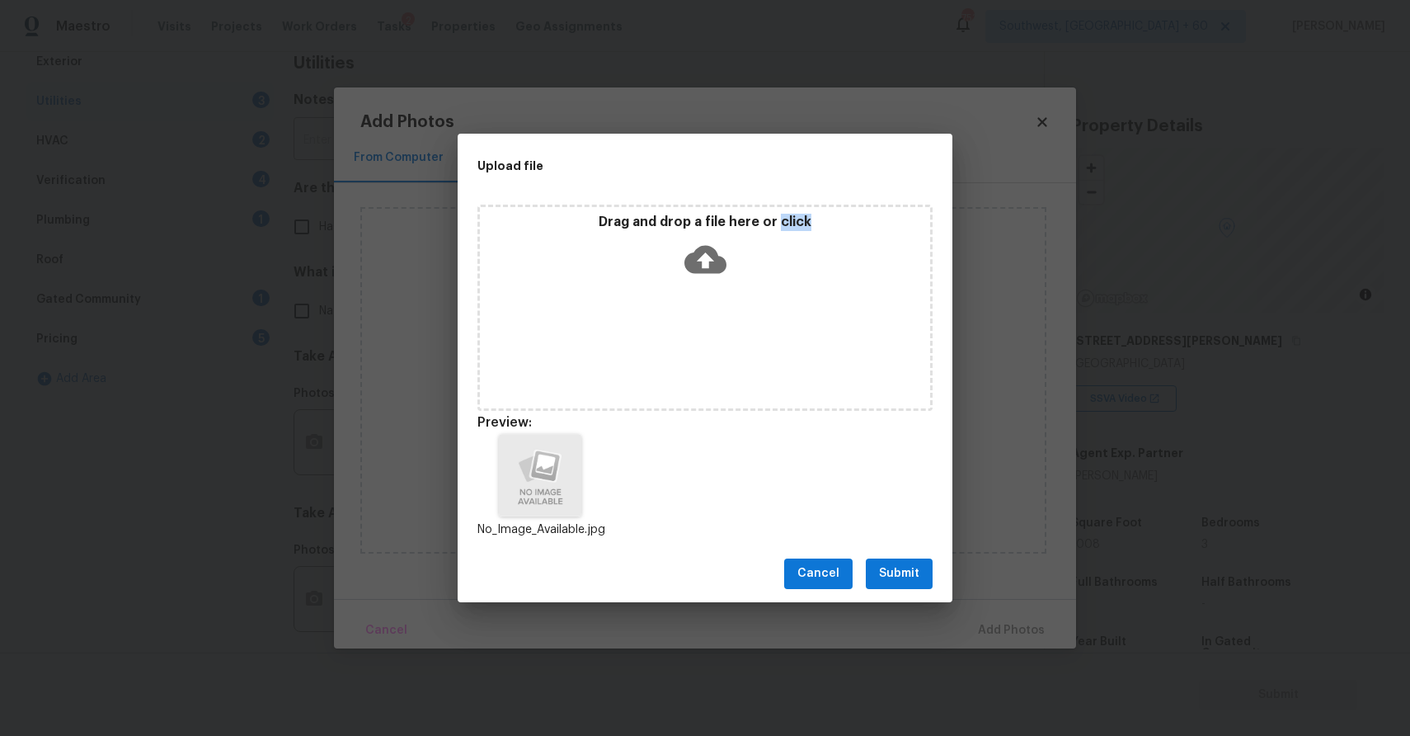
click at [908, 572] on span "Submit" at bounding box center [899, 573] width 40 height 21
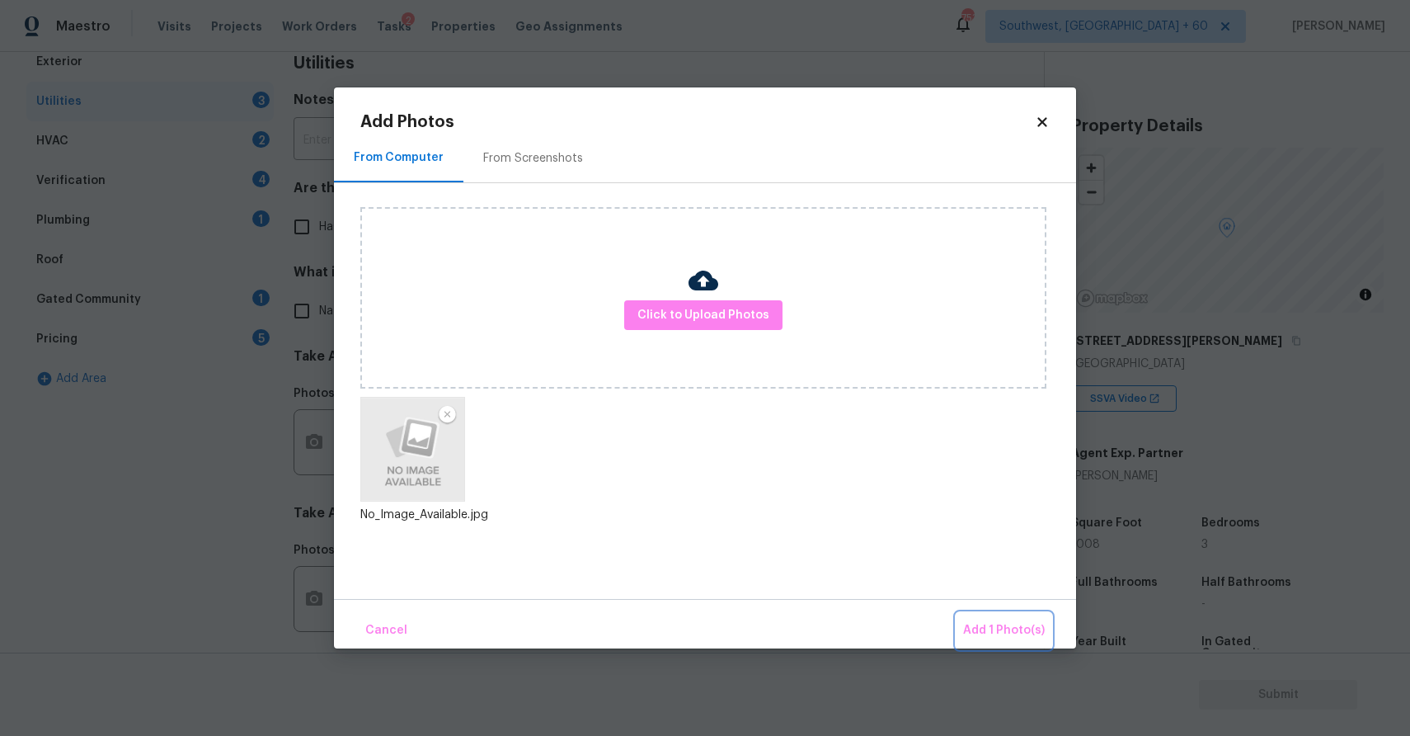
click at [999, 615] on button "Add 1 Photo(s)" at bounding box center [1003, 630] width 95 height 35
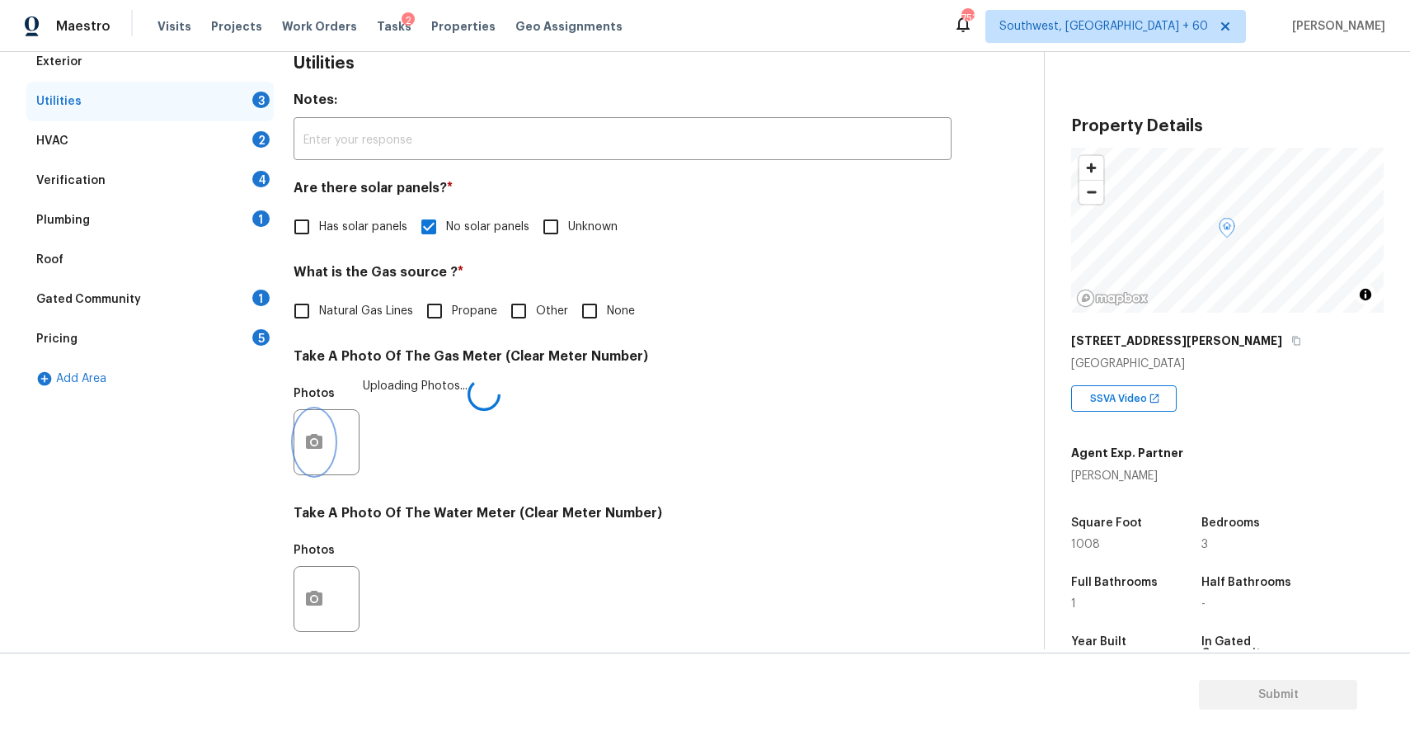
scroll to position [489, 0]
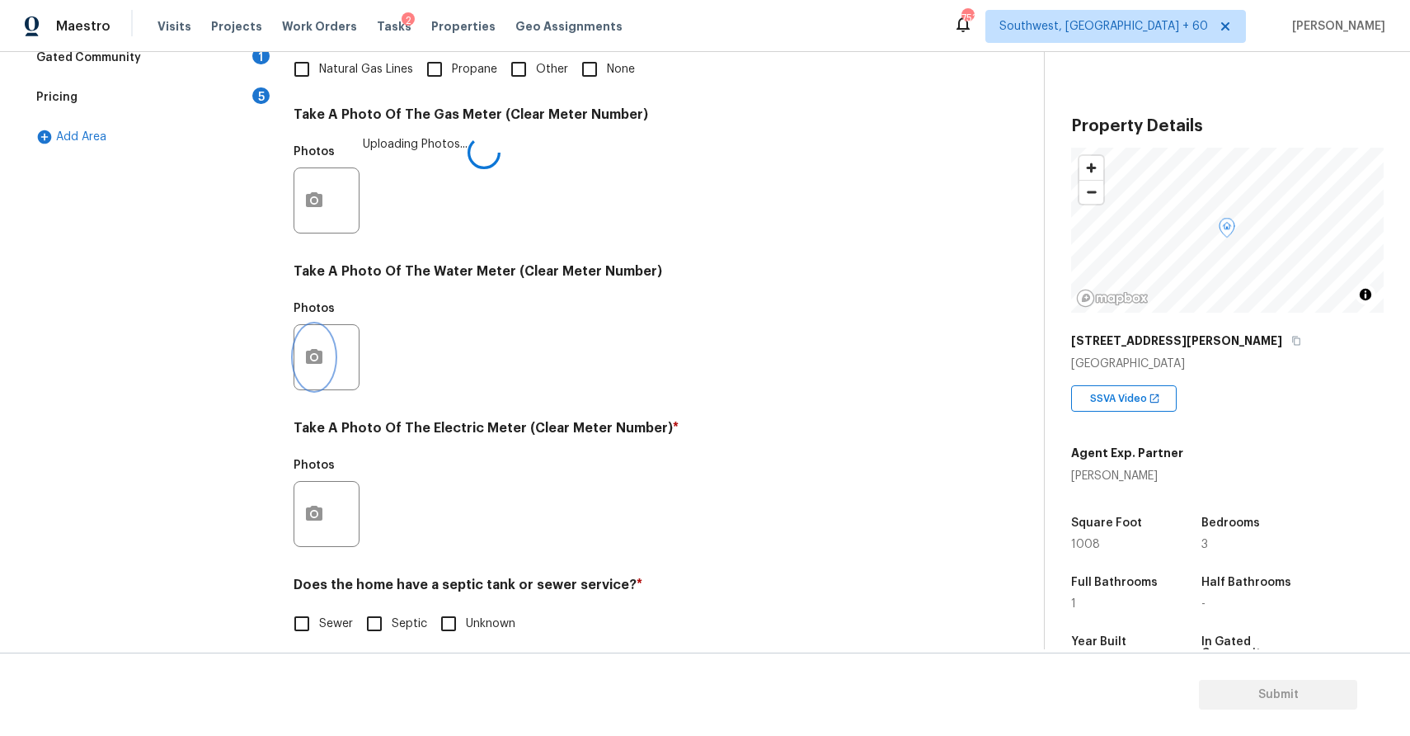
click at [310, 362] on icon "button" at bounding box center [314, 356] width 16 height 15
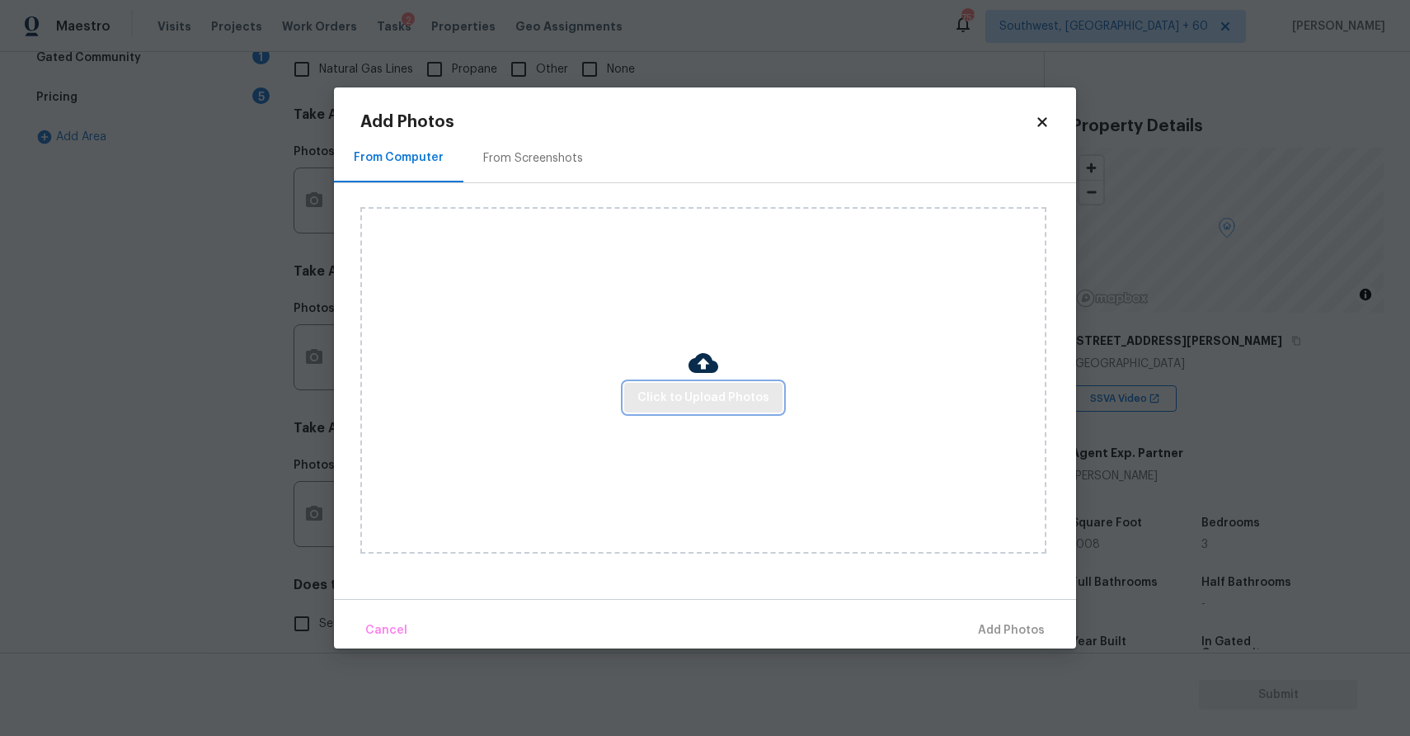
click at [694, 397] on span "Click to Upload Photos" at bounding box center [703, 398] width 132 height 21
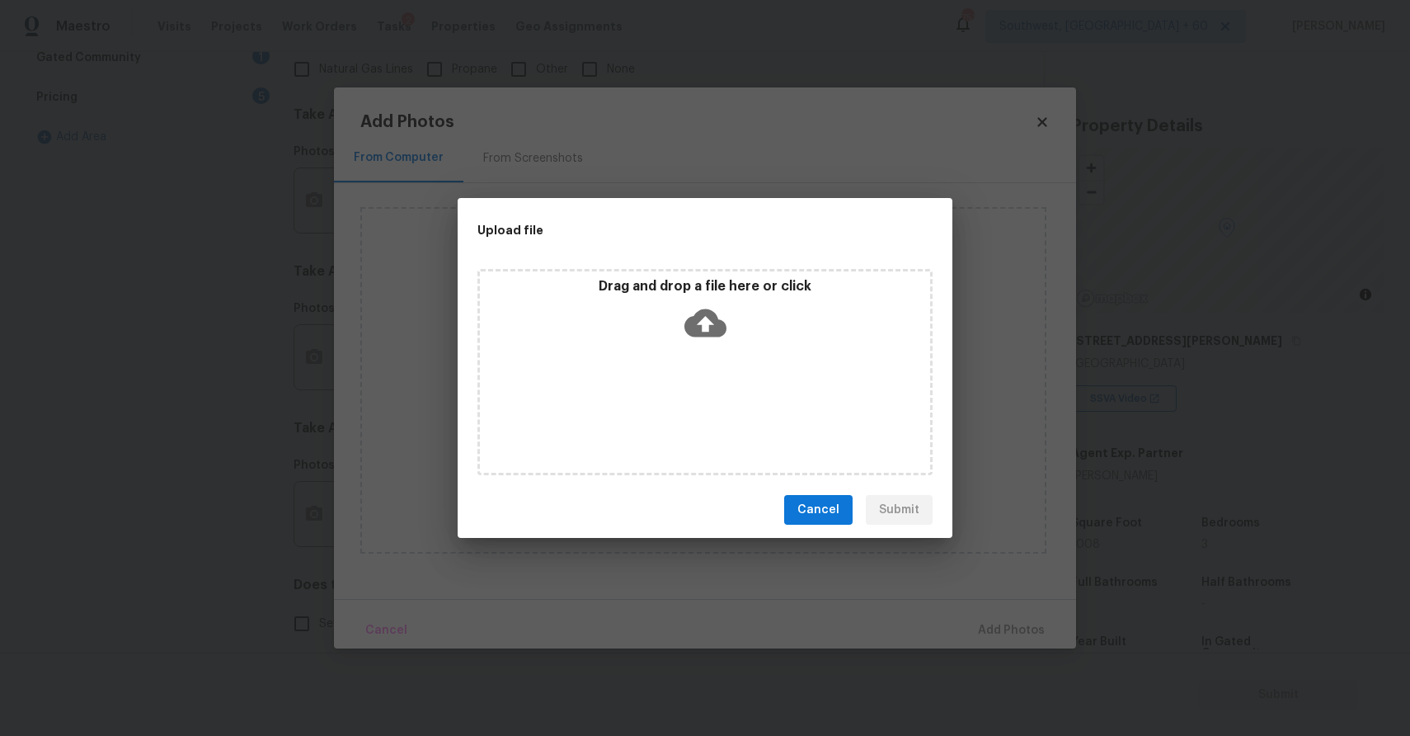
click at [694, 397] on div "Drag and drop a file here or click" at bounding box center [704, 372] width 455 height 206
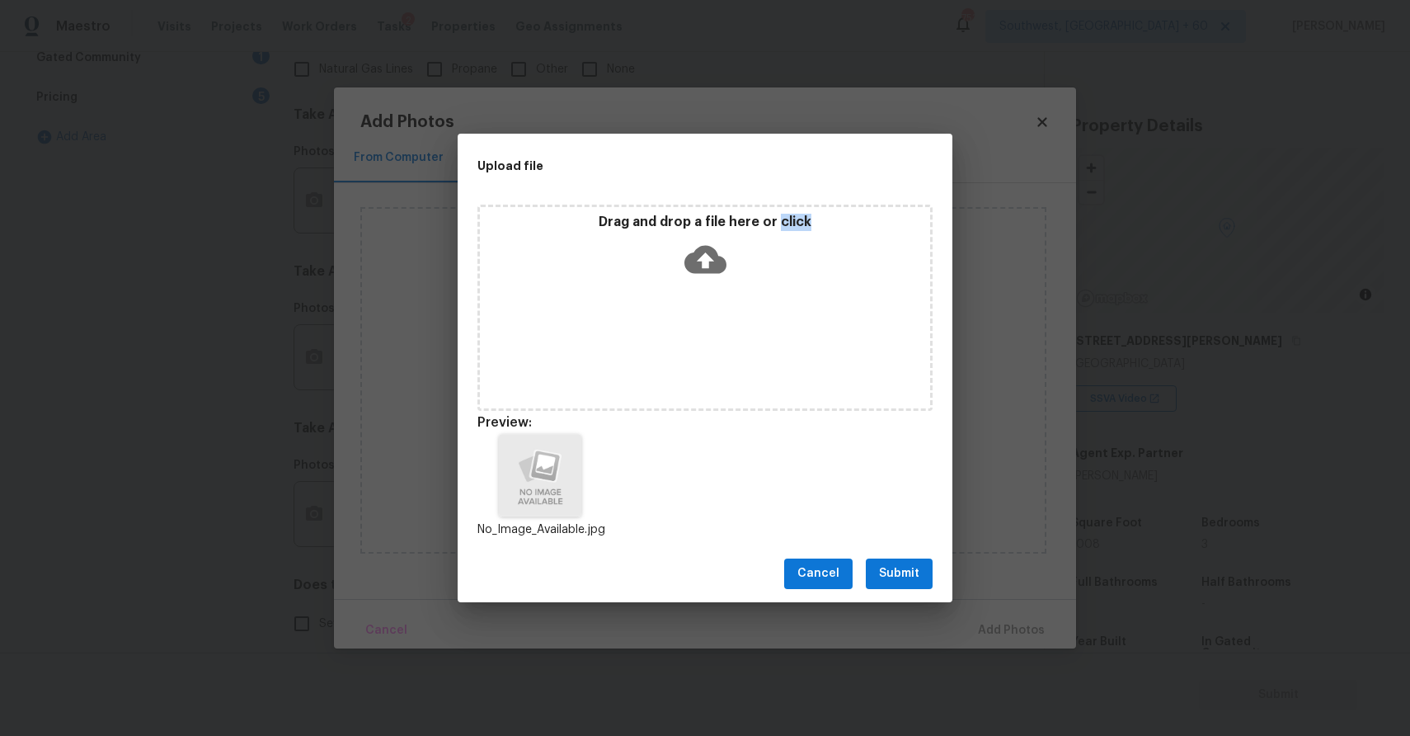
click at [909, 582] on span "Submit" at bounding box center [899, 573] width 40 height 21
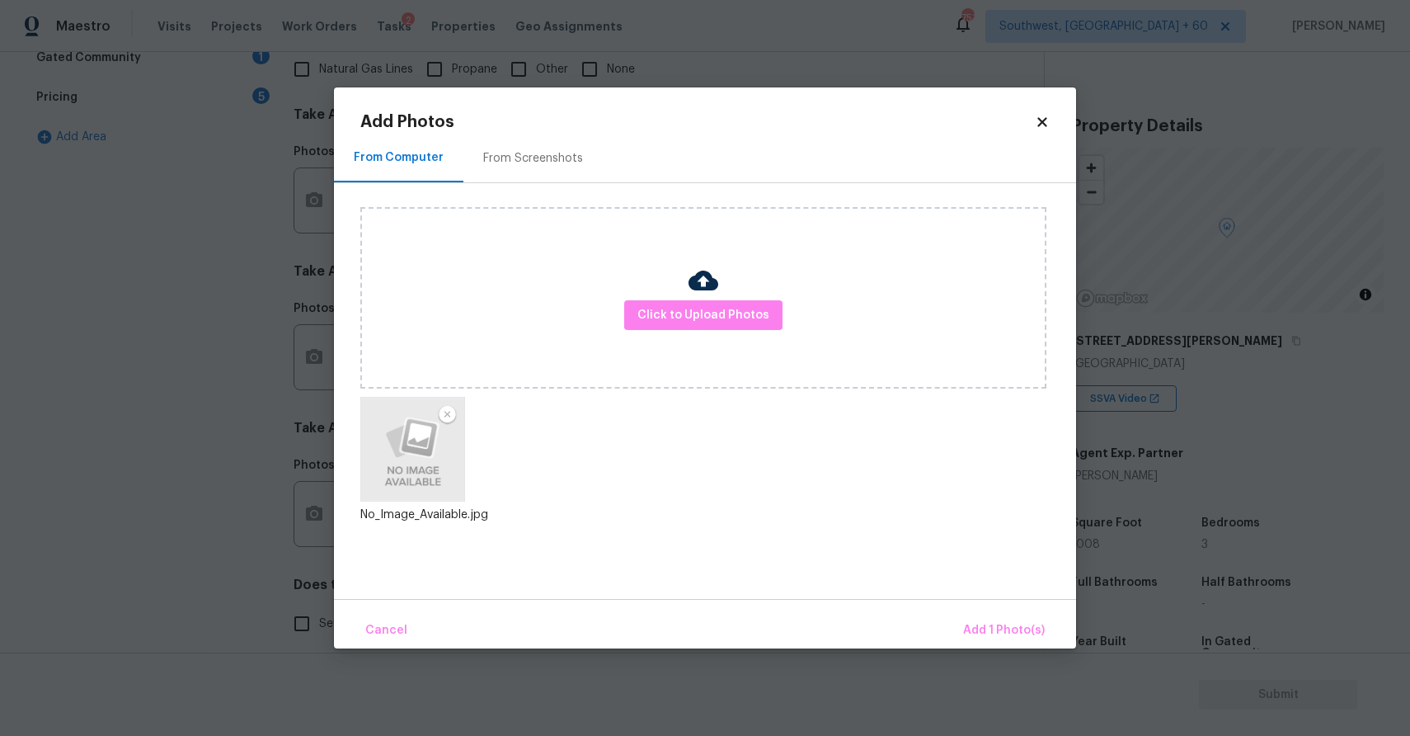
click at [963, 611] on div "Cancel Add 1 Photo(s)" at bounding box center [705, 623] width 742 height 49
click at [1008, 632] on span "Add 1 Photo(s)" at bounding box center [1004, 630] width 82 height 21
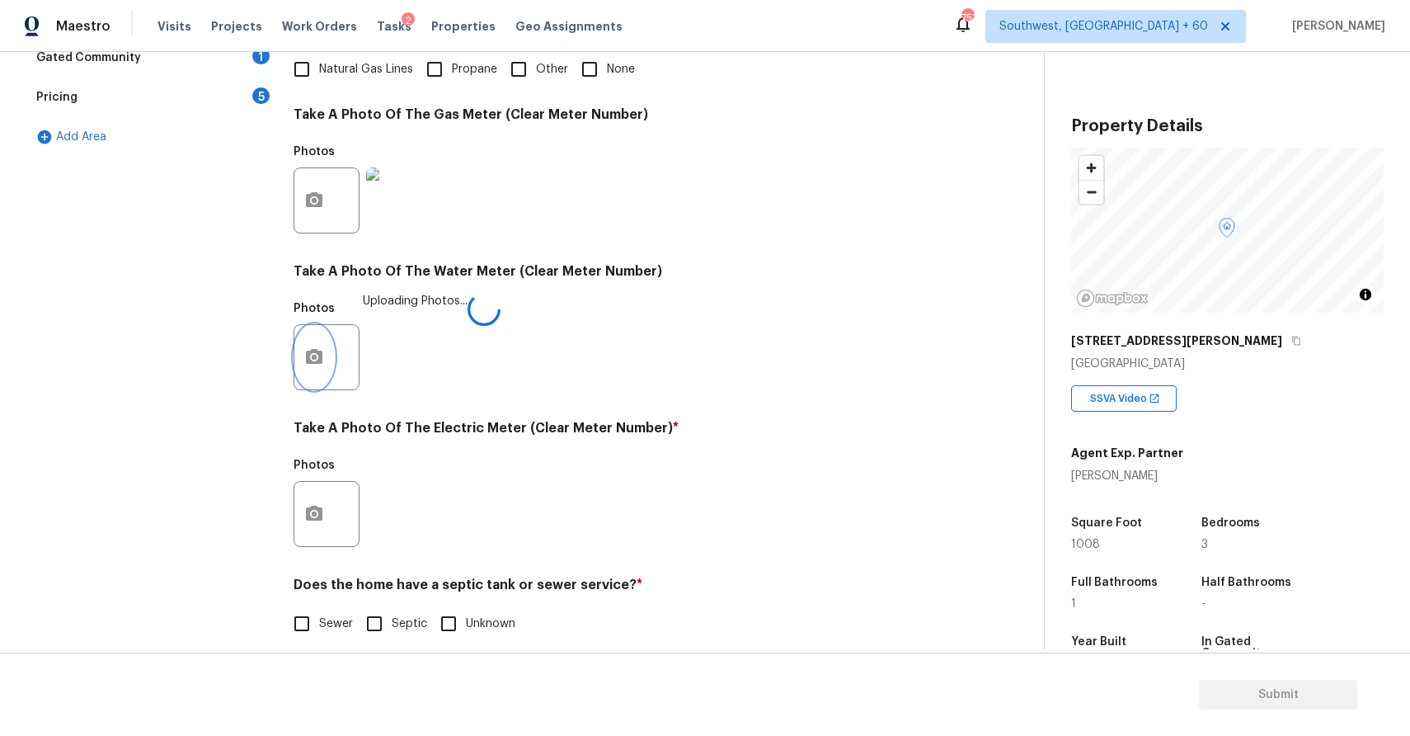
scroll to position [505, 0]
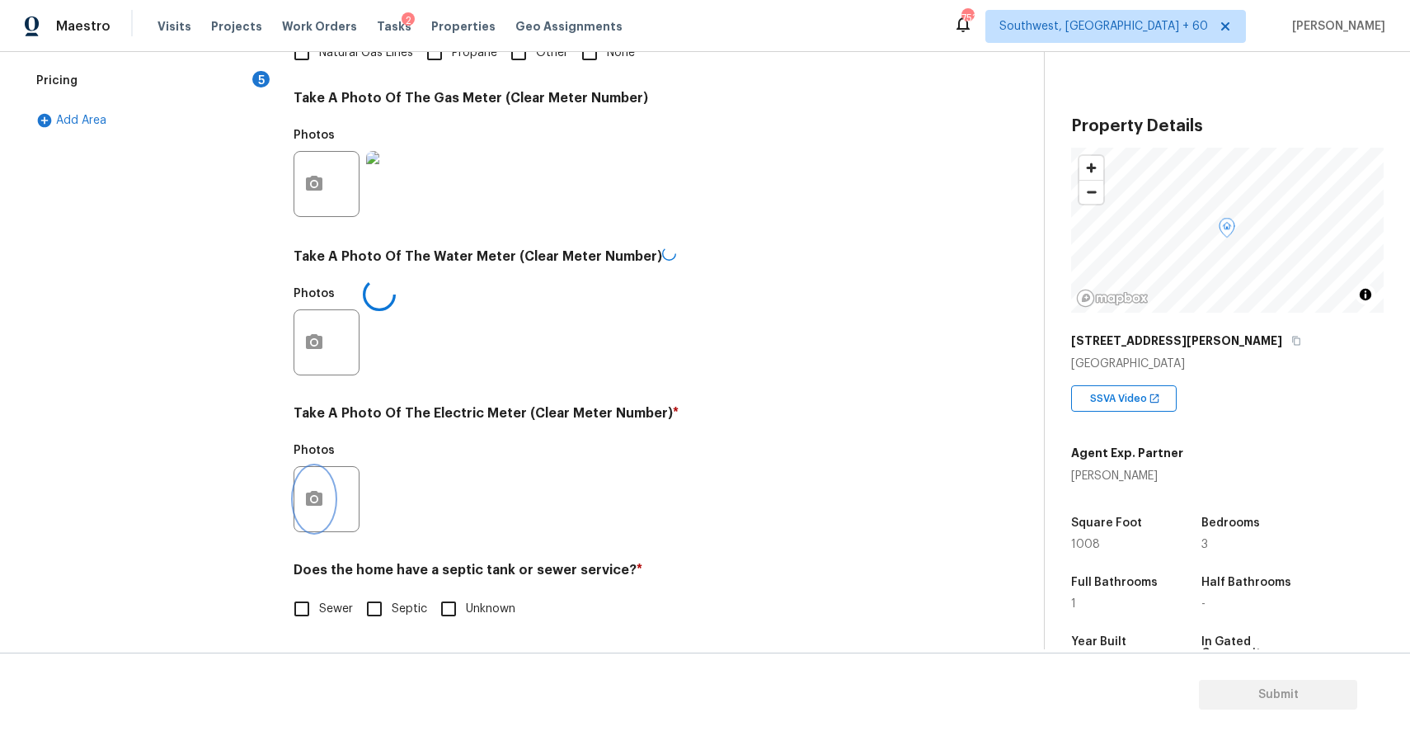
click at [311, 495] on icon "button" at bounding box center [314, 498] width 16 height 15
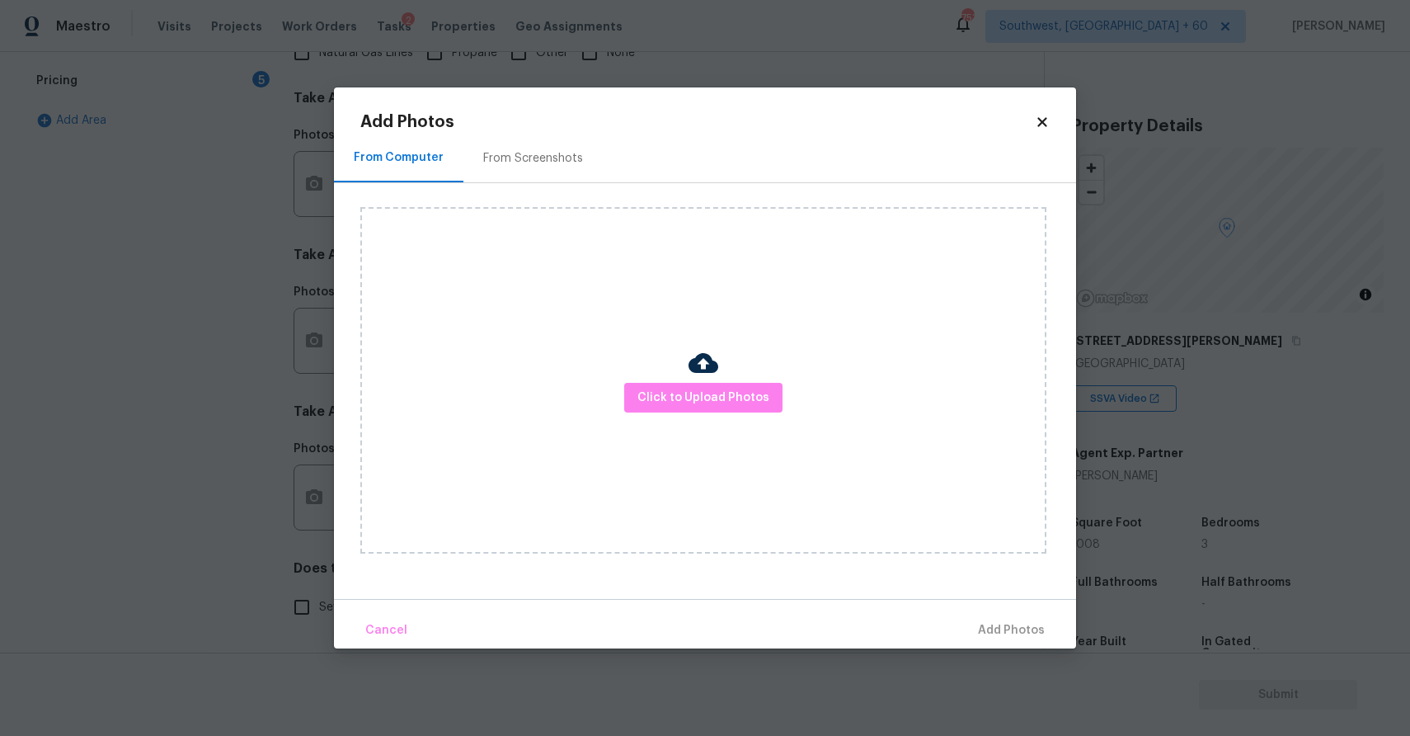
click at [717, 418] on div "Click to Upload Photos" at bounding box center [703, 380] width 686 height 346
click at [730, 401] on span "Click to Upload Photos" at bounding box center [703, 398] width 132 height 21
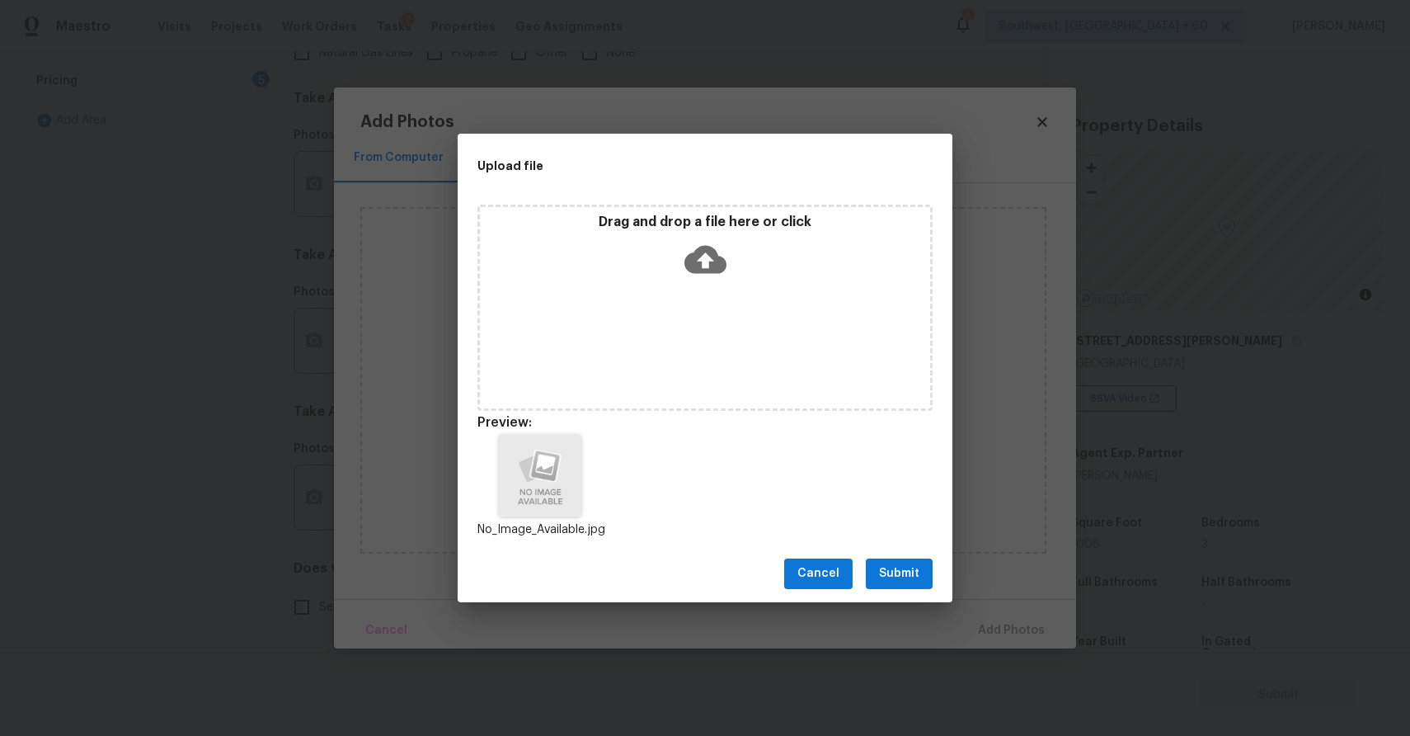
click at [866, 548] on div "Cancel Submit" at bounding box center [705, 573] width 495 height 57
click at [889, 572] on span "Submit" at bounding box center [899, 573] width 40 height 21
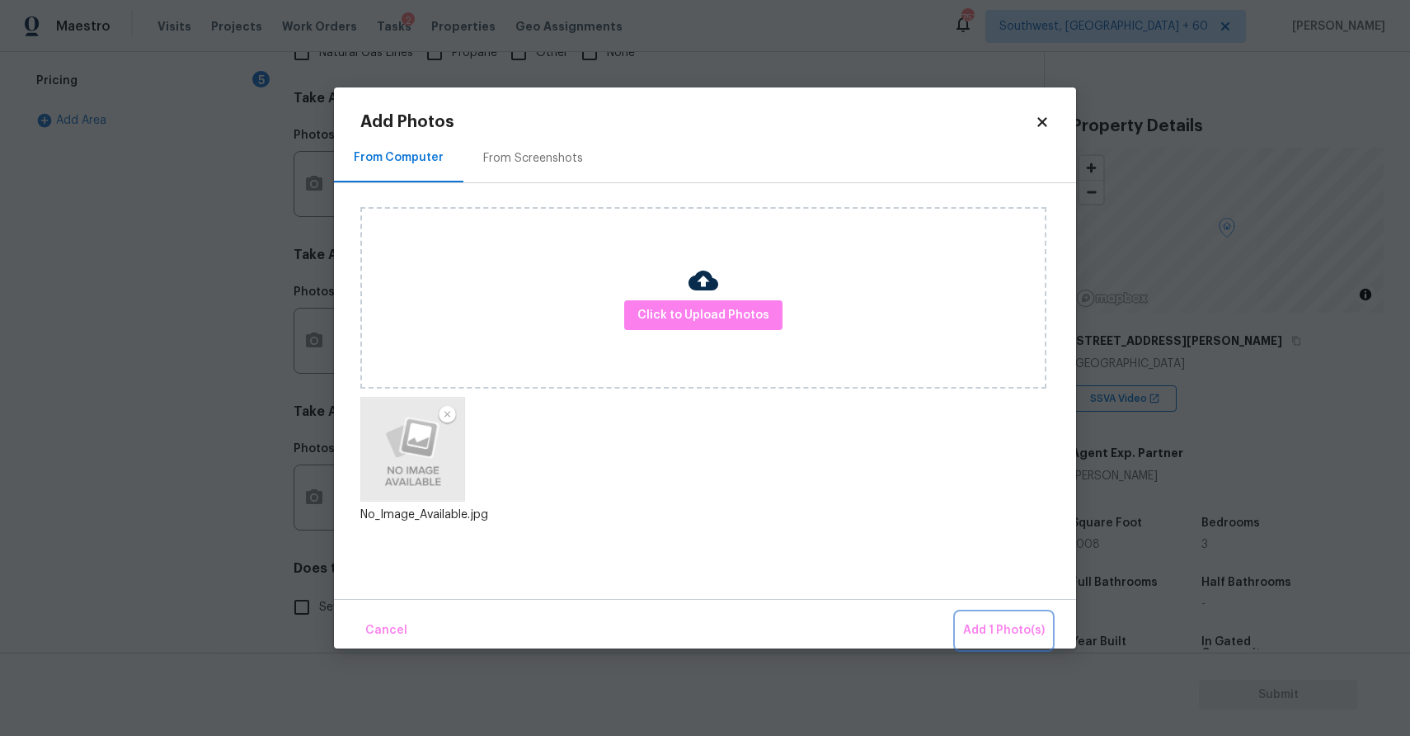
click at [1001, 632] on span "Add 1 Photo(s)" at bounding box center [1004, 630] width 82 height 21
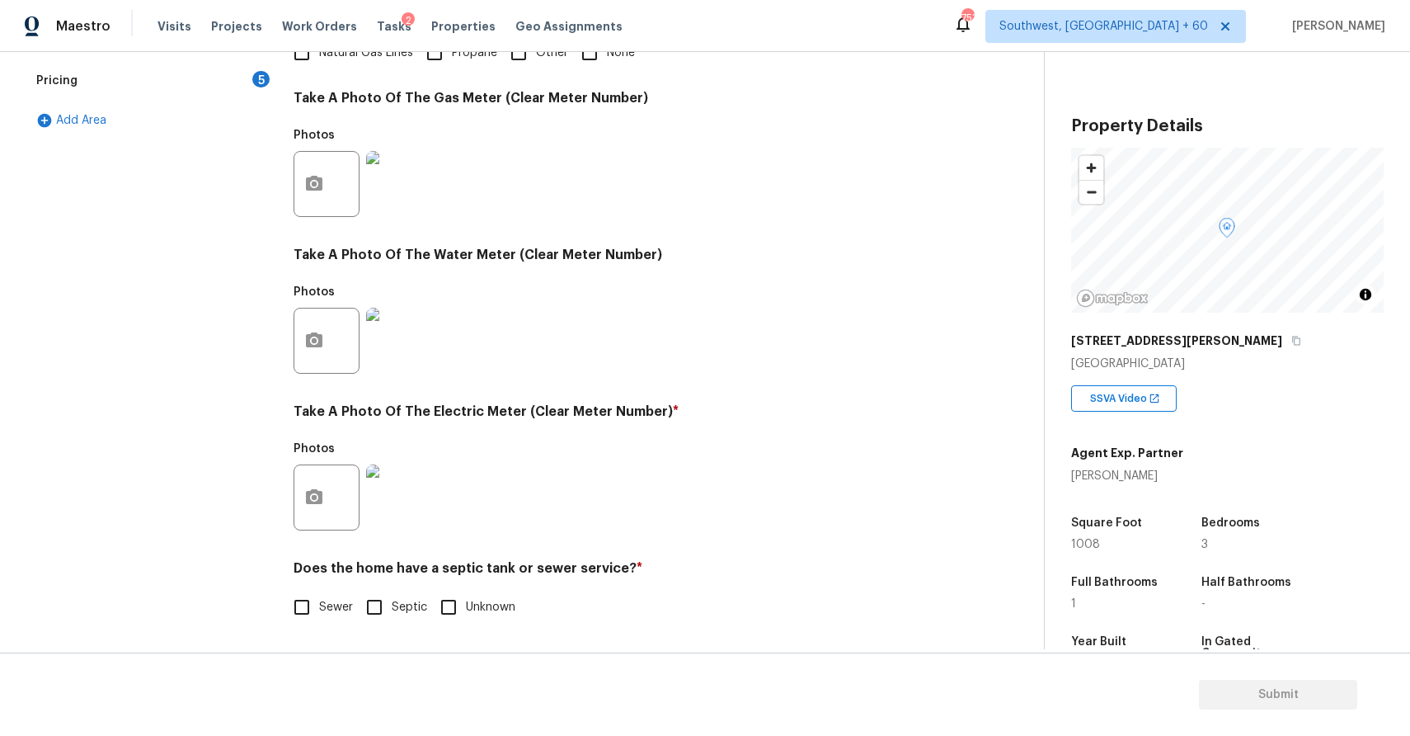
click at [376, 605] on input "Septic" at bounding box center [374, 607] width 35 height 35
checkbox input "true"
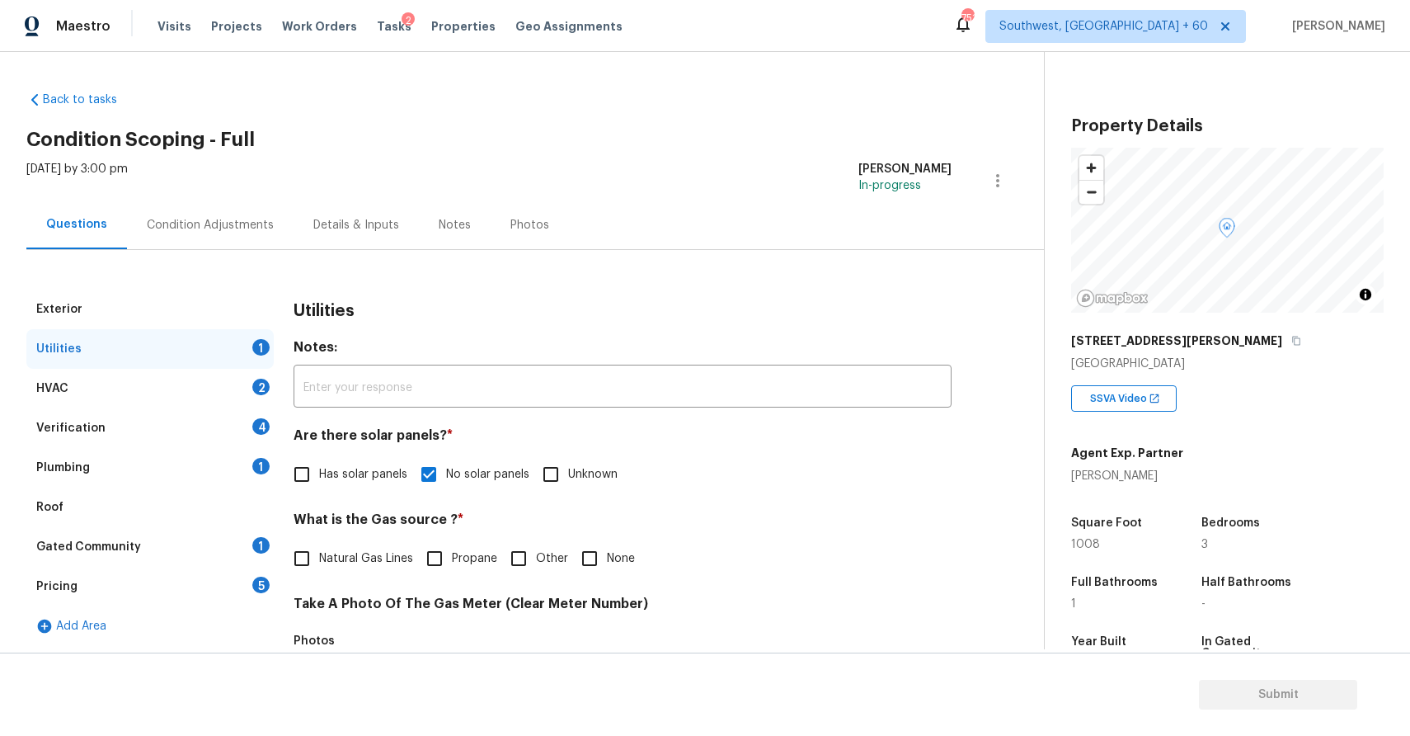
click at [208, 380] on div "HVAC 2" at bounding box center [149, 389] width 247 height 40
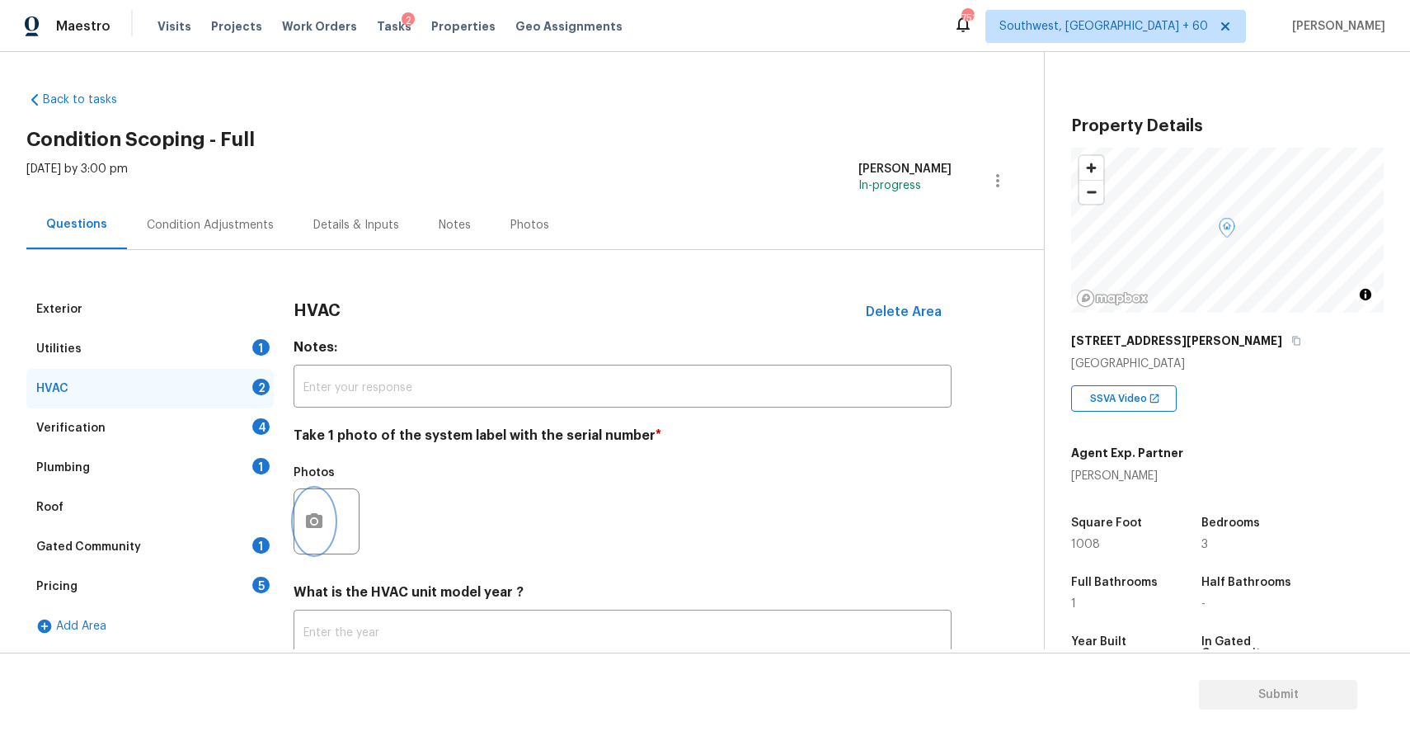
click at [315, 501] on button "button" at bounding box center [314, 521] width 40 height 64
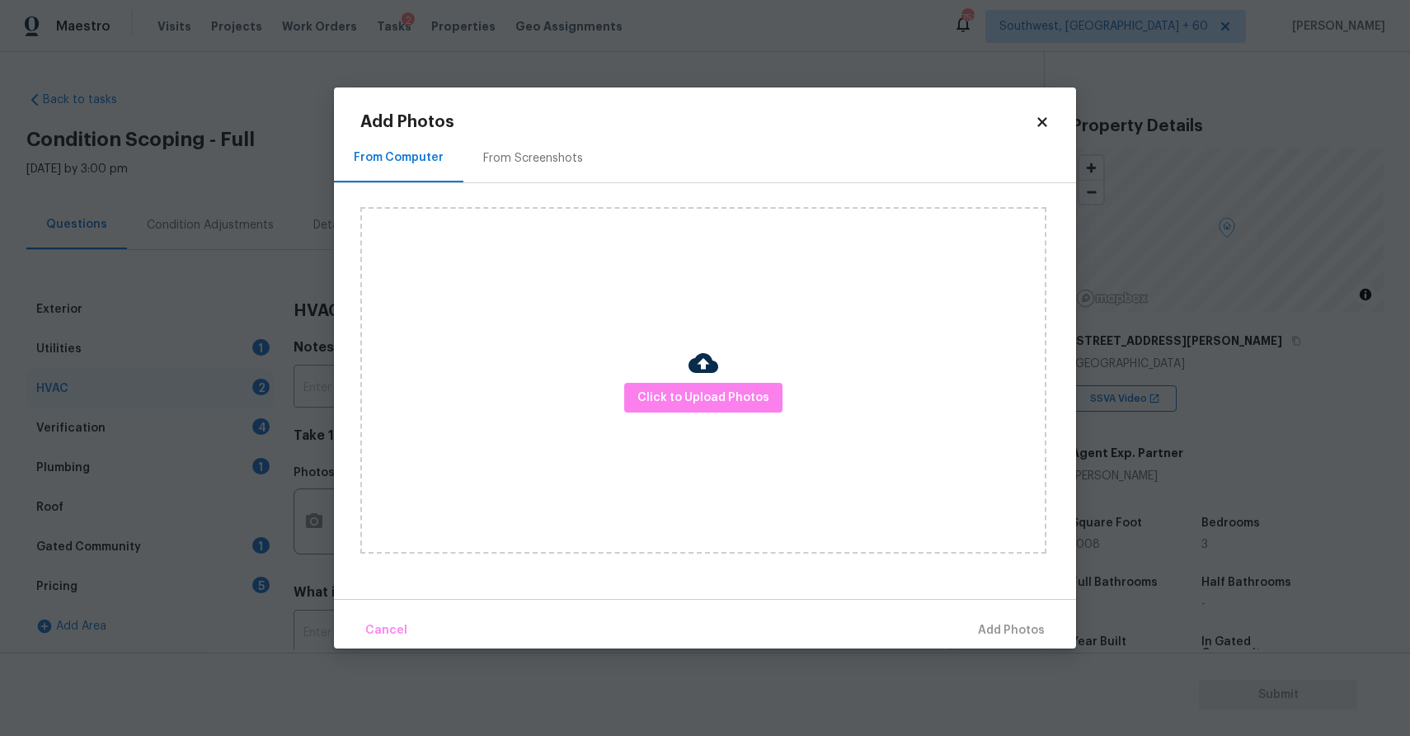
click at [315, 501] on body "Maestro Visits Projects Work Orders Tasks 2 Properties Geo Assignments 751 Sout…" at bounding box center [705, 368] width 1410 height 736
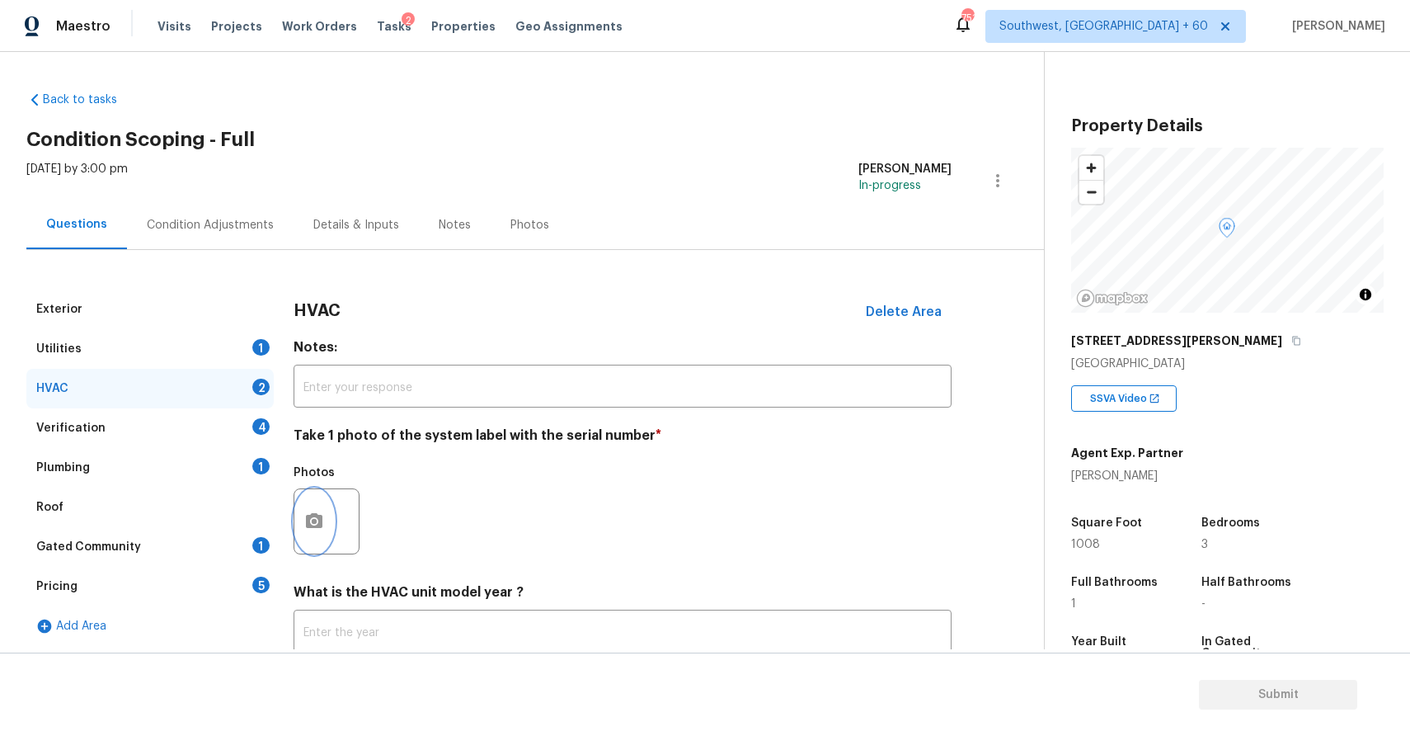
click at [300, 516] on button "button" at bounding box center [314, 521] width 40 height 64
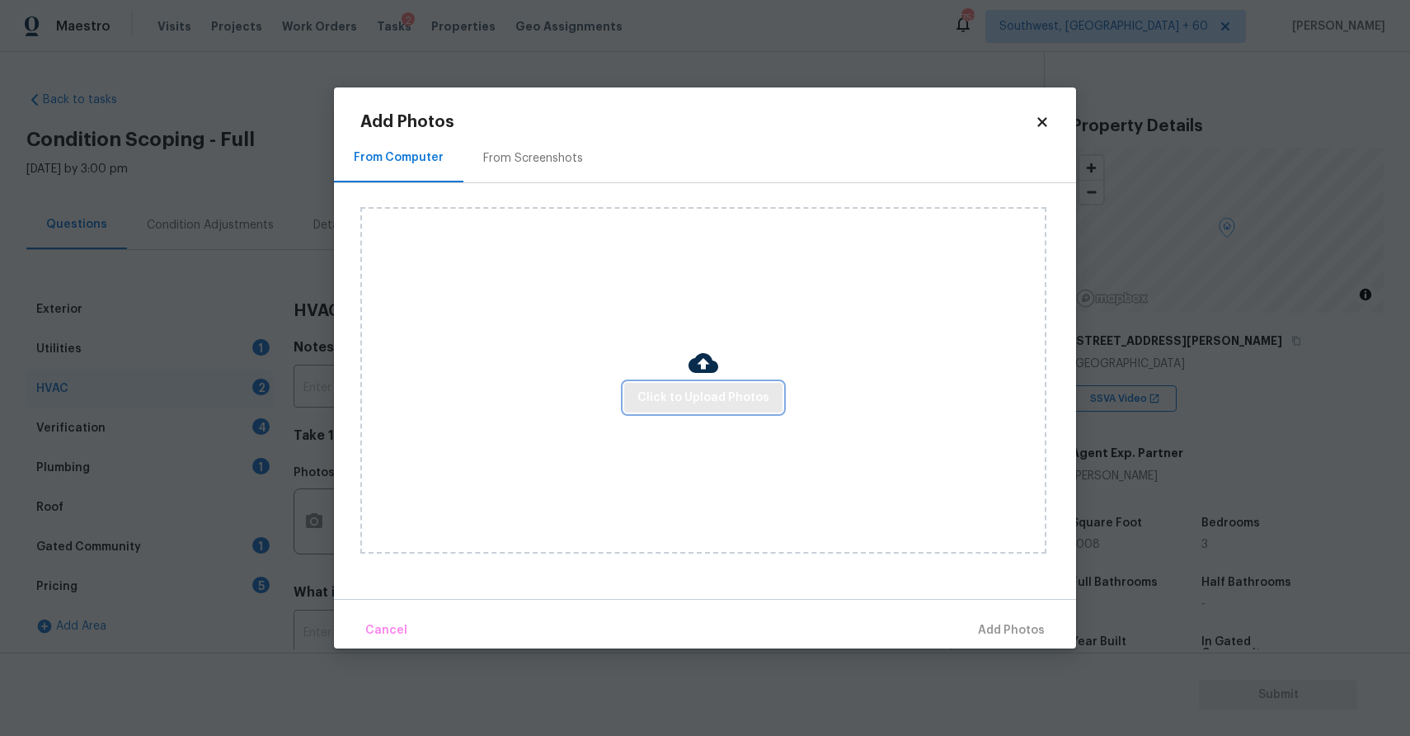
click at [711, 392] on span "Click to Upload Photos" at bounding box center [703, 398] width 132 height 21
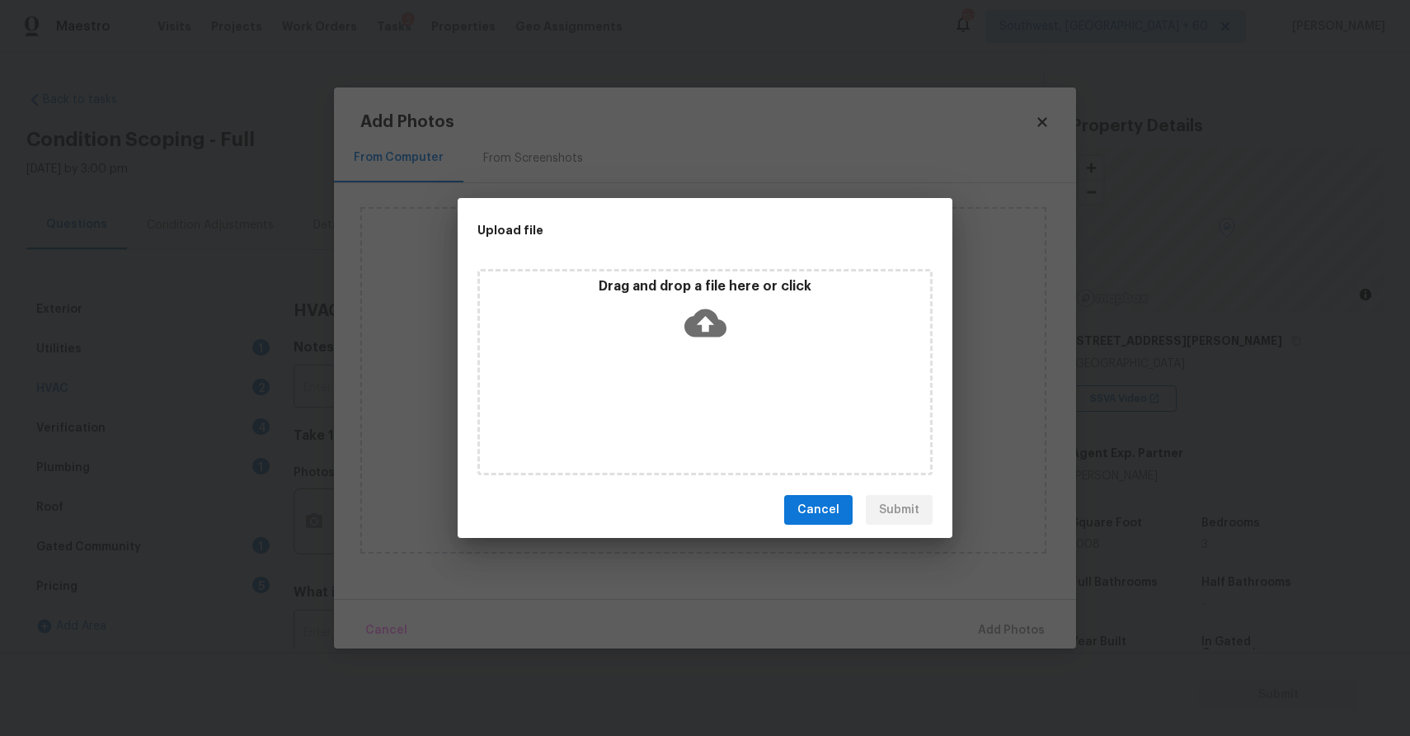
click at [711, 392] on div "Drag and drop a file here or click" at bounding box center [704, 372] width 455 height 206
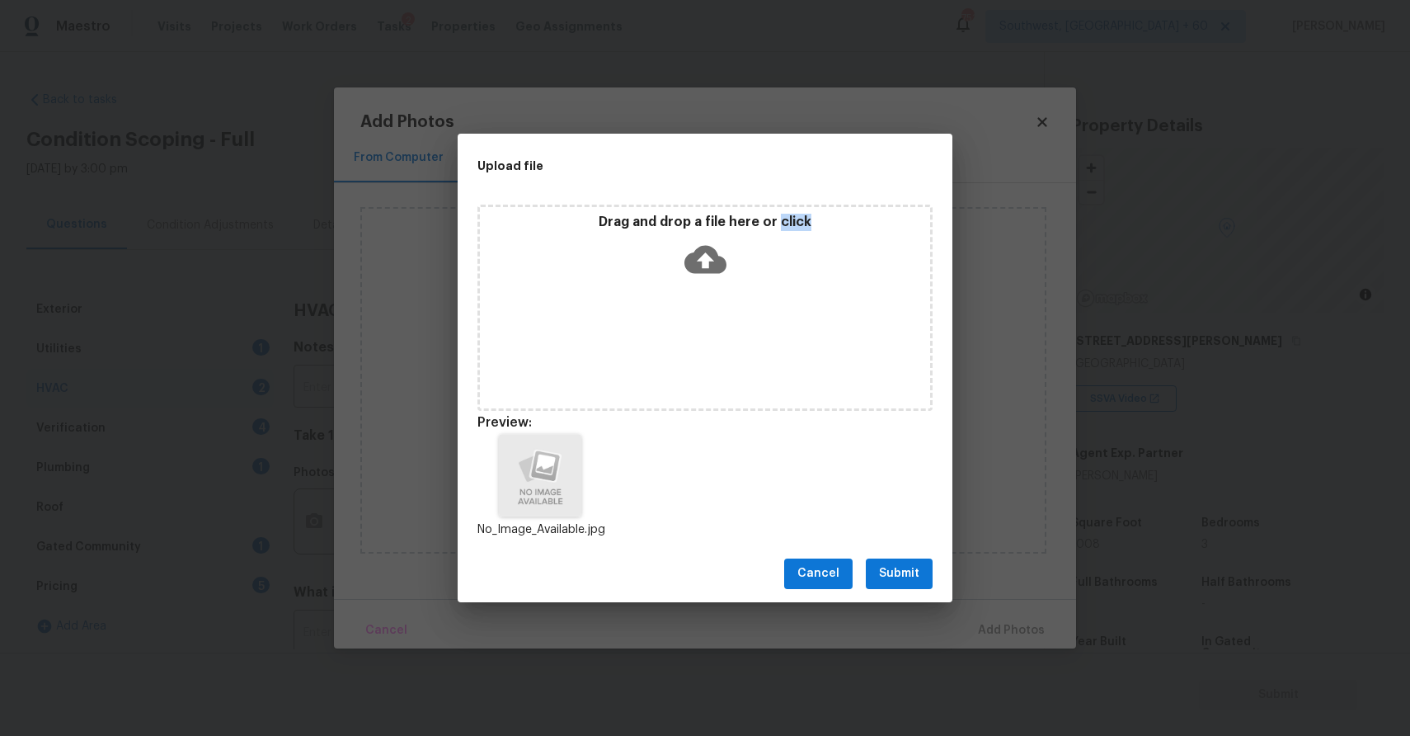
click at [902, 561] on button "Submit" at bounding box center [899, 573] width 67 height 31
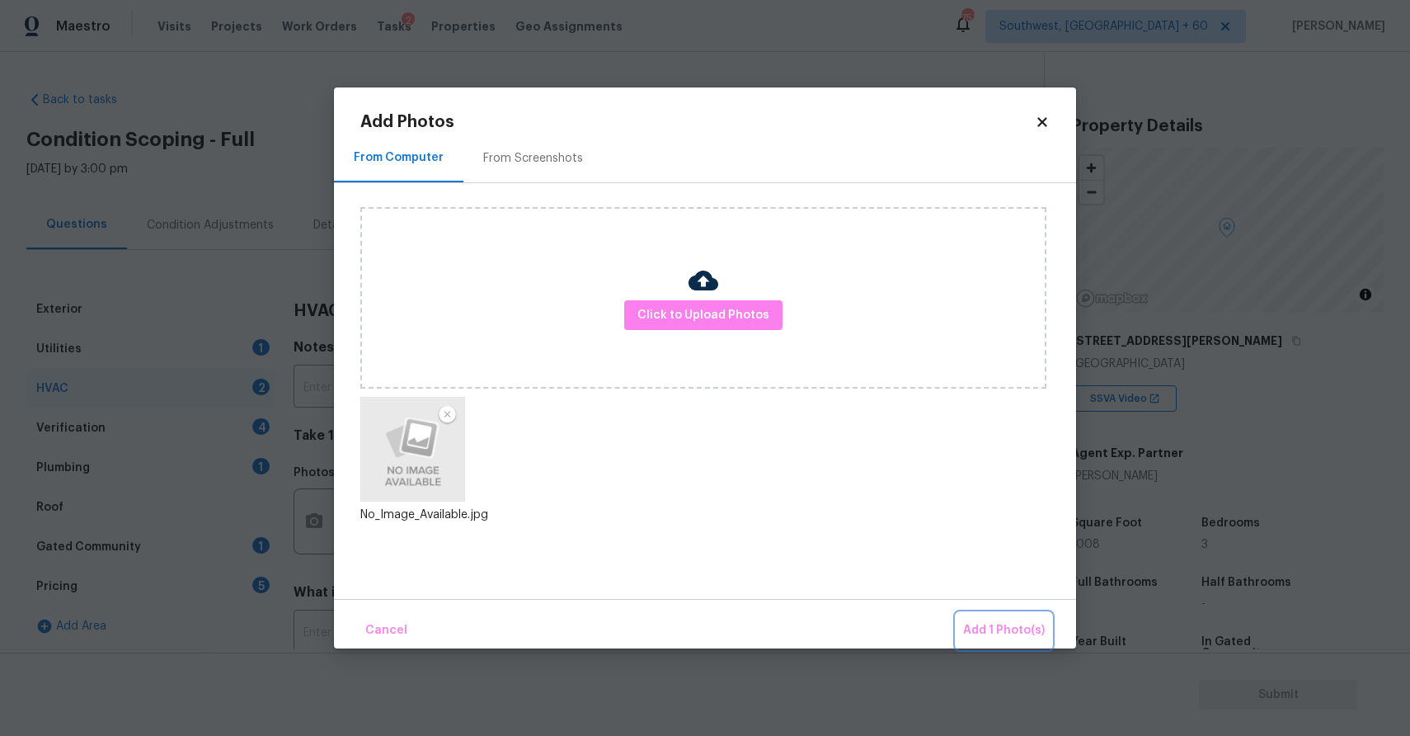
click at [1023, 618] on button "Add 1 Photo(s)" at bounding box center [1003, 630] width 95 height 35
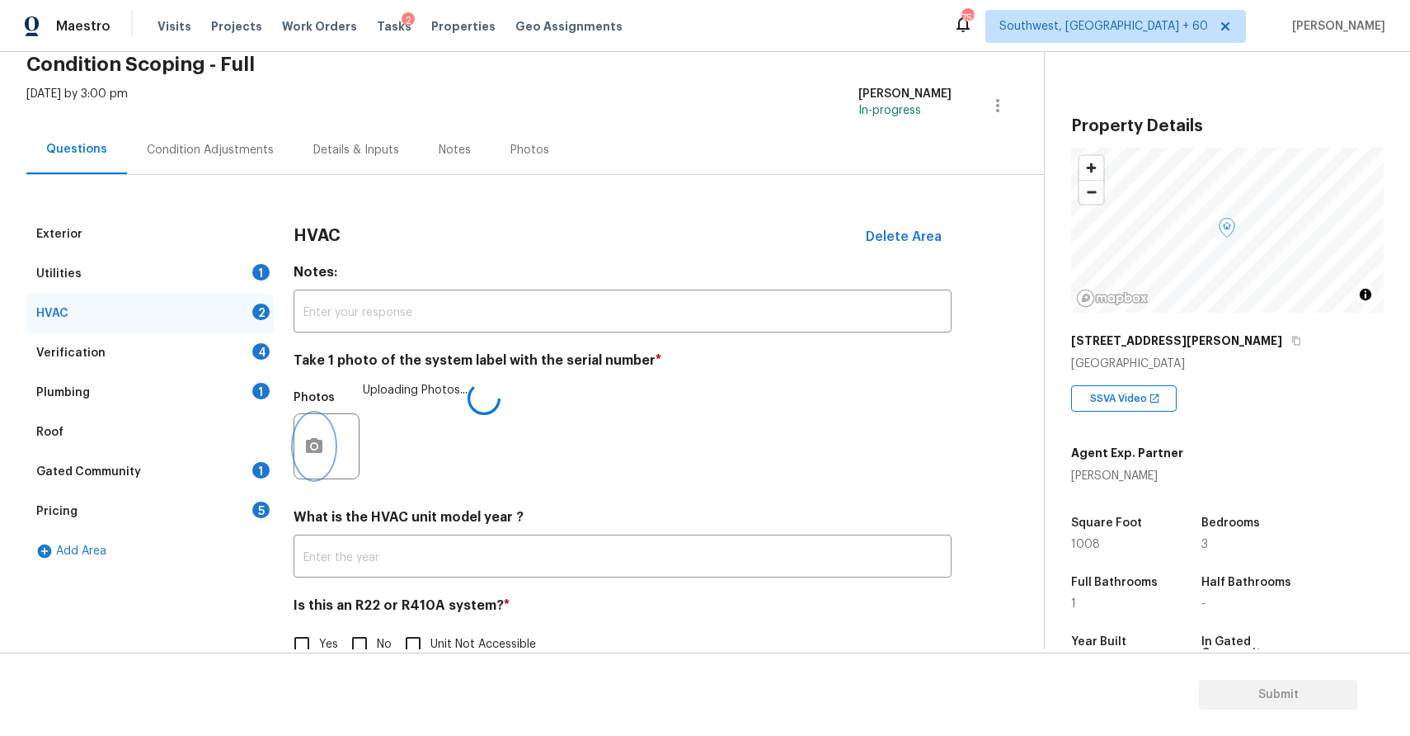
scroll to position [113, 0]
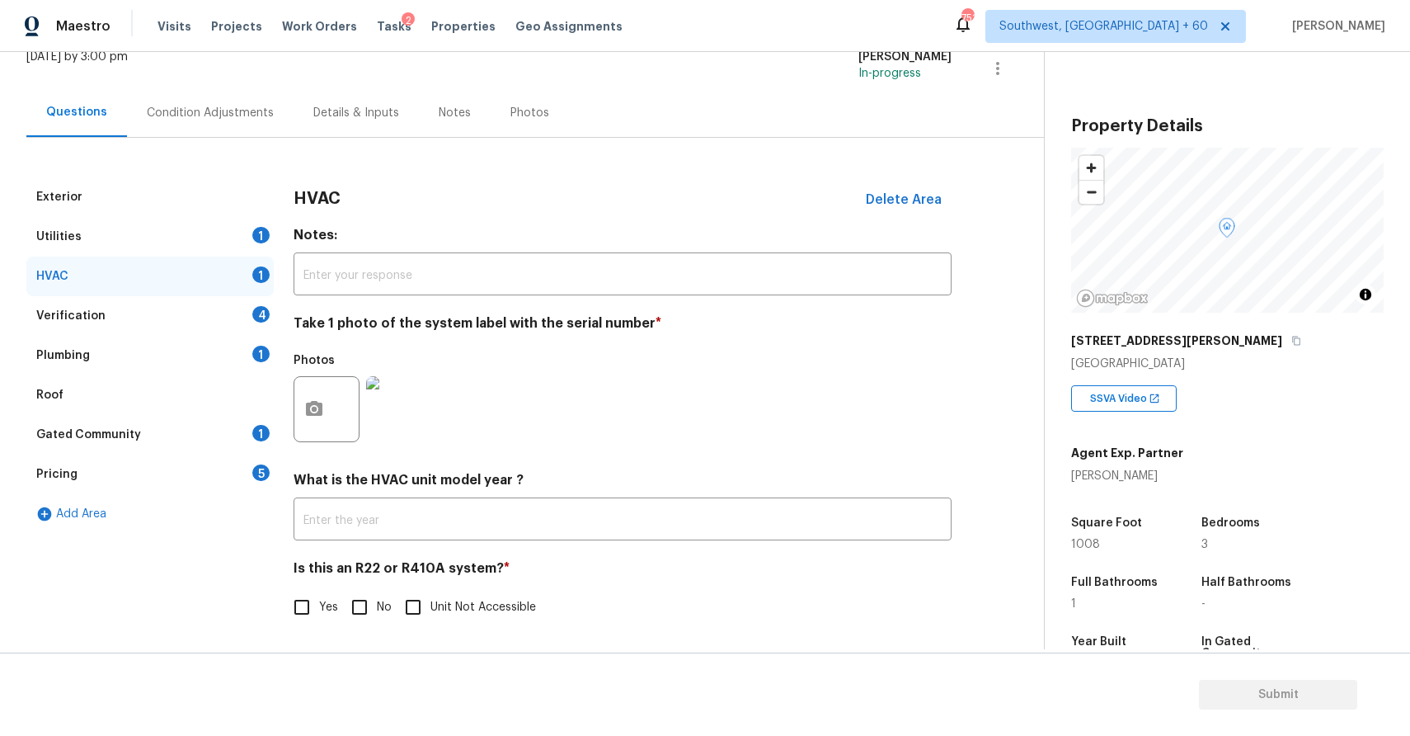
click at [366, 595] on input "No" at bounding box center [359, 607] width 35 height 35
checkbox input "true"
click at [244, 321] on div "Verification 4" at bounding box center [149, 316] width 247 height 40
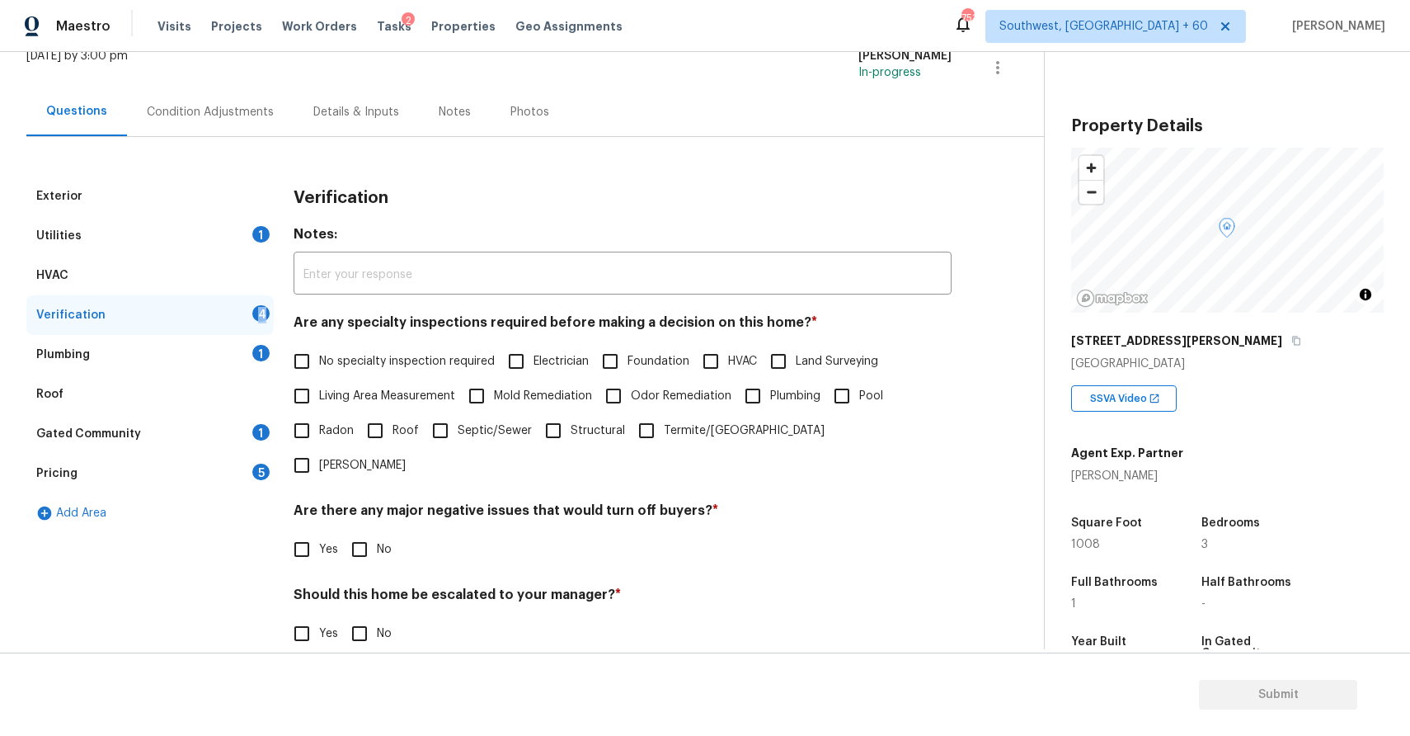
click at [355, 357] on span "No specialty inspection required" at bounding box center [407, 361] width 176 height 17
click at [319, 357] on input "No specialty inspection required" at bounding box center [301, 361] width 35 height 35
checkbox input "true"
click at [367, 504] on div "Are there any major negative issues that would turn off buyers? * Yes No" at bounding box center [623, 536] width 658 height 64
click at [367, 532] on input "No" at bounding box center [359, 549] width 35 height 35
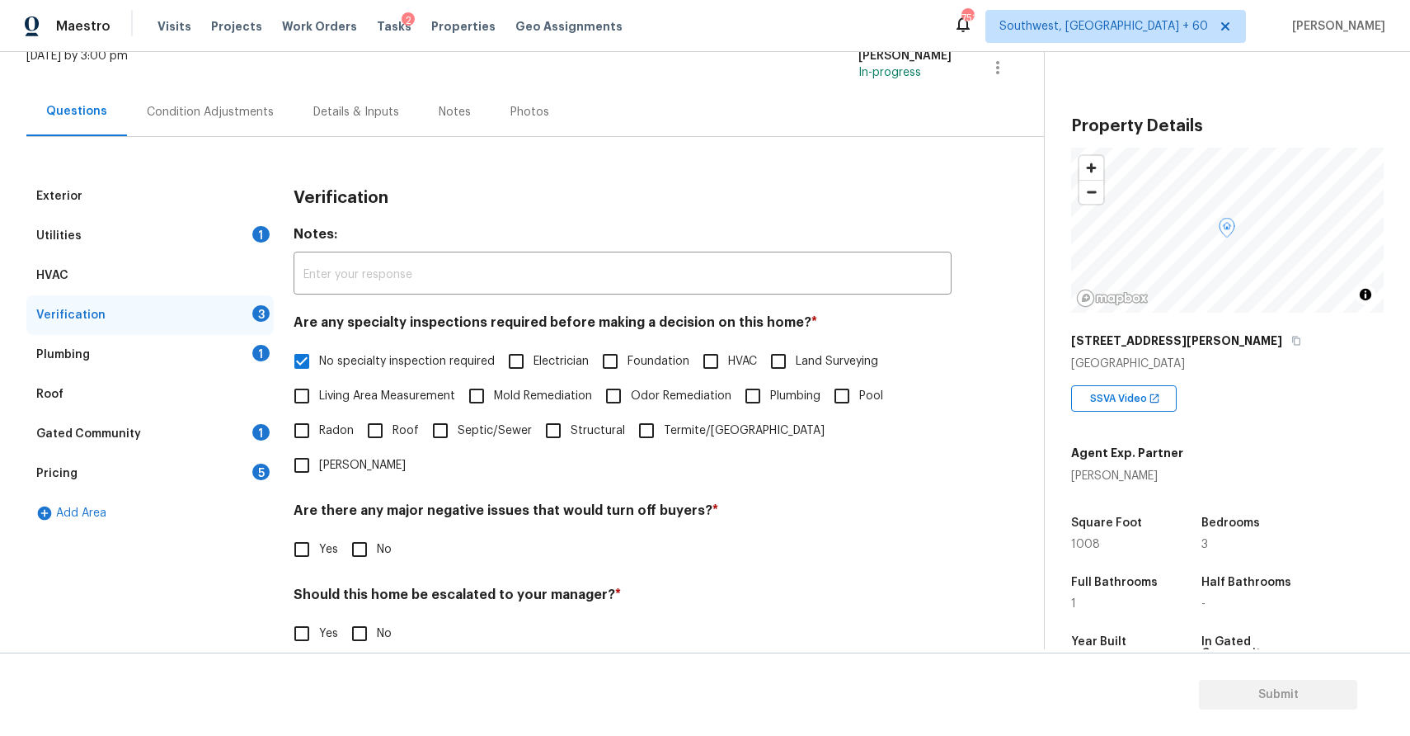
checkbox input "true"
click at [363, 618] on input "No" at bounding box center [359, 635] width 35 height 35
checkbox input "true"
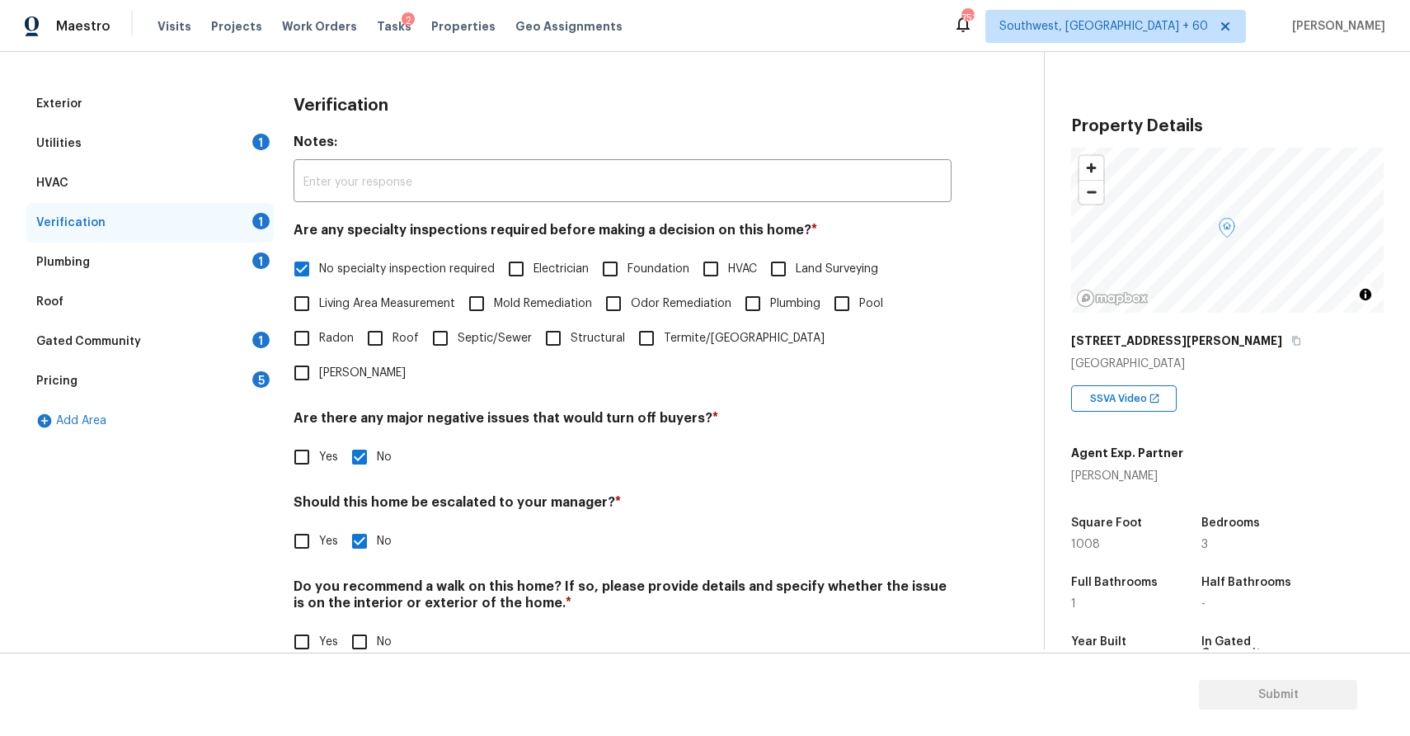
click at [366, 624] on input "No" at bounding box center [359, 641] width 35 height 35
checkbox input "true"
click at [231, 247] on div "Plumbing 1" at bounding box center [149, 262] width 247 height 40
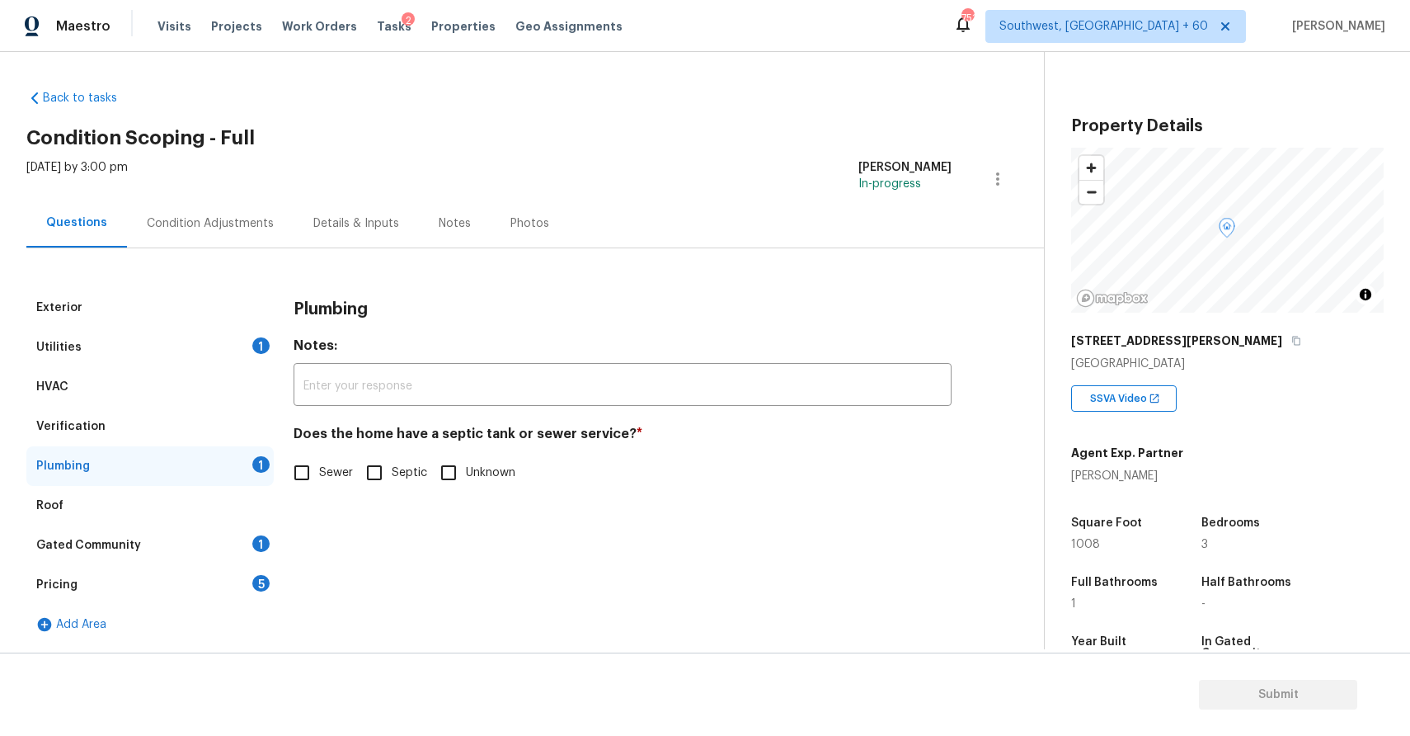
click at [393, 484] on label "Septic" at bounding box center [392, 472] width 70 height 35
click at [392, 484] on input "Septic" at bounding box center [374, 472] width 35 height 35
checkbox input "true"
click at [156, 543] on div "Gated Community 1" at bounding box center [149, 545] width 247 height 40
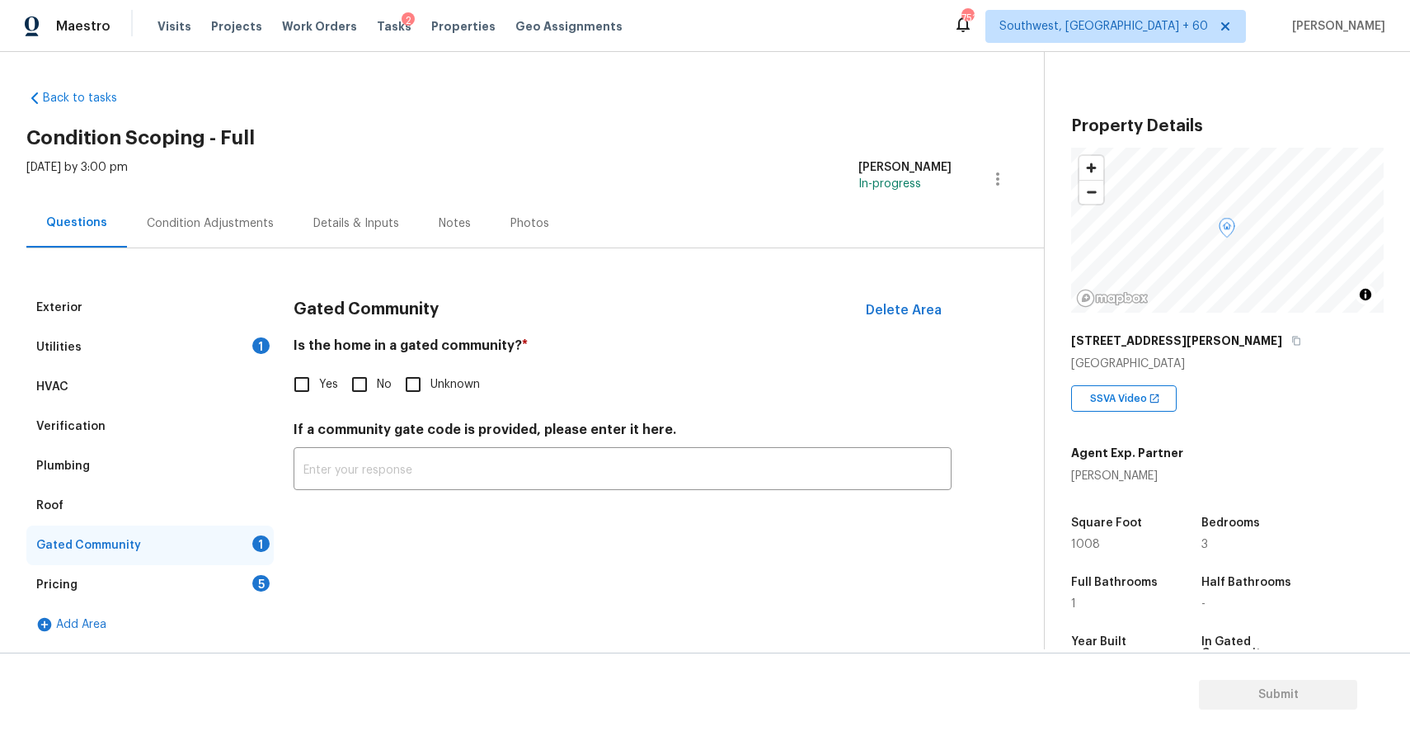
click at [378, 389] on span "No" at bounding box center [384, 384] width 15 height 17
click at [377, 389] on input "No" at bounding box center [359, 384] width 35 height 35
checkbox input "true"
click at [237, 582] on div "Pricing 5" at bounding box center [149, 585] width 247 height 40
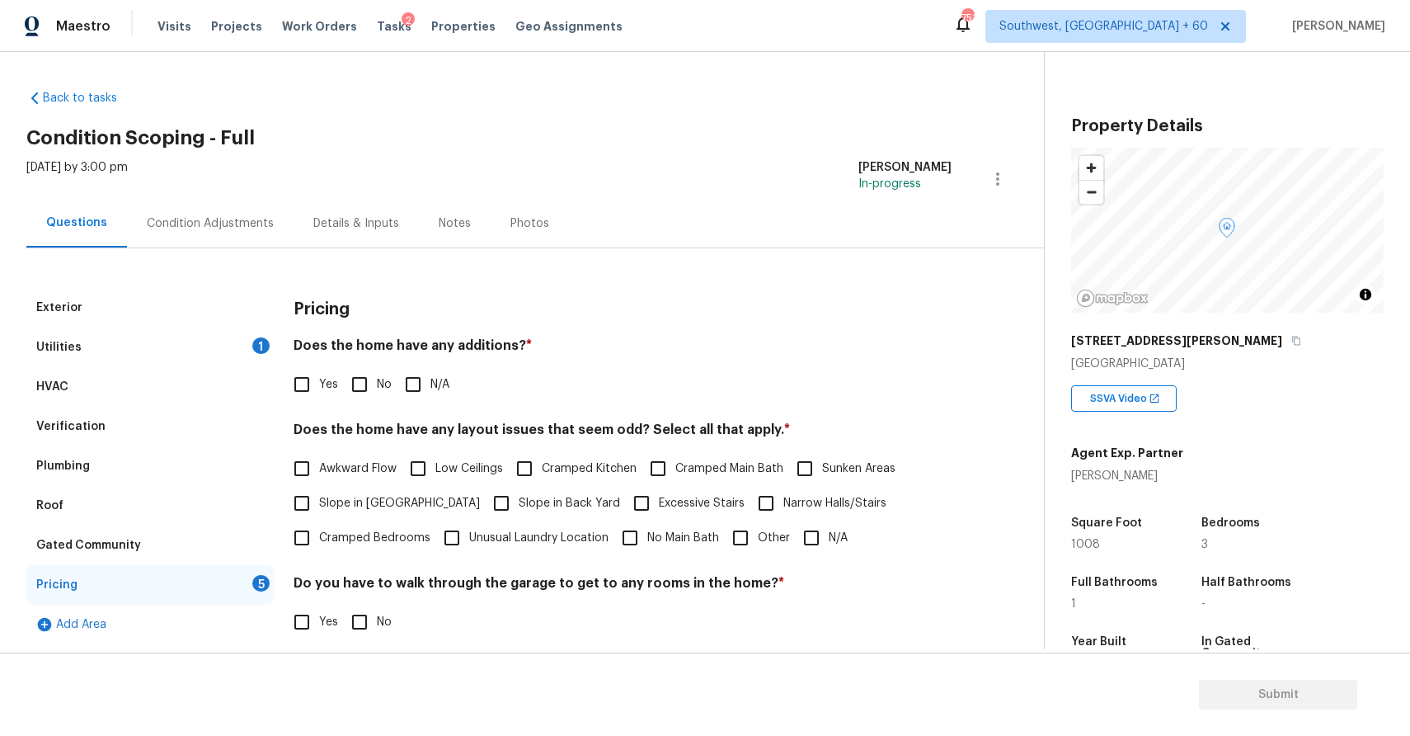
click at [392, 385] on div "Yes No N/A" at bounding box center [623, 384] width 658 height 35
click at [388, 387] on span "No" at bounding box center [384, 384] width 15 height 17
click at [377, 387] on input "No" at bounding box center [359, 384] width 35 height 35
checkbox input "true"
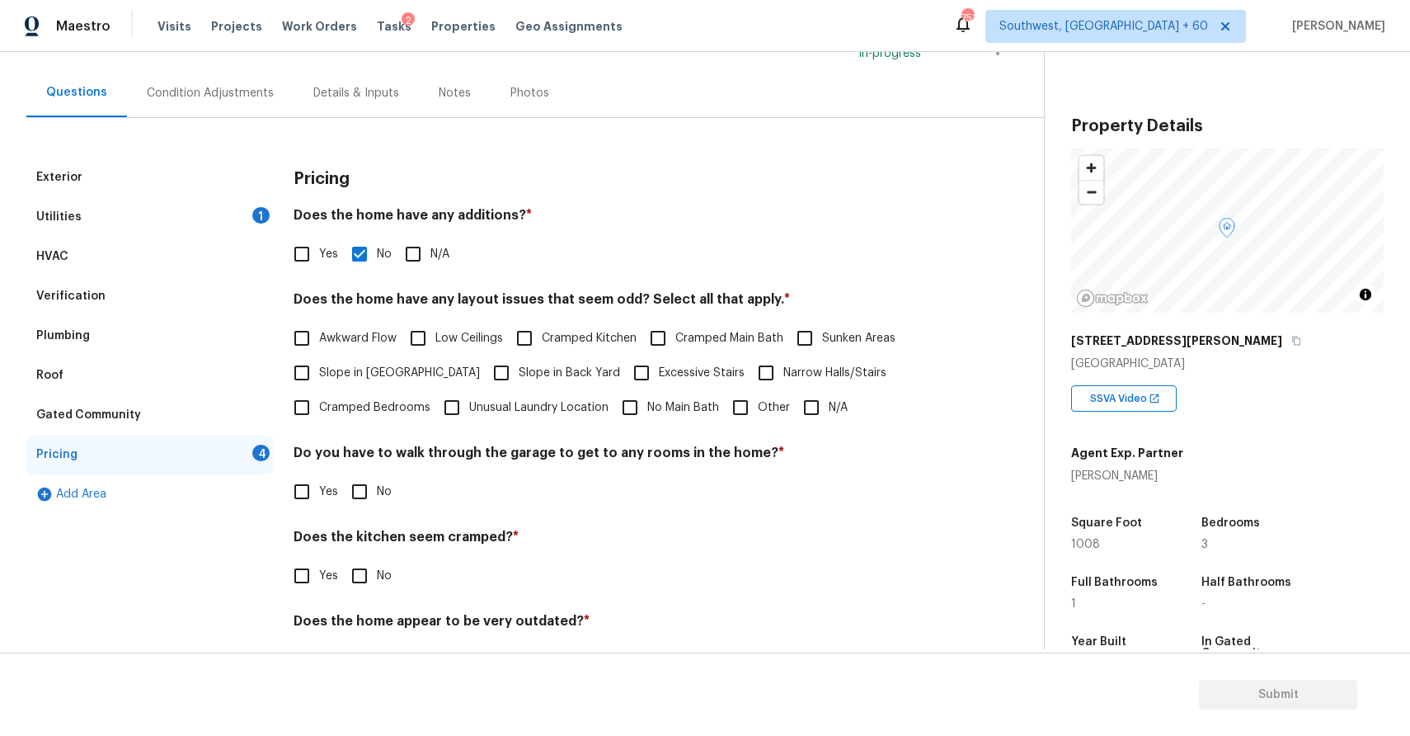
click at [802, 410] on input "N/A" at bounding box center [811, 407] width 35 height 35
checkbox input "true"
click at [373, 498] on input "No" at bounding box center [359, 491] width 35 height 35
checkbox input "true"
click at [360, 579] on input "No" at bounding box center [359, 575] width 35 height 35
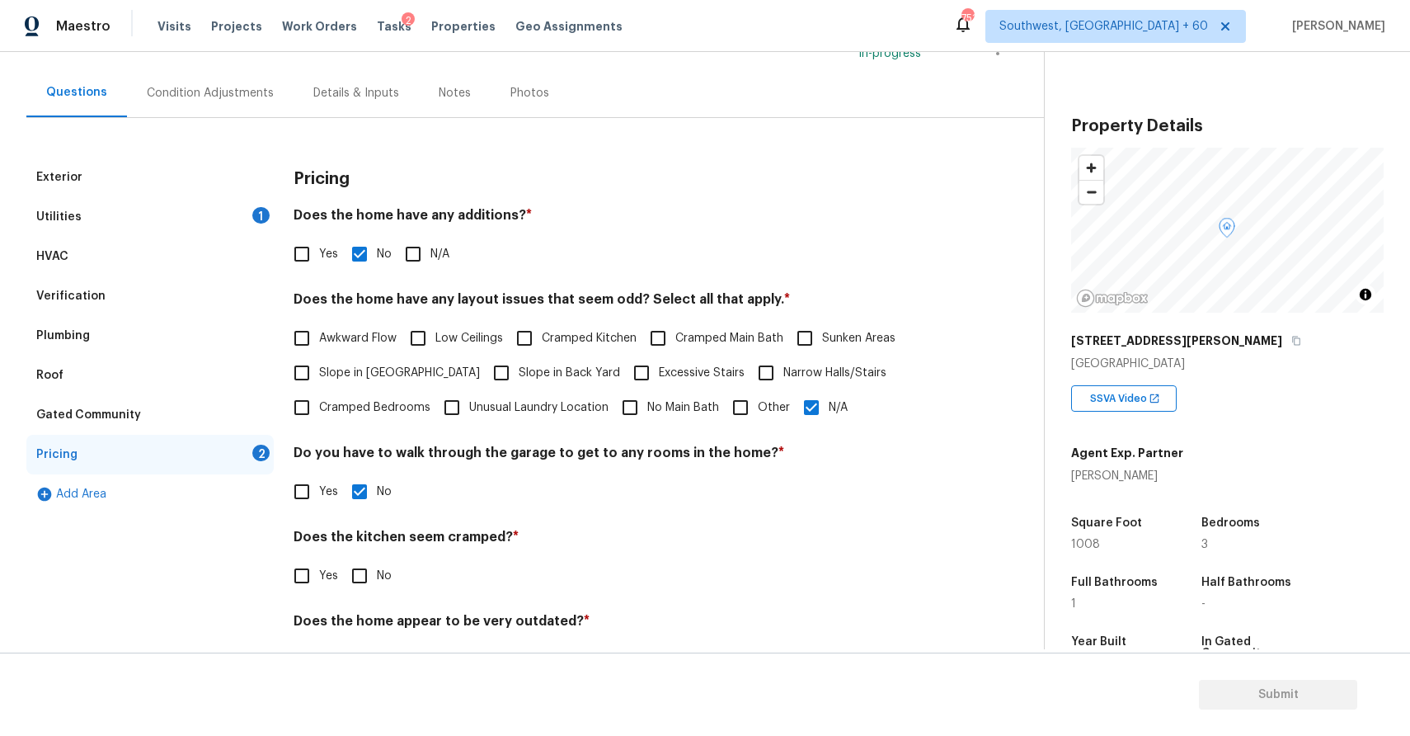
checkbox input "true"
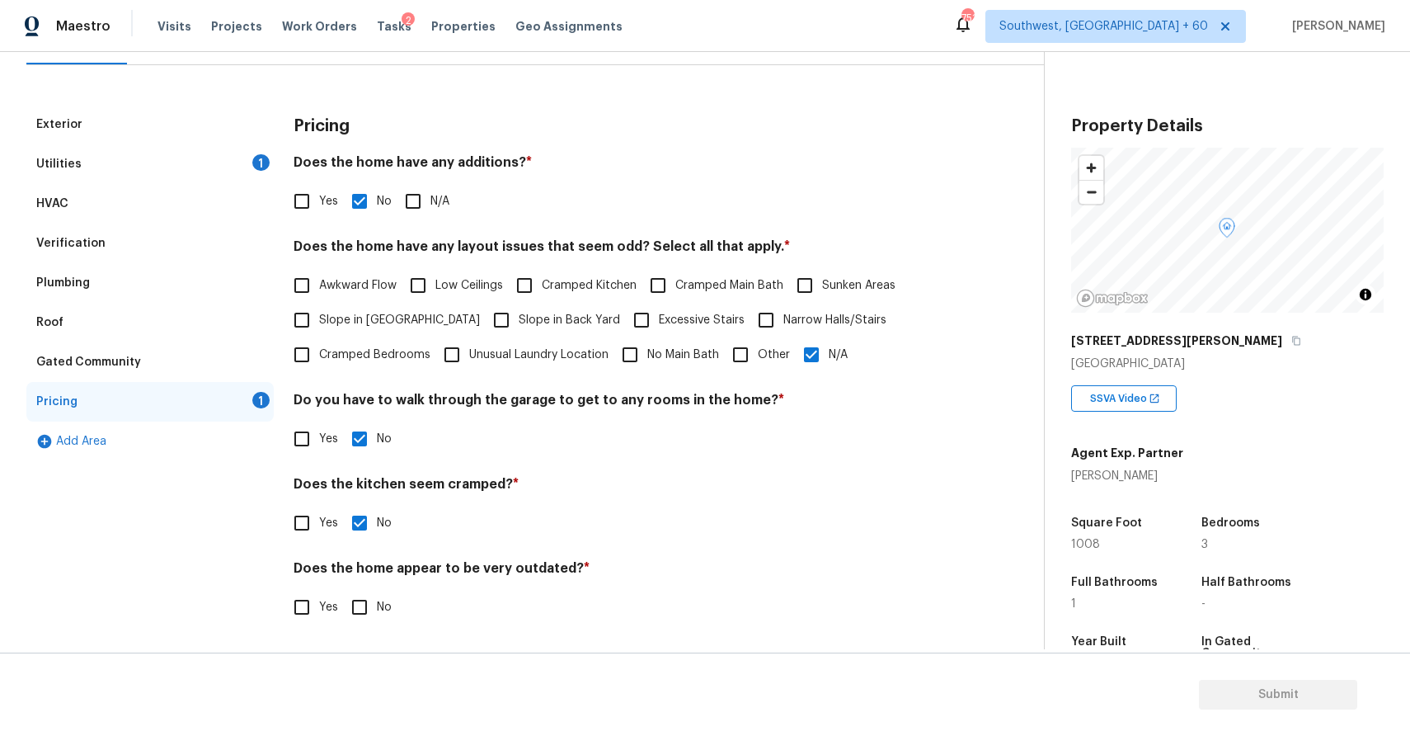
click at [378, 608] on span "No" at bounding box center [384, 607] width 15 height 17
click at [377, 608] on input "No" at bounding box center [359, 607] width 35 height 35
checkbox input "true"
click at [698, 435] on div "Yes No" at bounding box center [623, 438] width 658 height 35
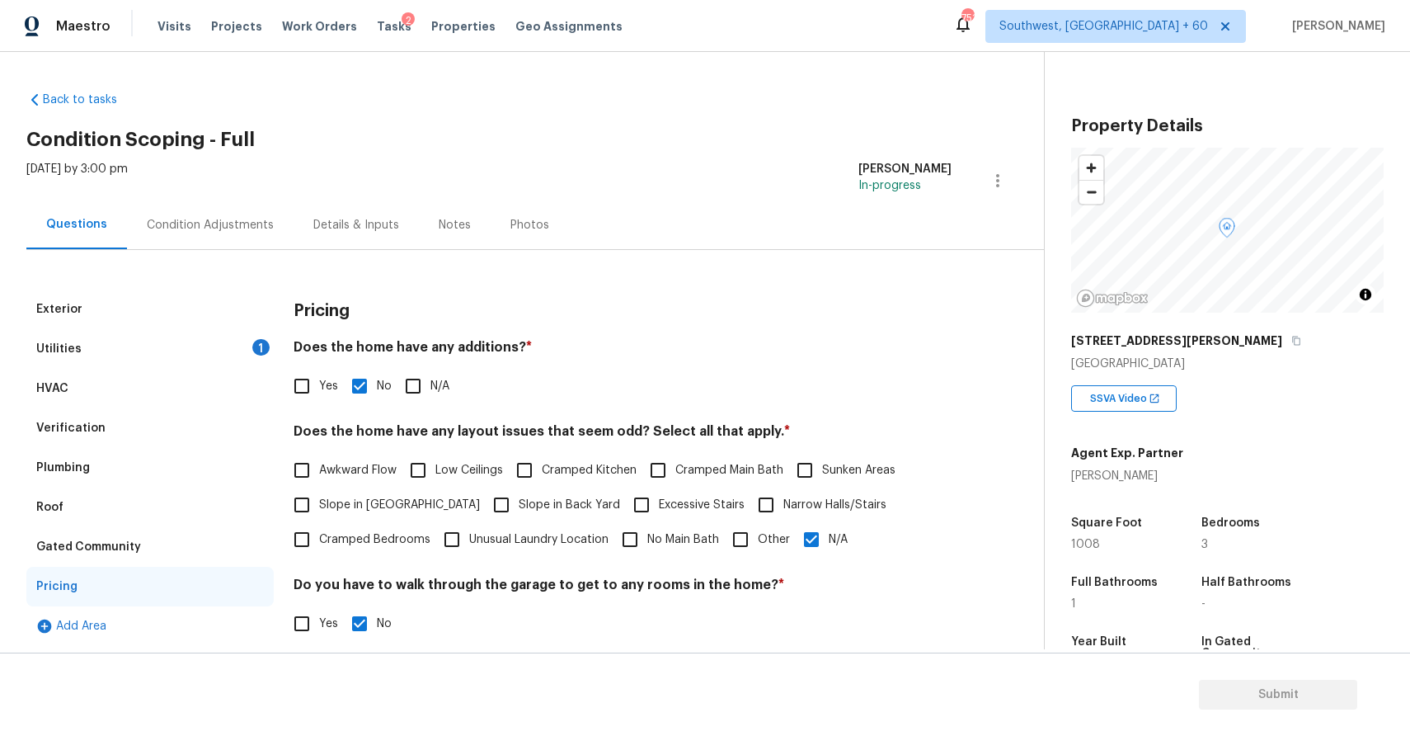
click at [216, 218] on div "Condition Adjustments" at bounding box center [210, 225] width 127 height 16
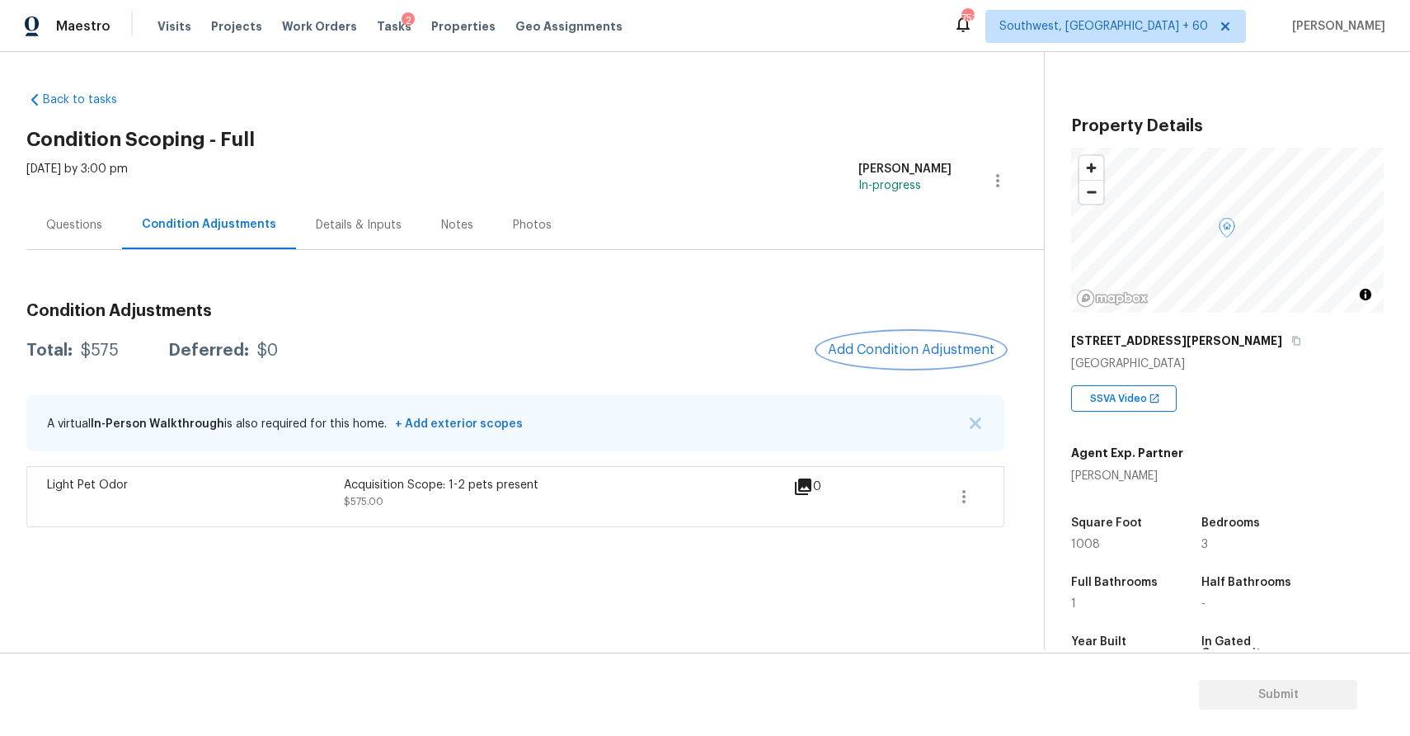
click at [872, 341] on button "Add Condition Adjustment" at bounding box center [911, 349] width 186 height 35
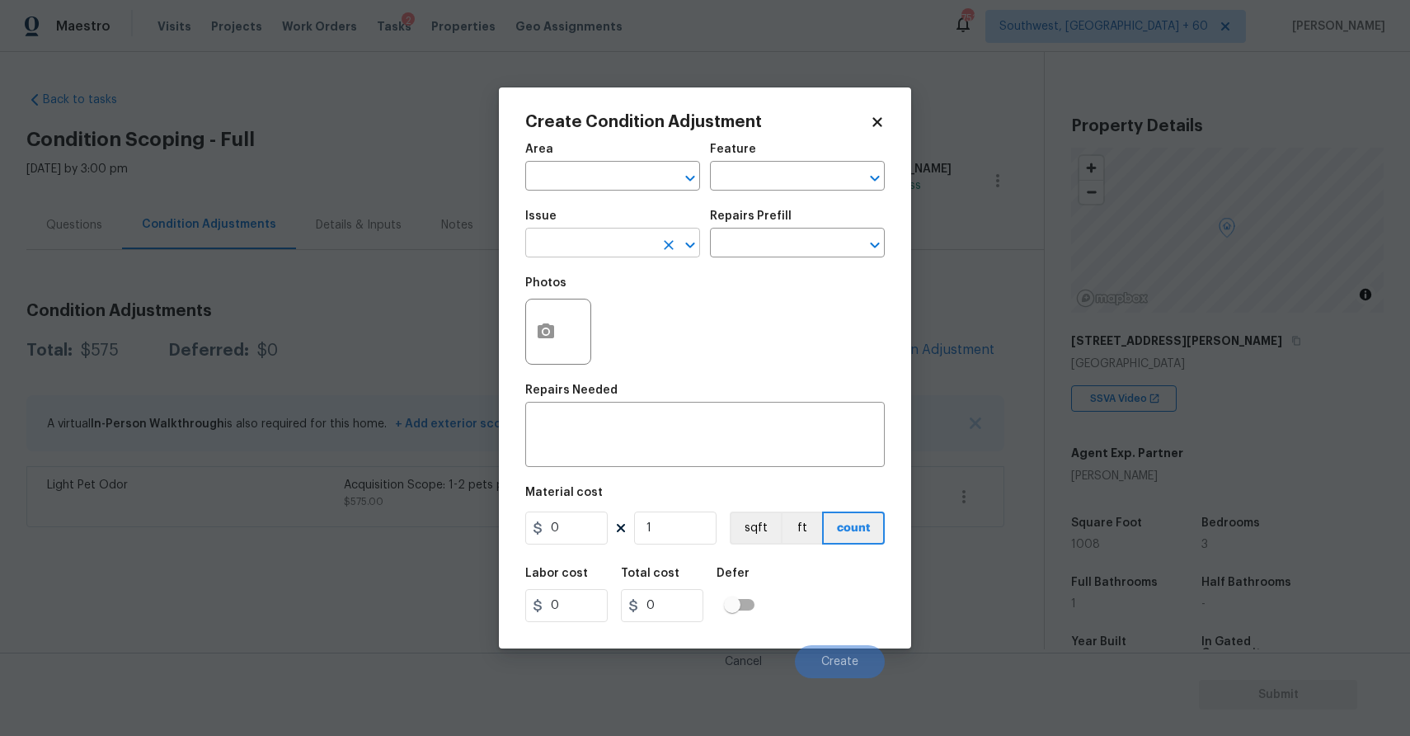
click at [642, 249] on input "text" at bounding box center [589, 245] width 129 height 26
click at [642, 318] on li "Landscape Package" at bounding box center [612, 321] width 175 height 27
type input "Landscape Package"
click at [761, 251] on input "text" at bounding box center [774, 245] width 129 height 26
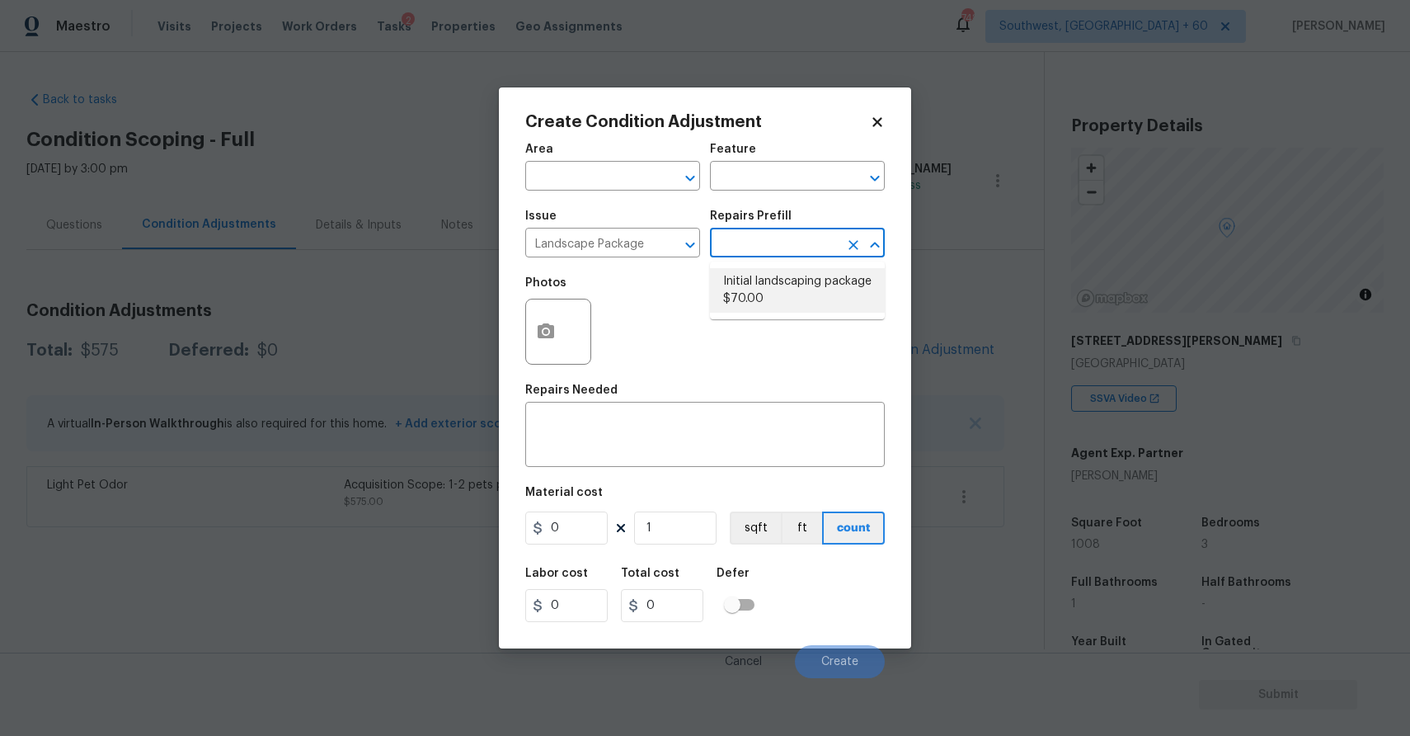
click at [795, 294] on li "Initial landscaping package $70.00" at bounding box center [797, 290] width 175 height 45
type input "Home Readiness Packages"
type textarea "Mowing of grass up to 6" in height. Mow, edge along driveways & sidewalks, trim…"
type input "70"
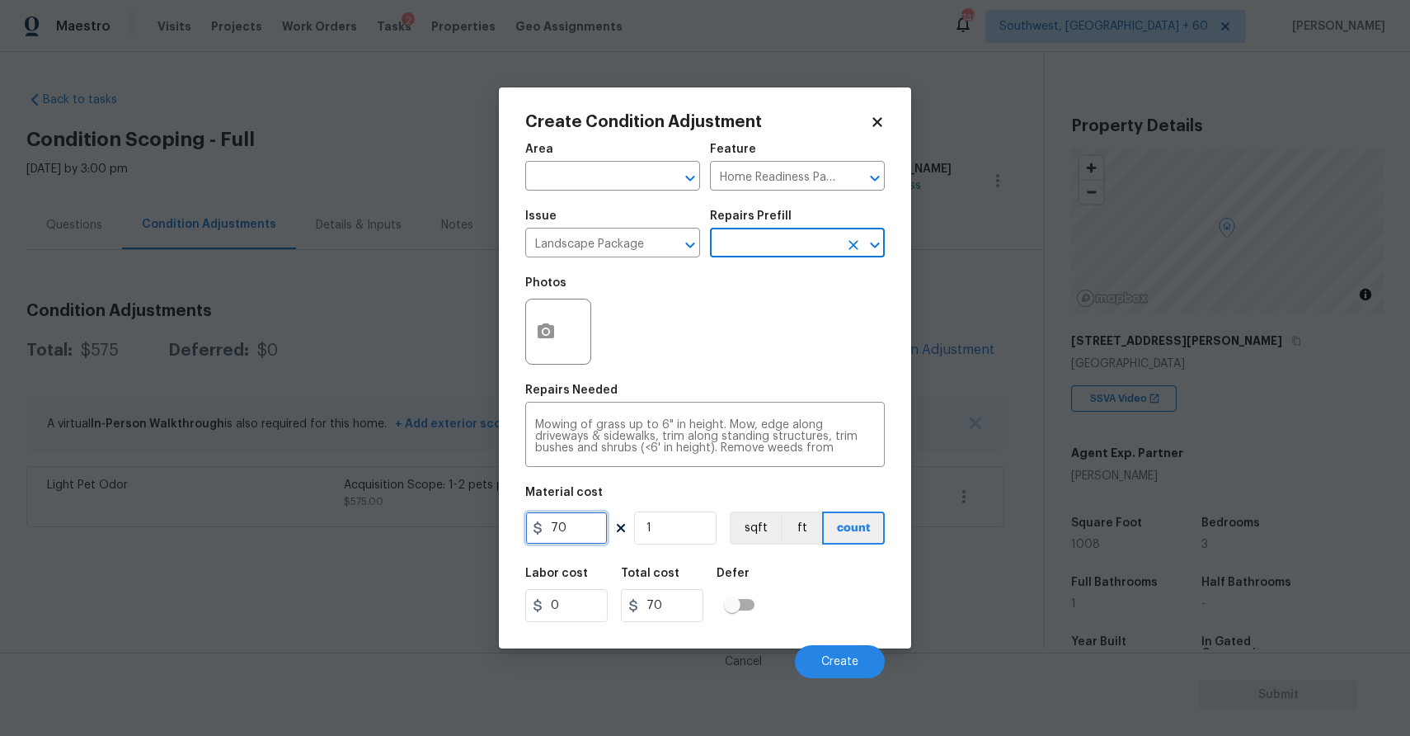
click at [574, 532] on input "70" at bounding box center [566, 527] width 82 height 33
type input "1500"
click at [543, 346] on button "button" at bounding box center [546, 331] width 40 height 64
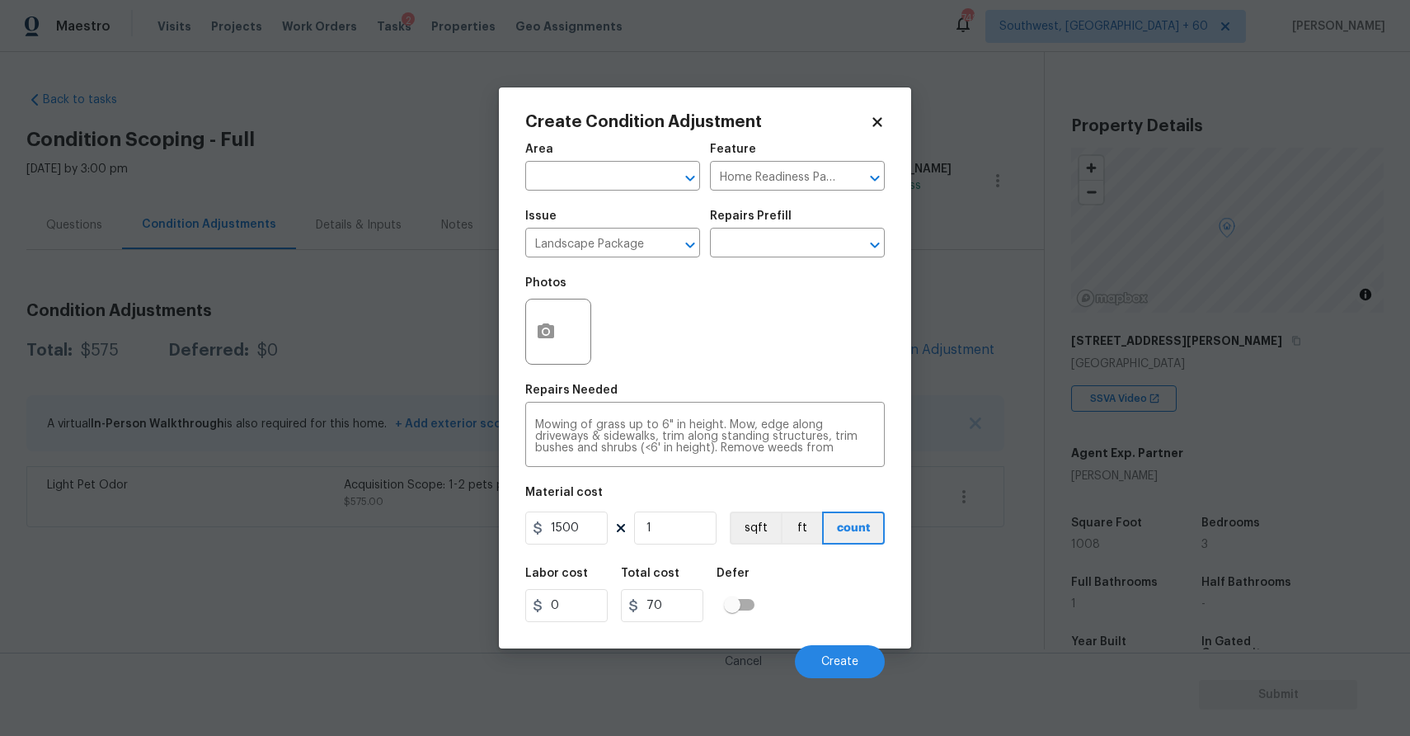
type input "1500"
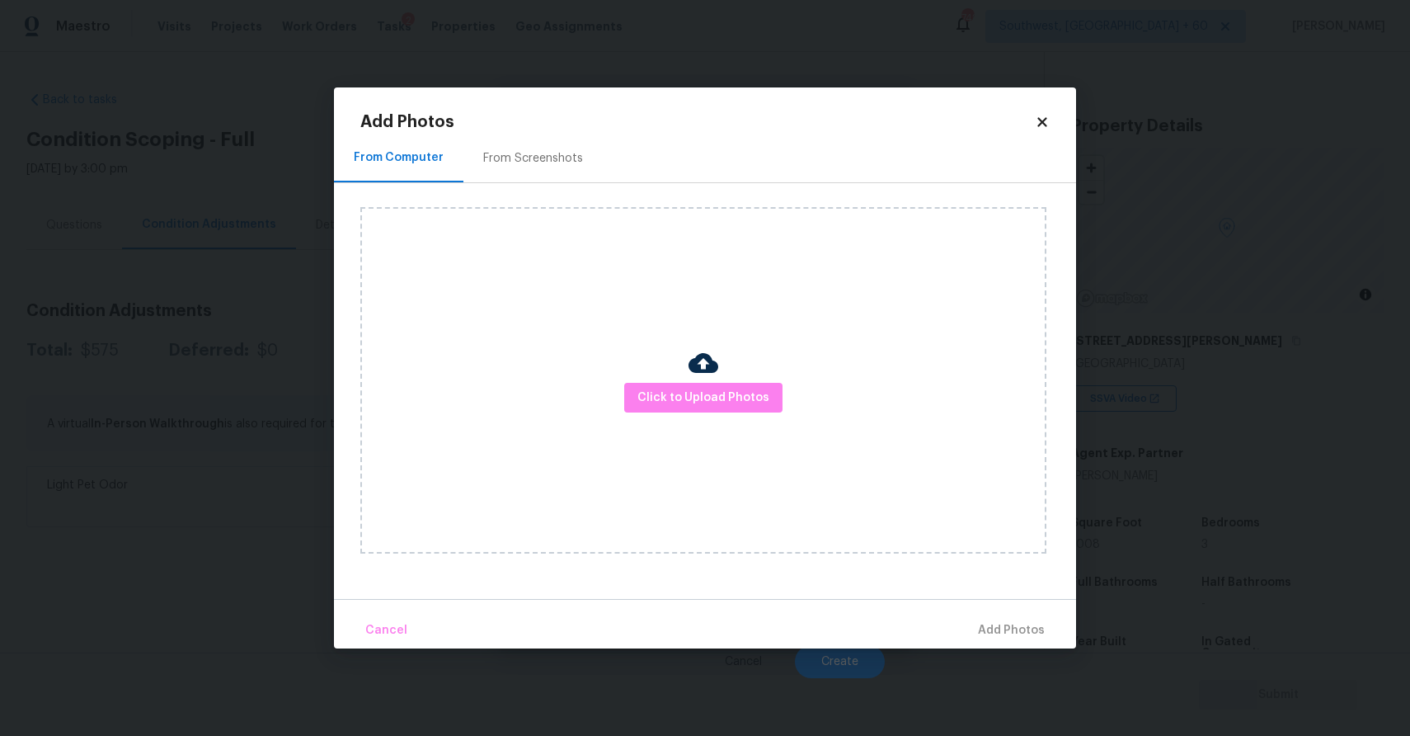
click at [736, 427] on div "Click to Upload Photos" at bounding box center [703, 380] width 686 height 346
click at [737, 415] on div "Click to Upload Photos" at bounding box center [703, 380] width 686 height 346
click at [737, 398] on span "Click to Upload Photos" at bounding box center [703, 398] width 132 height 21
